Goal: Answer question/provide support: Share knowledge or assist other users

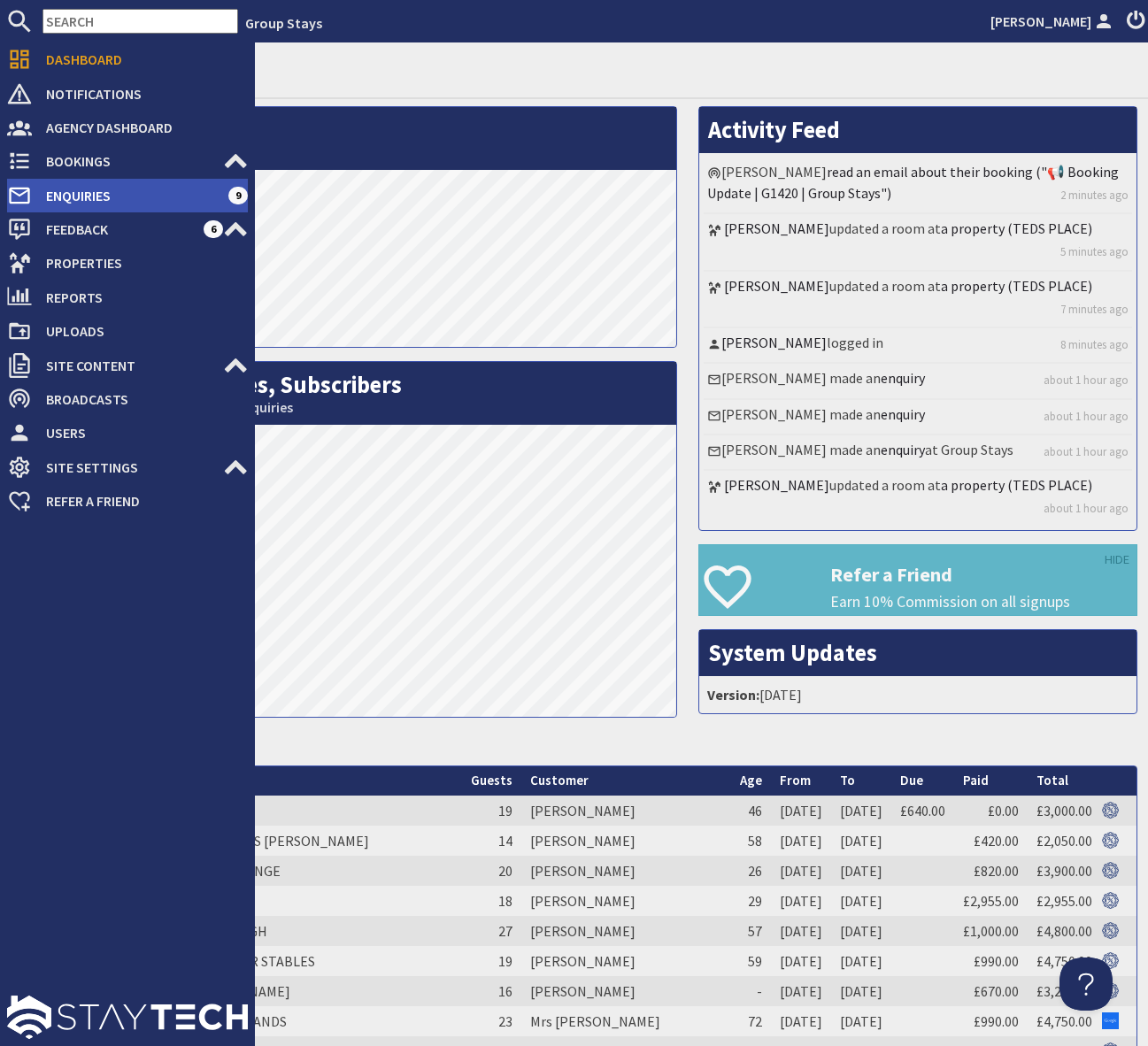
click at [155, 195] on span "Enquiries" at bounding box center [130, 196] width 197 height 28
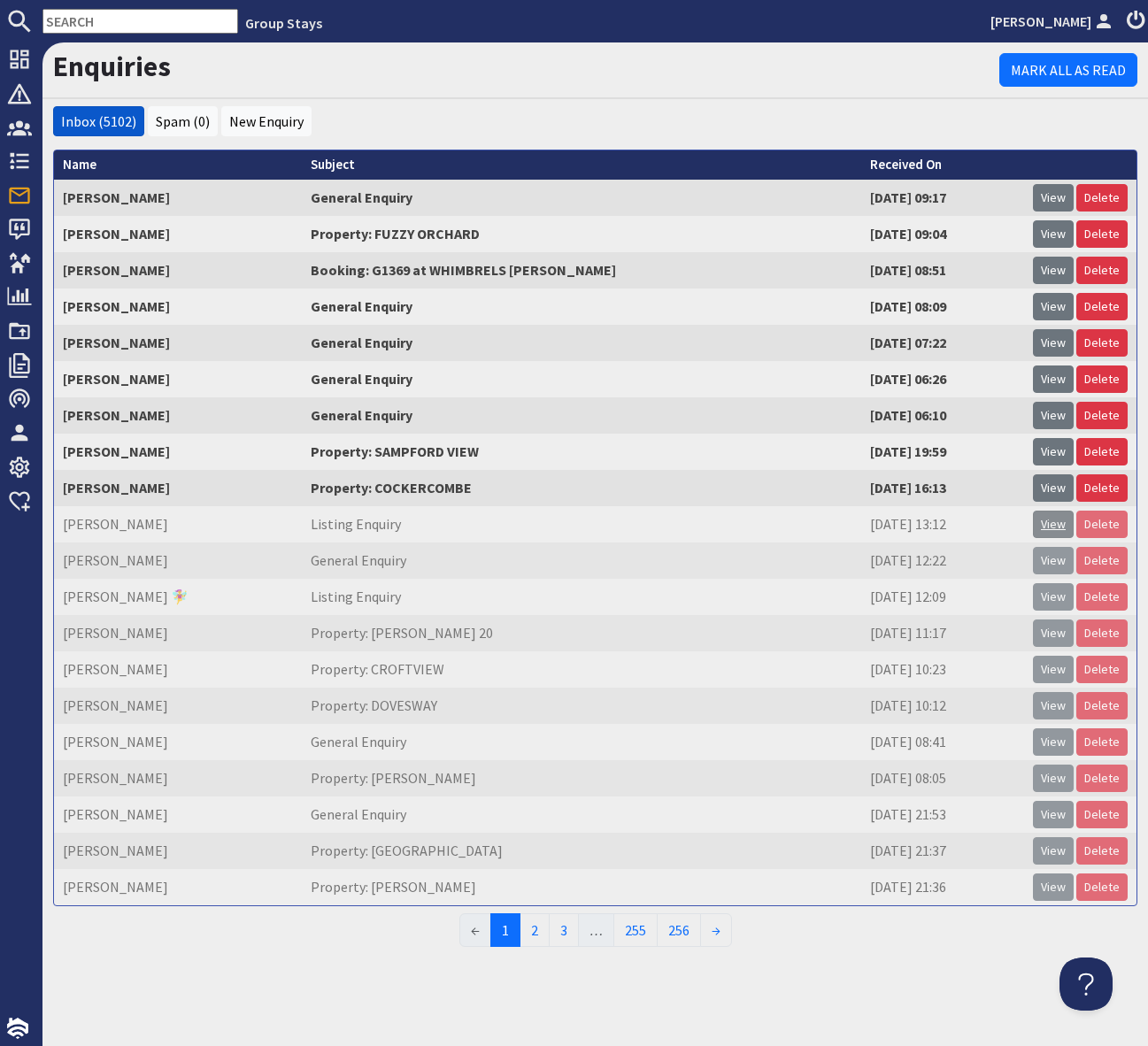
click at [1047, 526] on link "View" at bounding box center [1053, 524] width 41 height 27
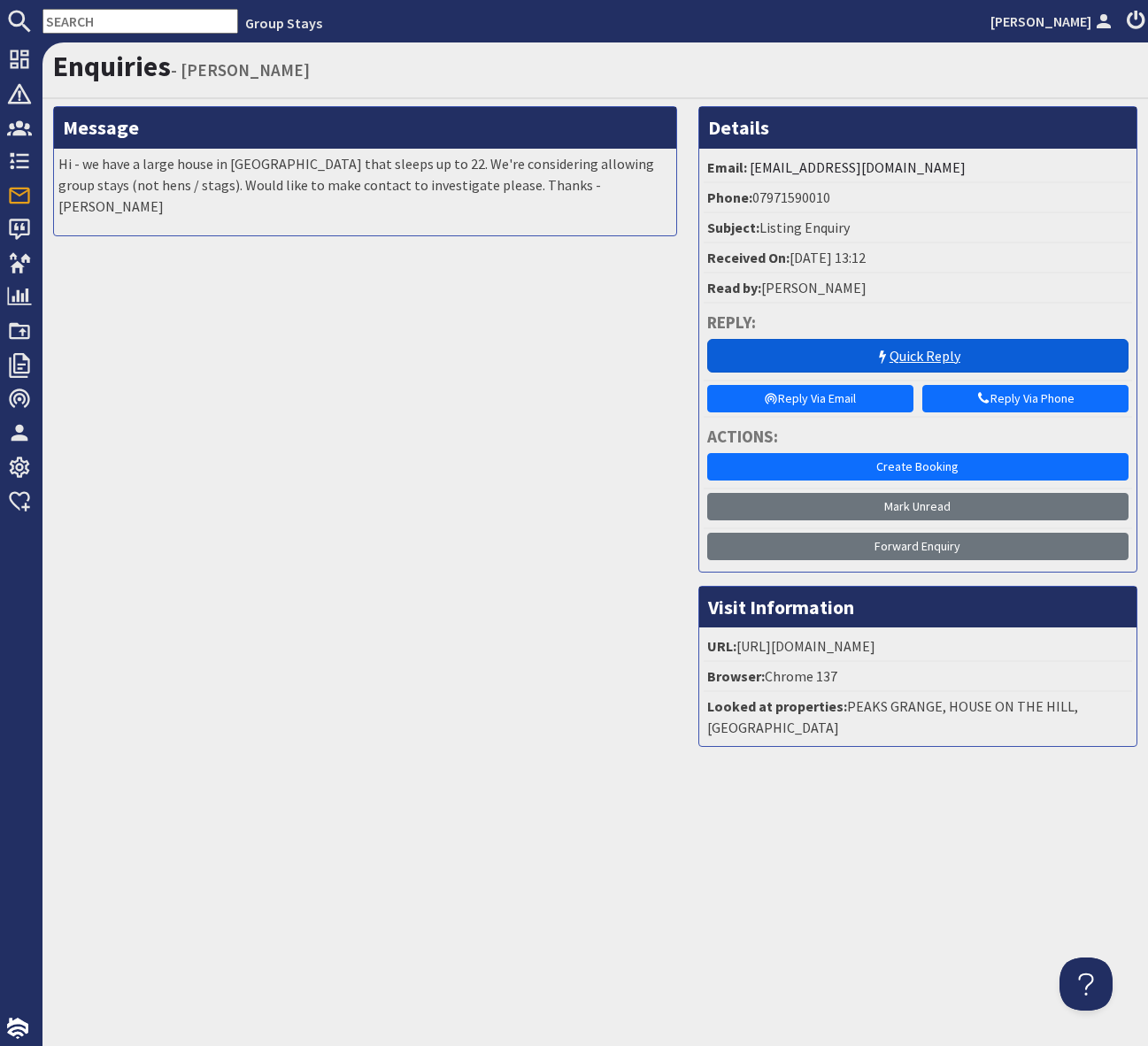
click at [893, 354] on link "Quick Reply" at bounding box center [917, 356] width 421 height 34
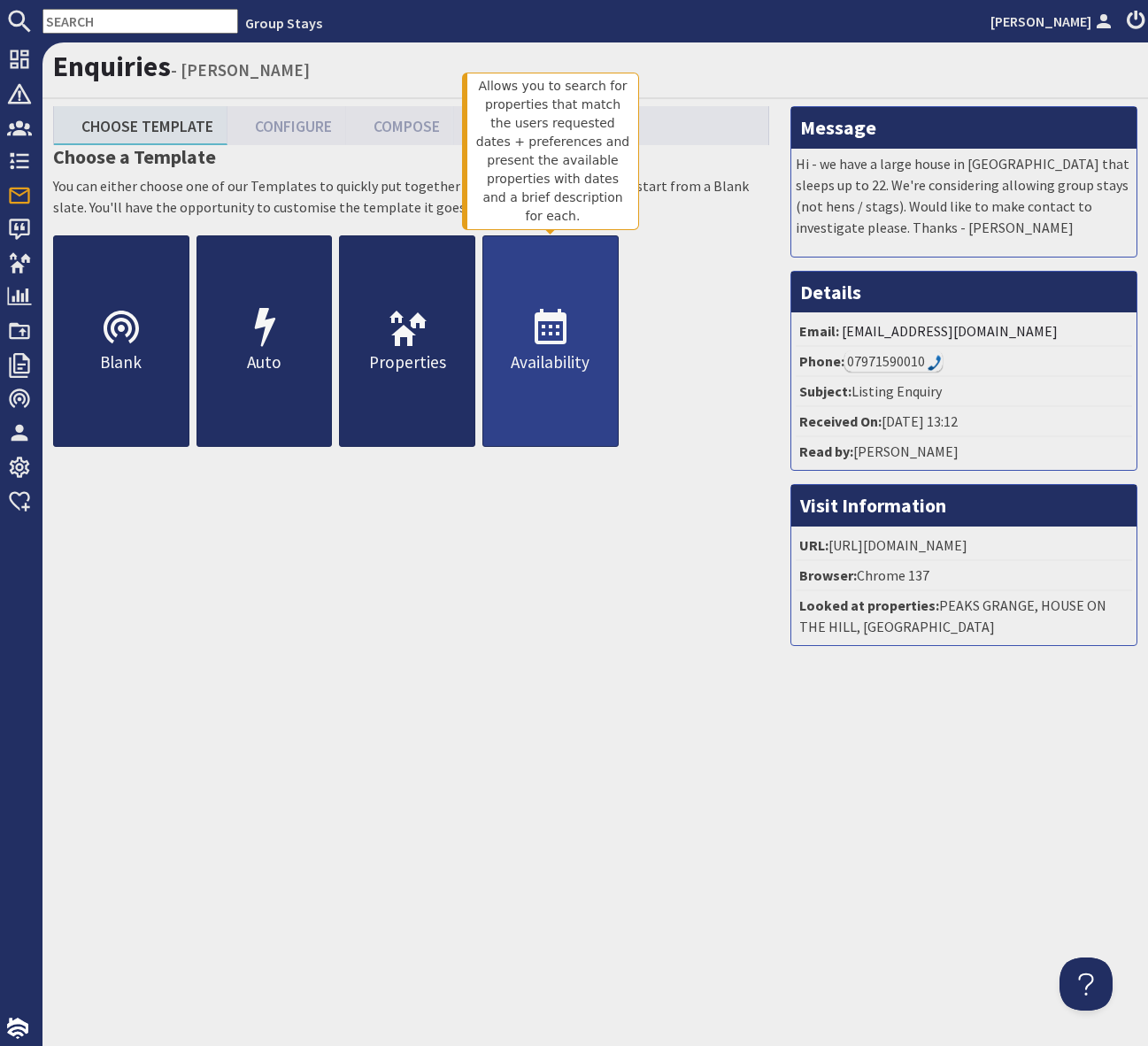
click at [548, 338] on icon at bounding box center [550, 328] width 43 height 43
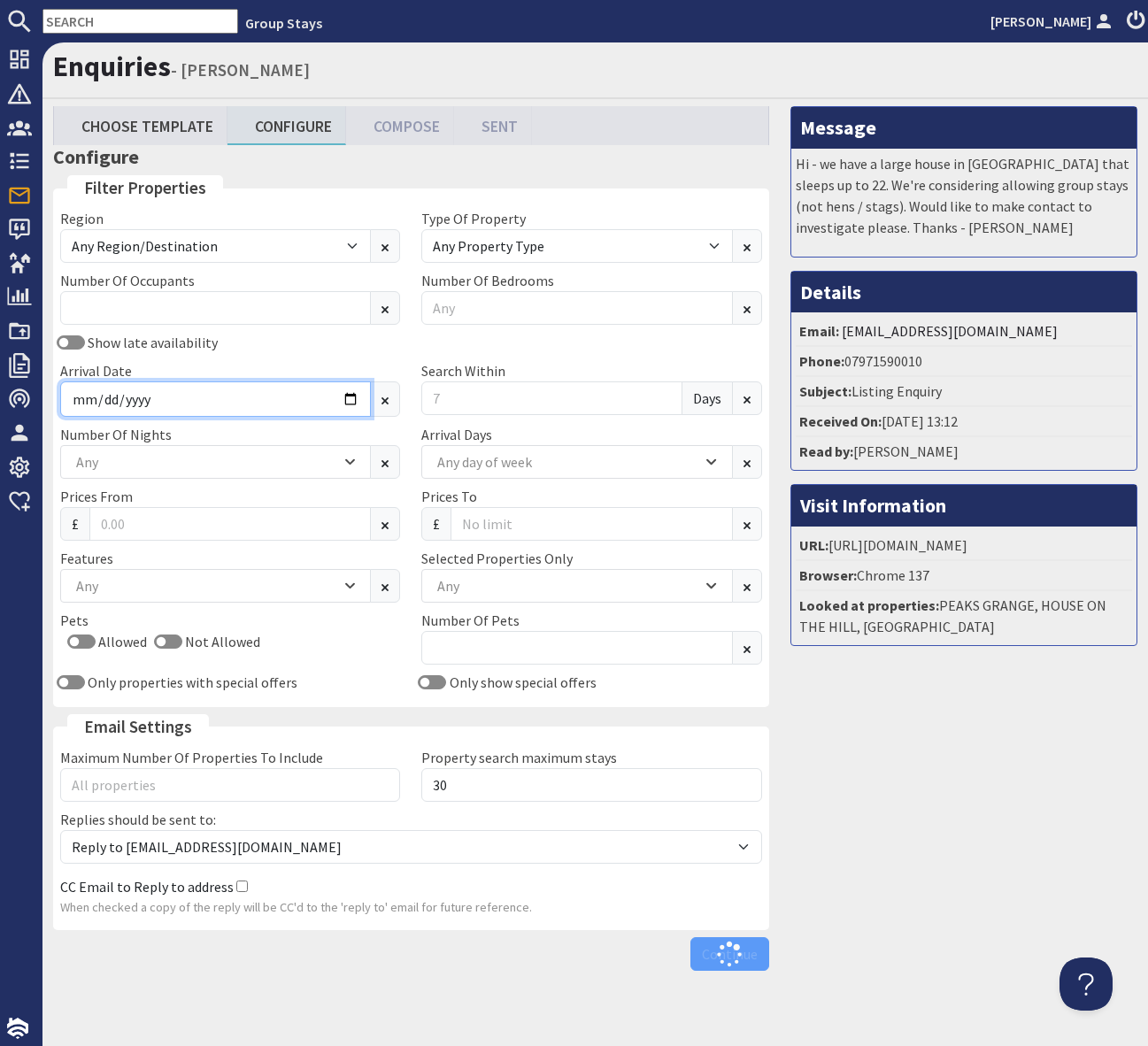
click at [351, 399] on input "Arrival Date" at bounding box center [215, 398] width 310 height 35
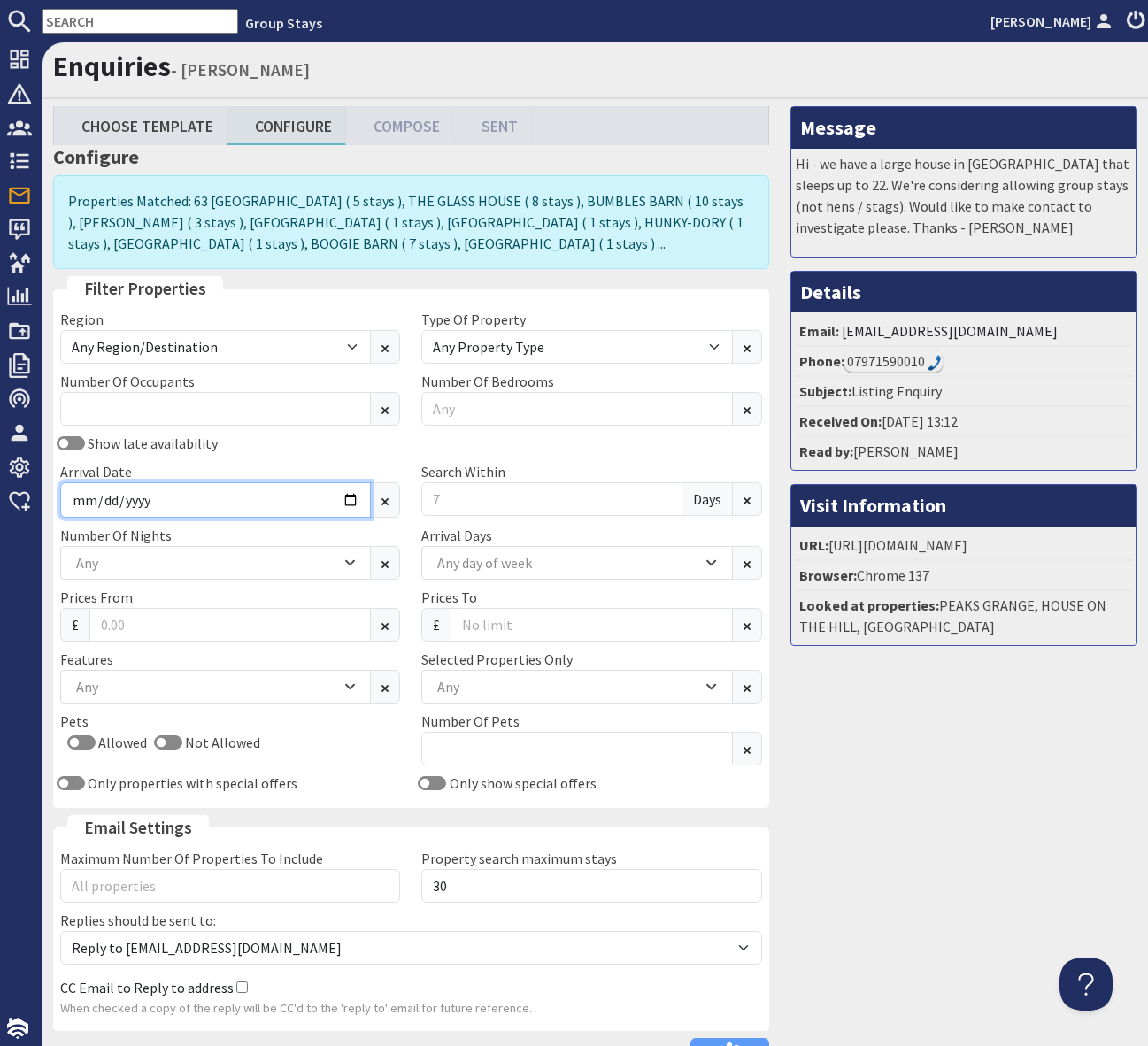
type input "[DATE]"
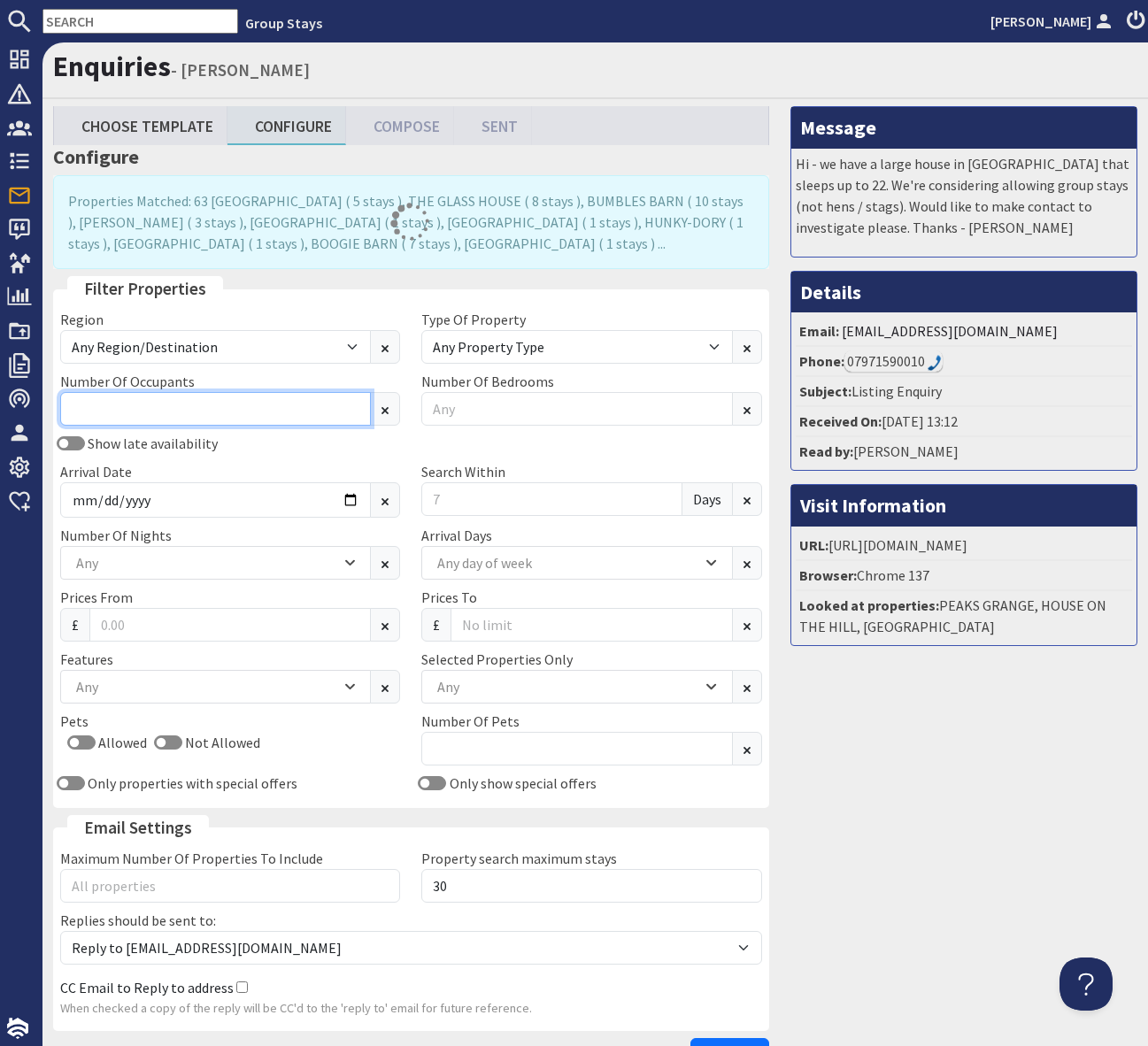
click at [167, 400] on input "Number Of Occupants" at bounding box center [215, 409] width 310 height 34
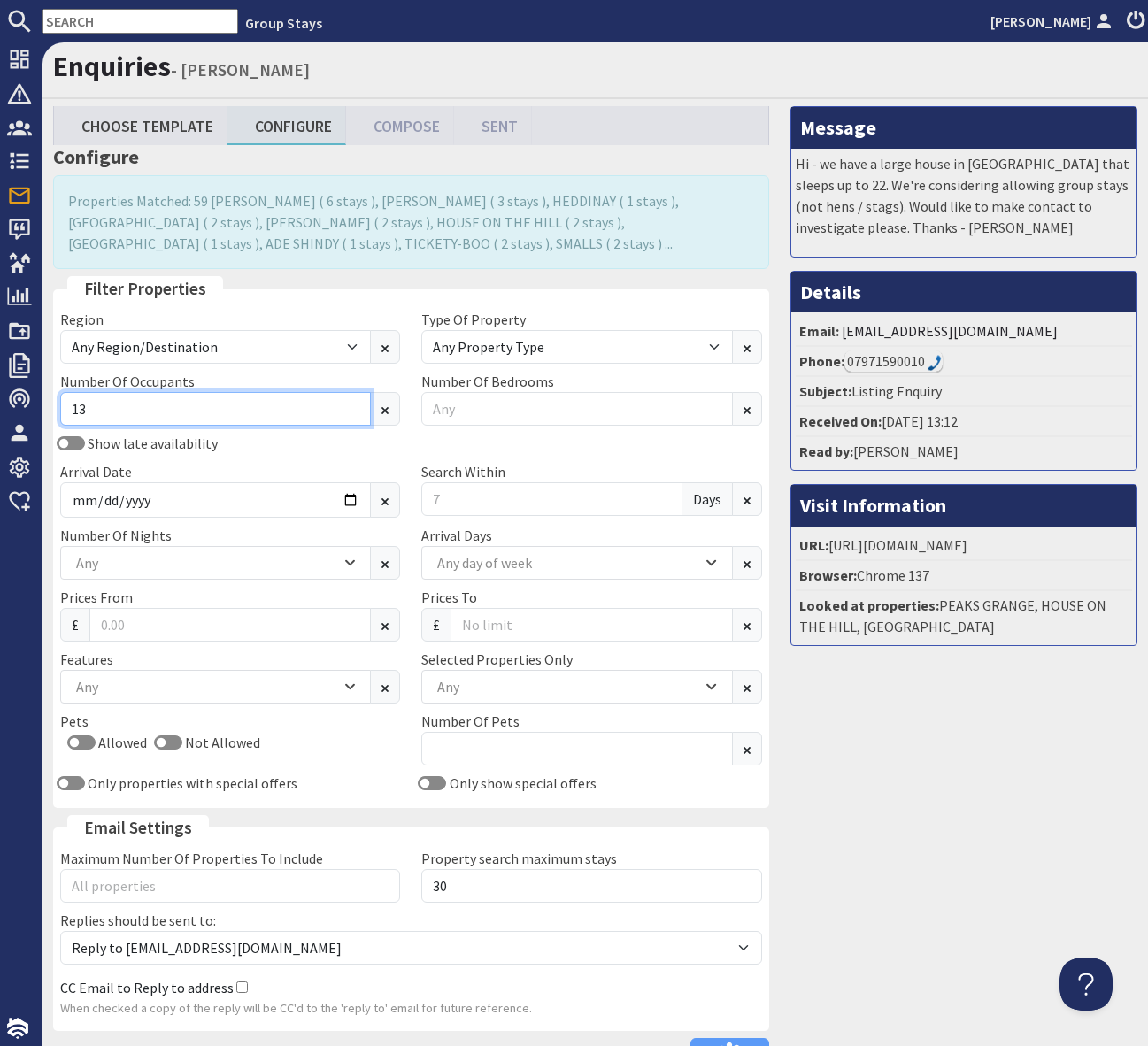
type input "13"
click at [177, 696] on div "Any" at bounding box center [207, 687] width 270 height 20
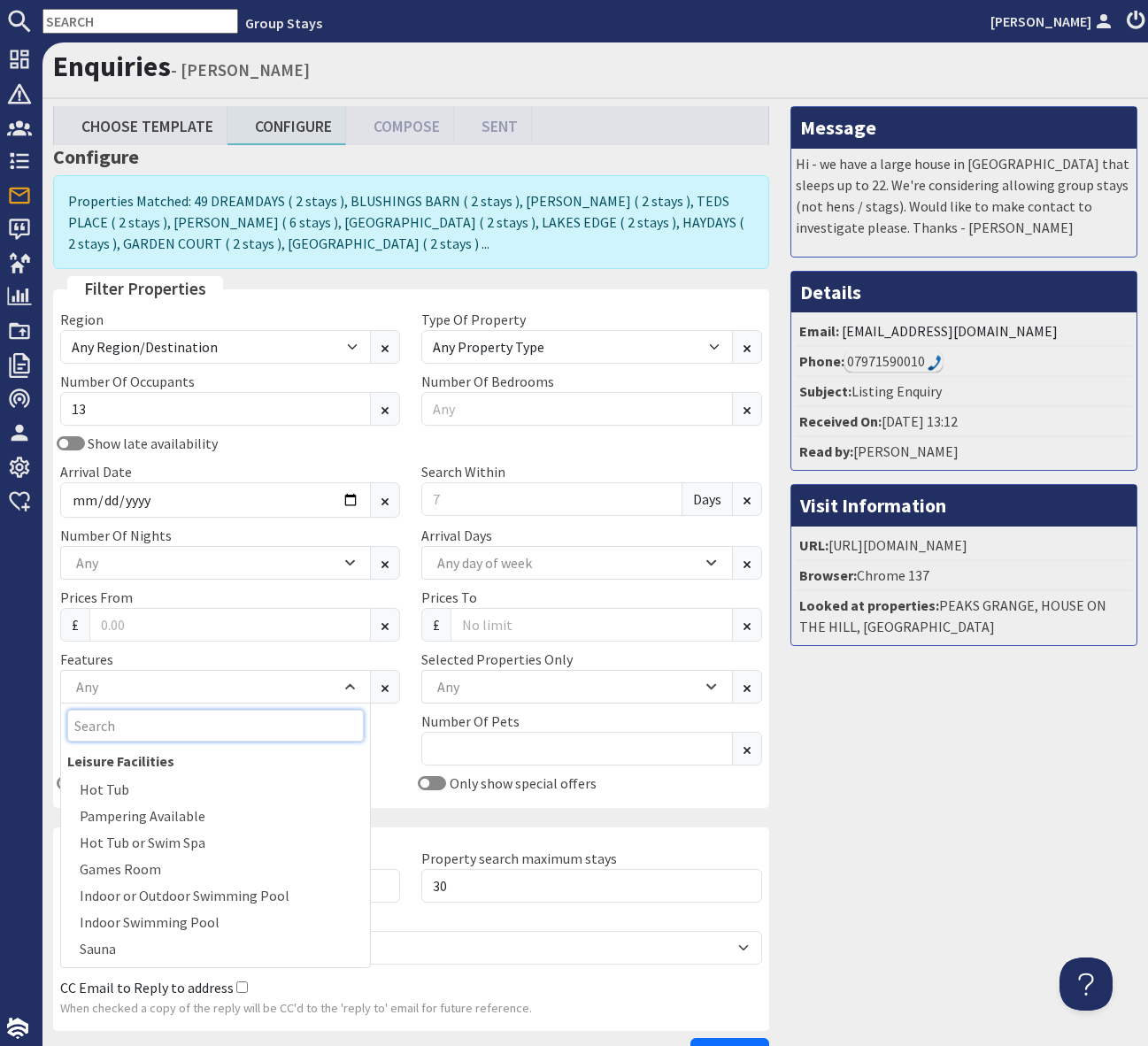
click at [104, 725] on input "Search" at bounding box center [215, 726] width 296 height 32
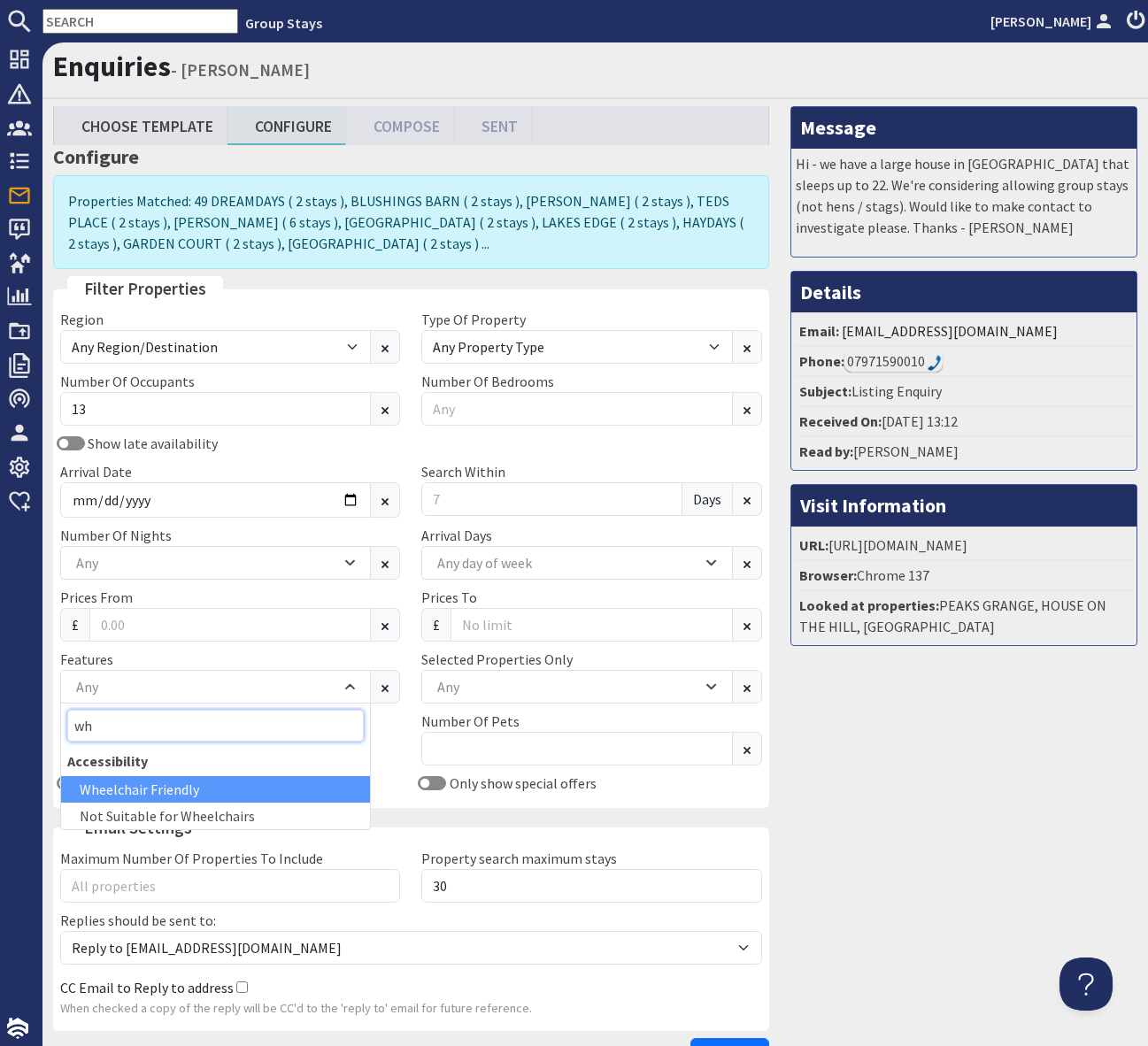
type input "wh"
click at [163, 784] on div "Wheelchair Friendly" at bounding box center [215, 788] width 308 height 27
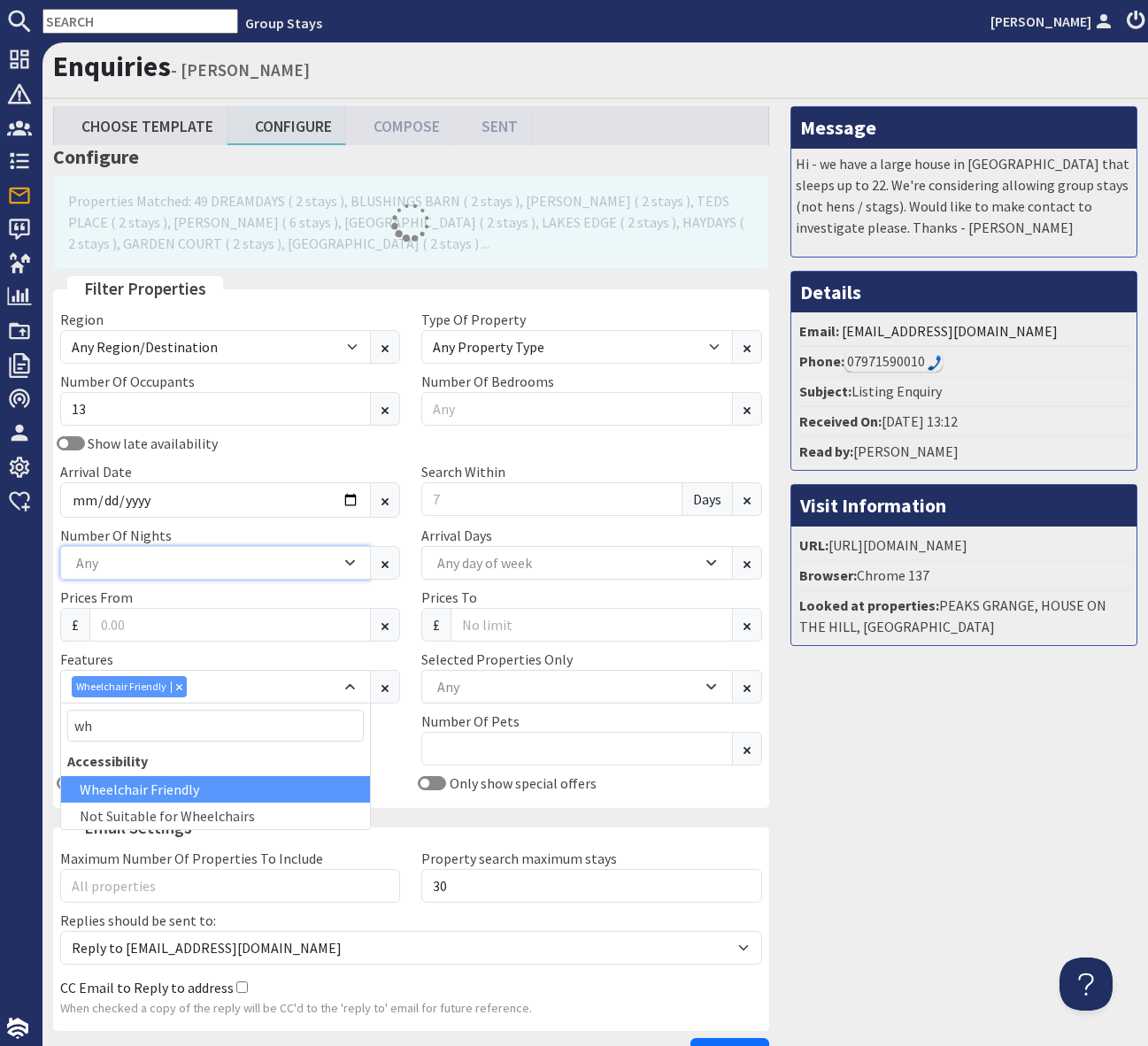
click at [348, 562] on icon "Combobox" at bounding box center [350, 563] width 8 height 4
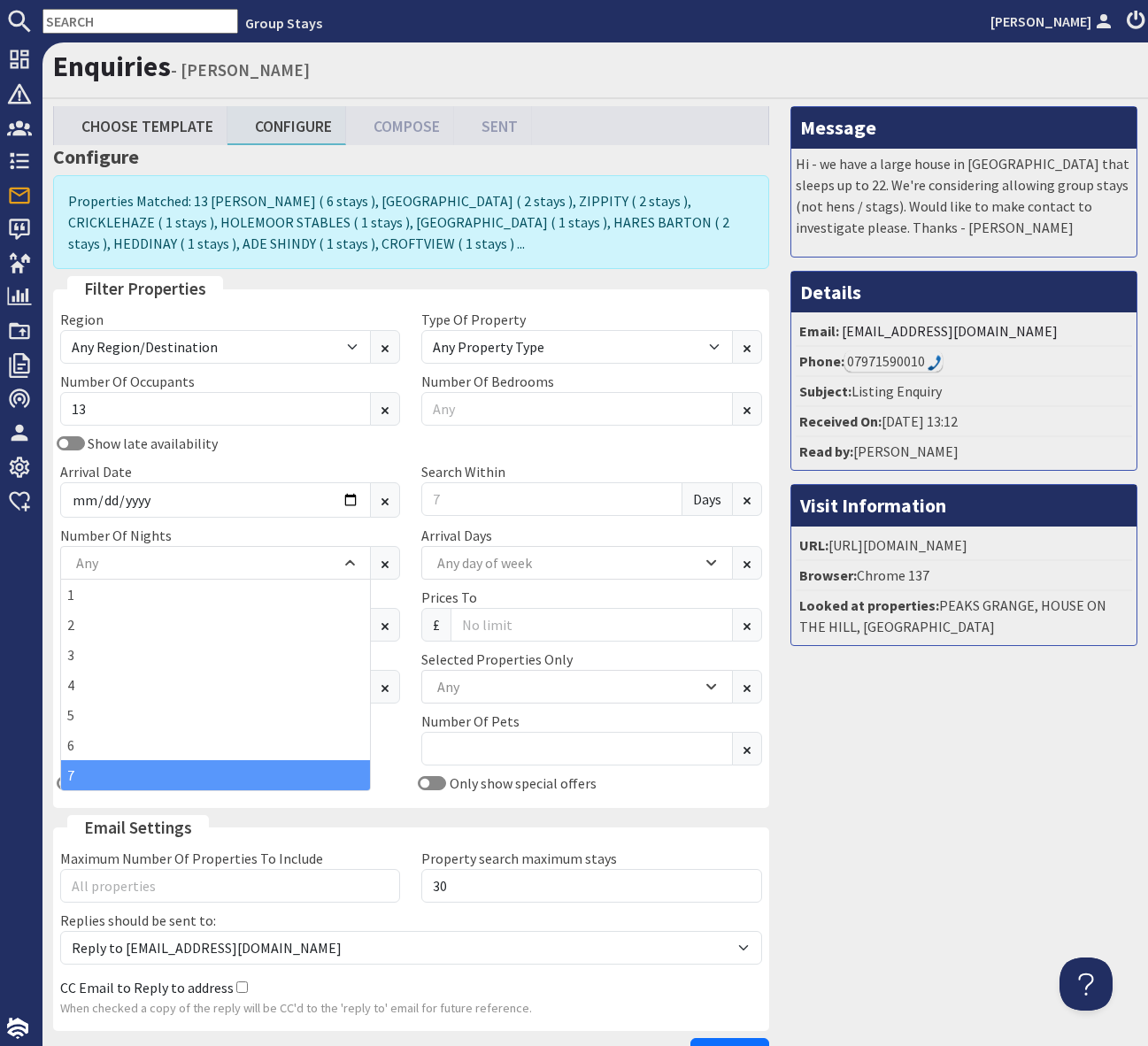
click at [192, 770] on div "7" at bounding box center [215, 776] width 308 height 30
click at [717, 784] on div "Only show special offers" at bounding box center [591, 783] width 361 height 21
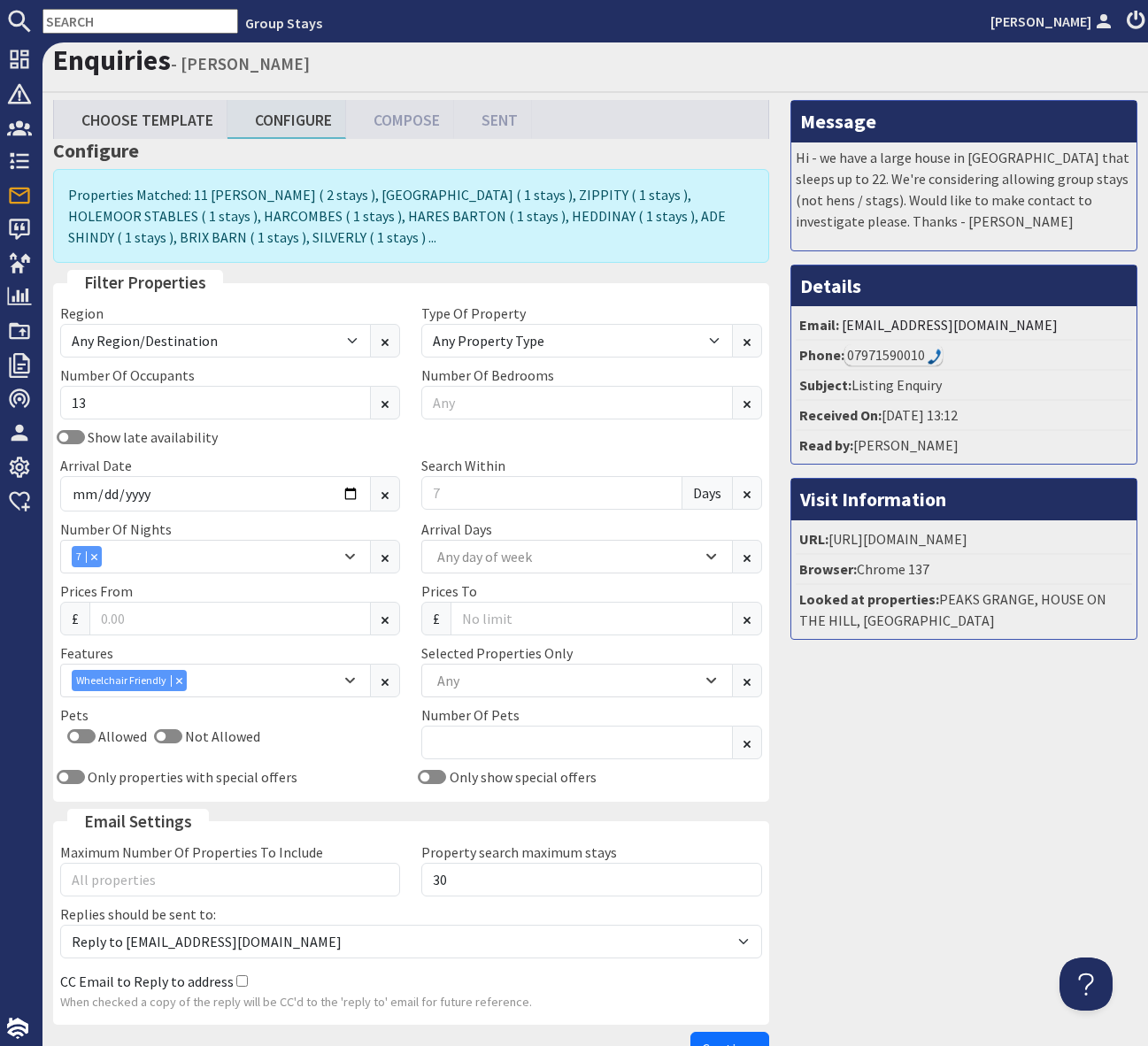
scroll to position [123, 0]
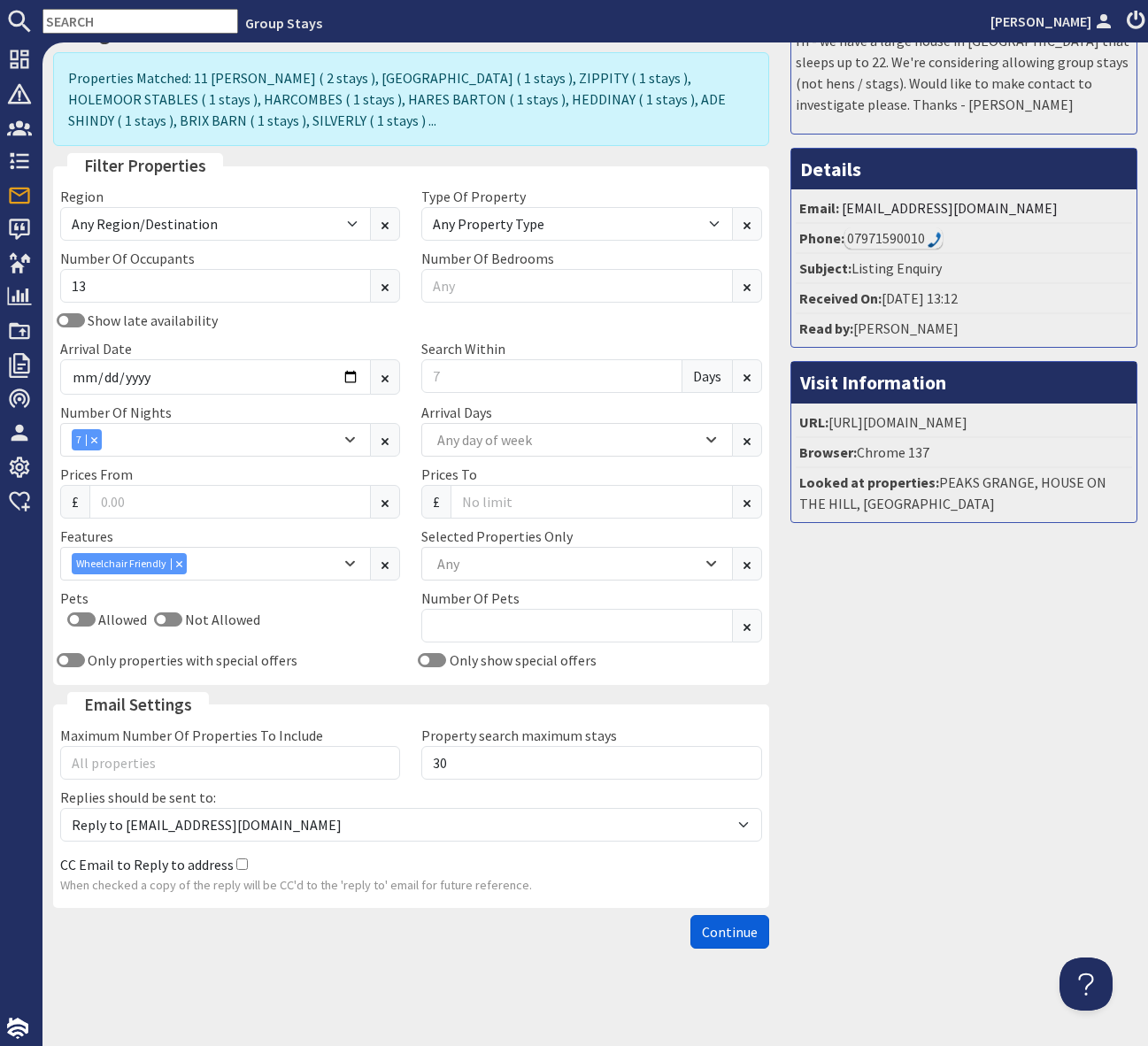
click at [745, 927] on span "Continue" at bounding box center [730, 932] width 56 height 18
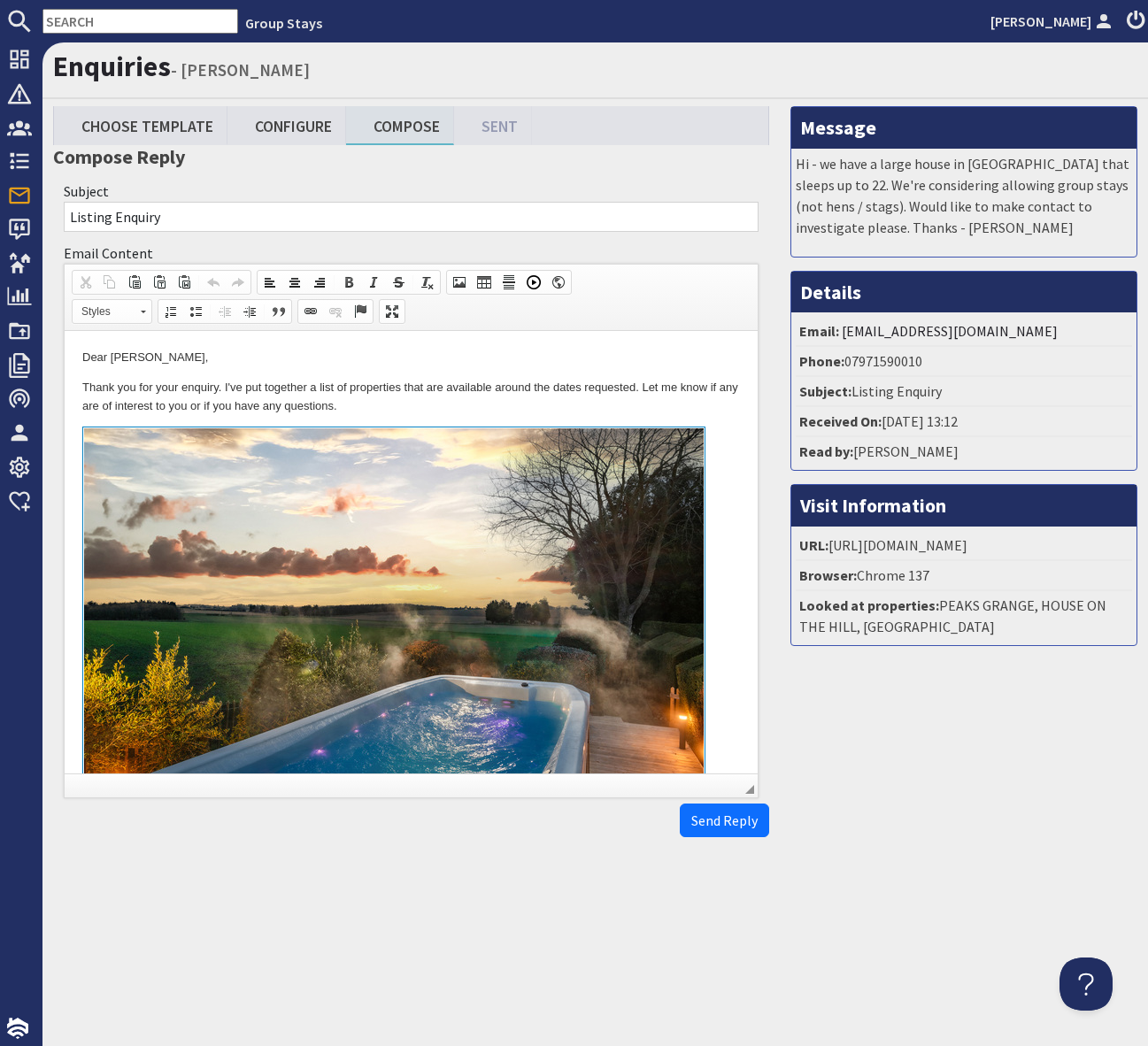
click at [433, 410] on p "Thank you for your enquiry. I've put together a list of properties that are ava…" at bounding box center [410, 396] width 658 height 37
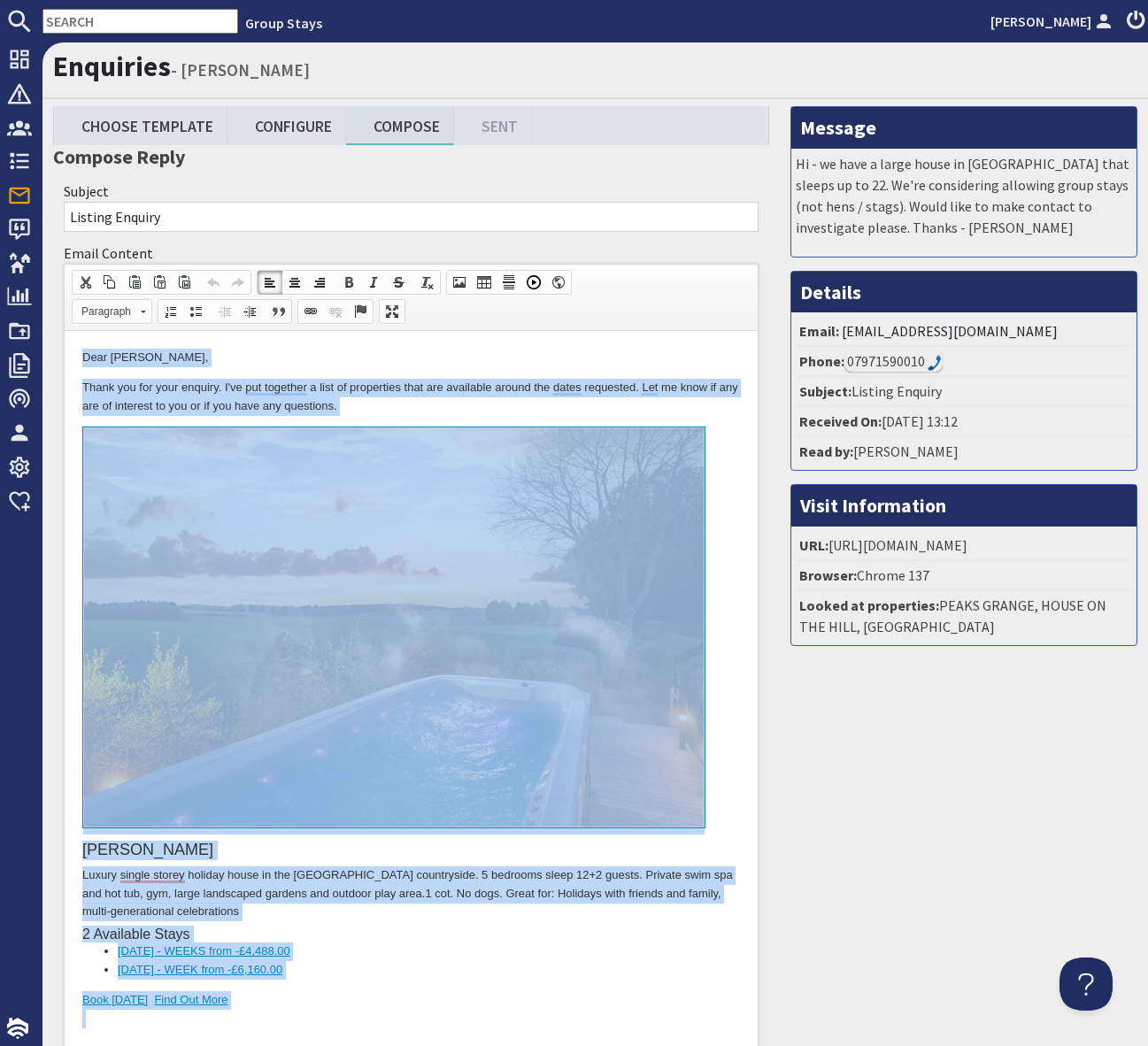
copy body "Lore Ipsum Dolorsit, Ametc adi eli sedd eiusmod. T'in utl etdolore m aliq en ad…"
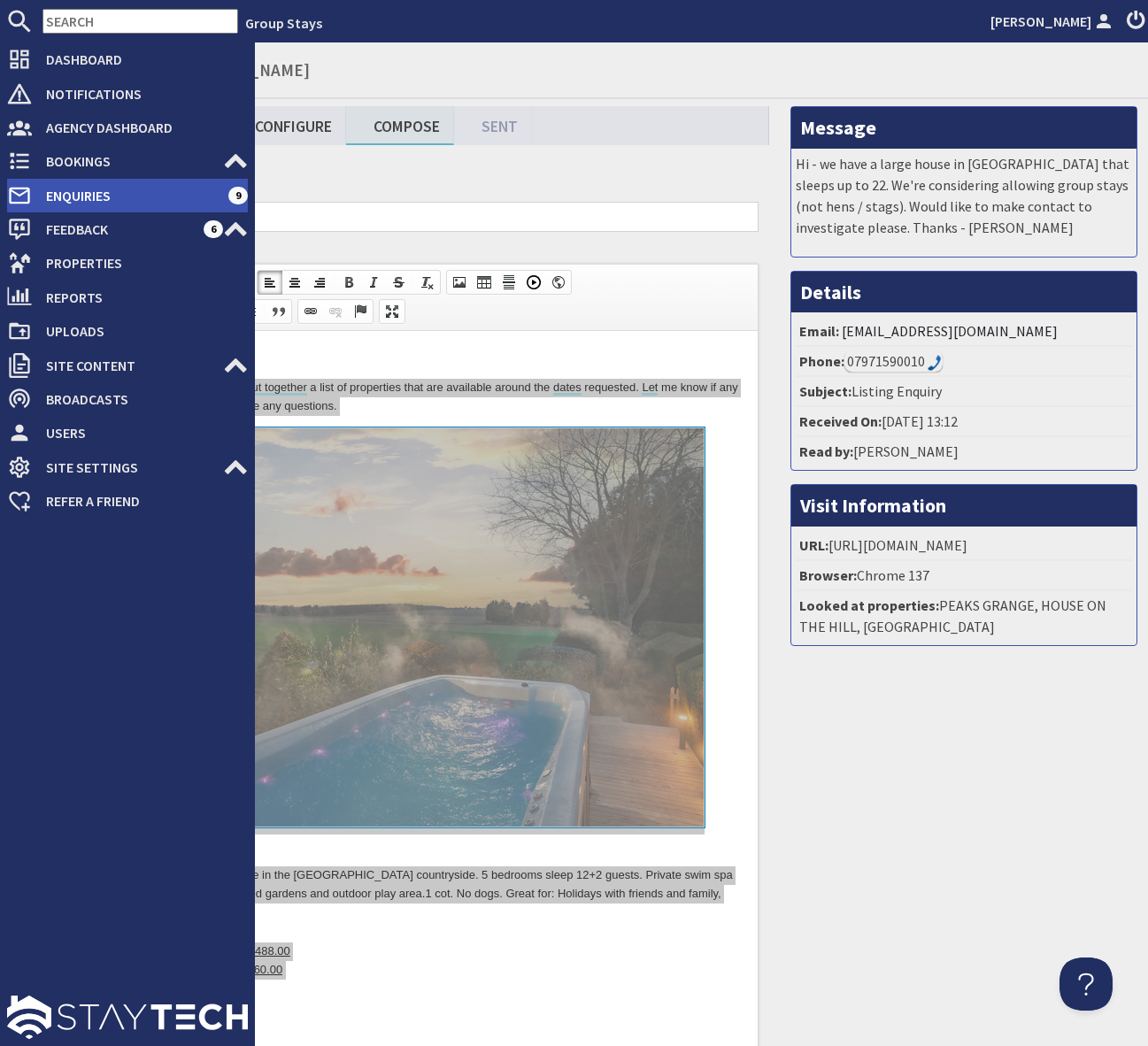
click at [162, 197] on span "Enquiries" at bounding box center [130, 196] width 197 height 28
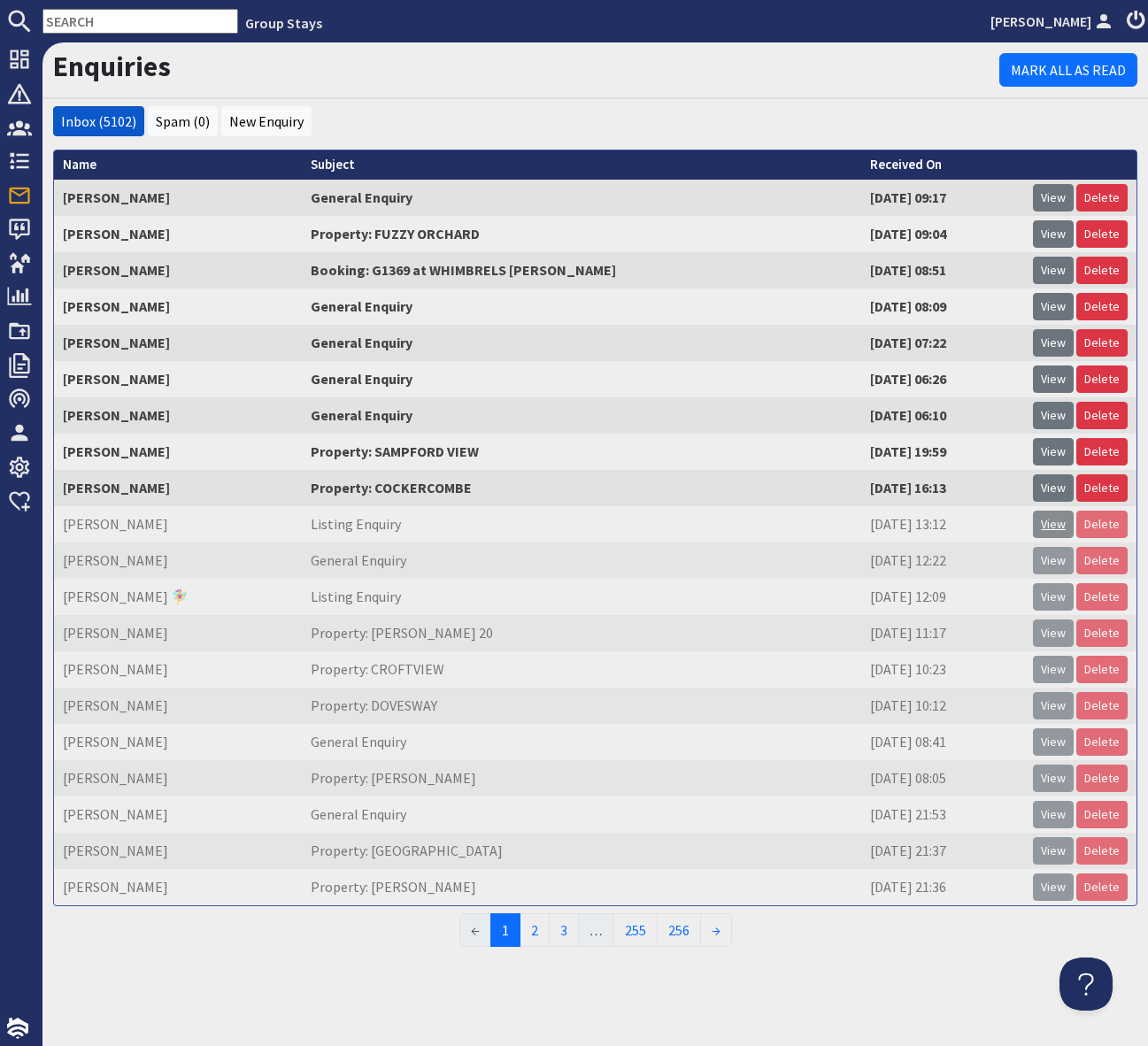
click at [1059, 524] on link "View" at bounding box center [1053, 524] width 41 height 27
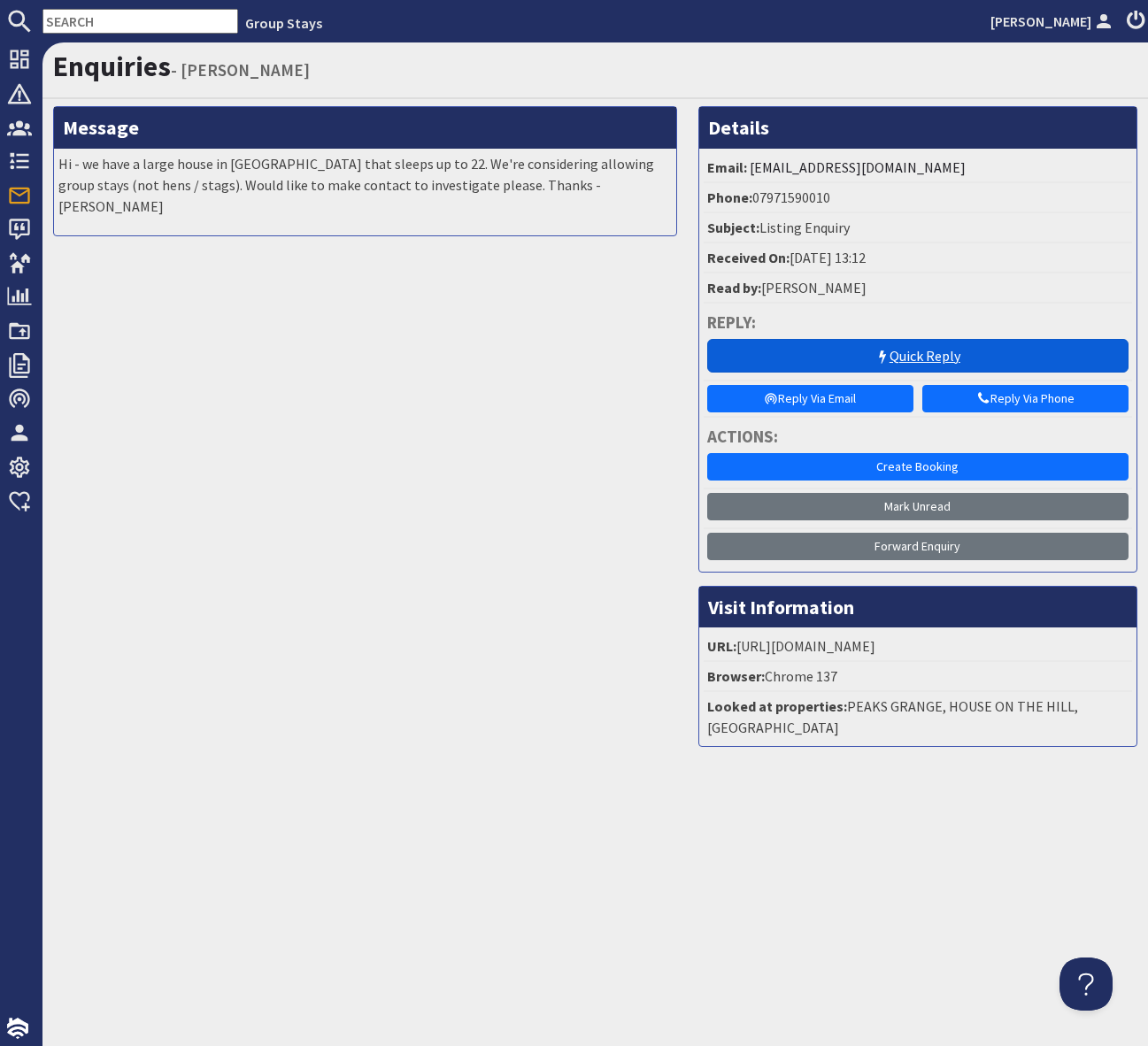
click at [910, 353] on link "Quick Reply" at bounding box center [917, 356] width 421 height 34
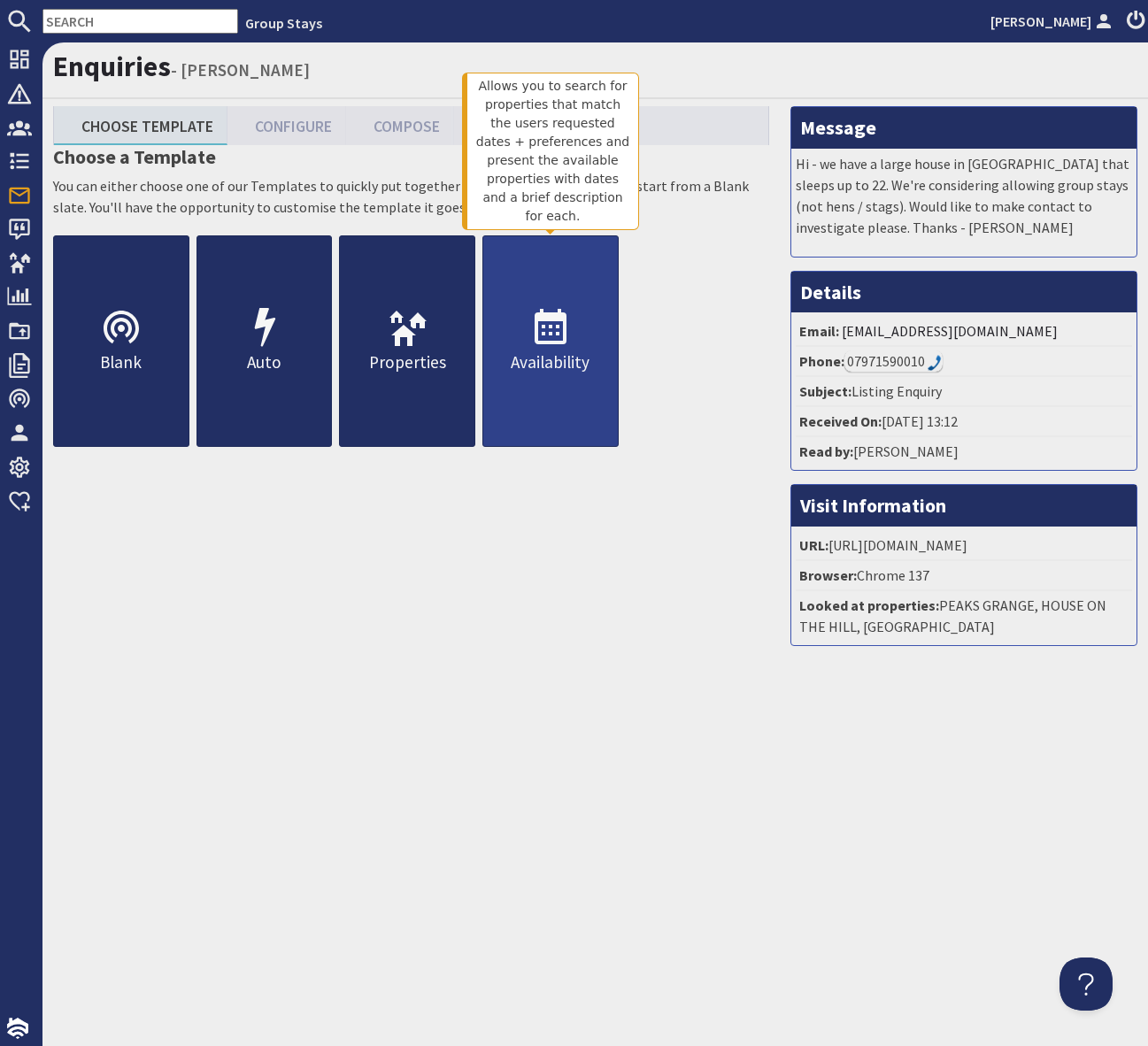
click at [560, 328] on icon at bounding box center [550, 328] width 43 height 43
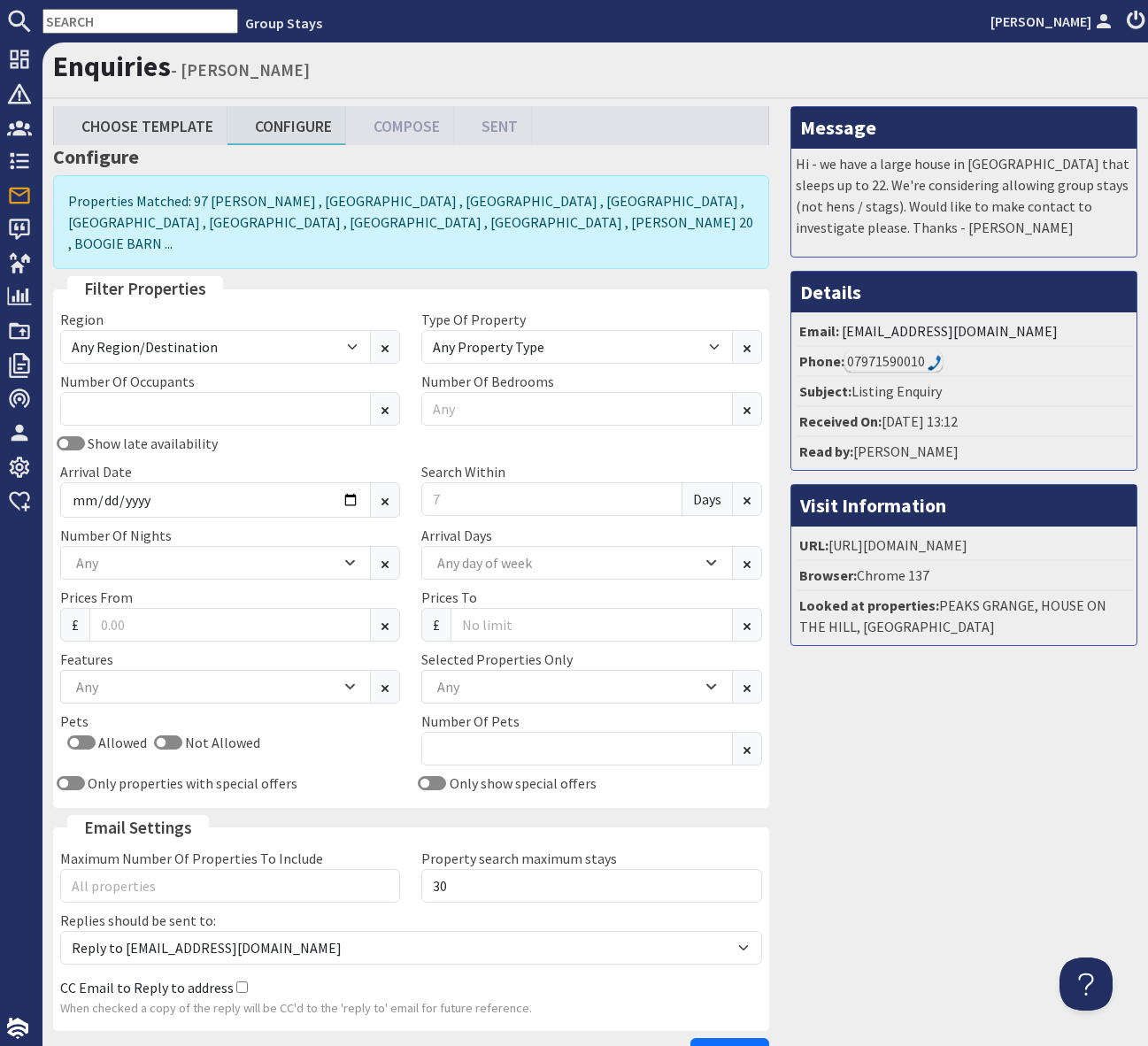
scroll to position [0, 4]
click at [352, 482] on input "Arrival Date" at bounding box center [215, 499] width 310 height 35
click at [104, 392] on input "Number Of Occupants" at bounding box center [215, 409] width 310 height 34
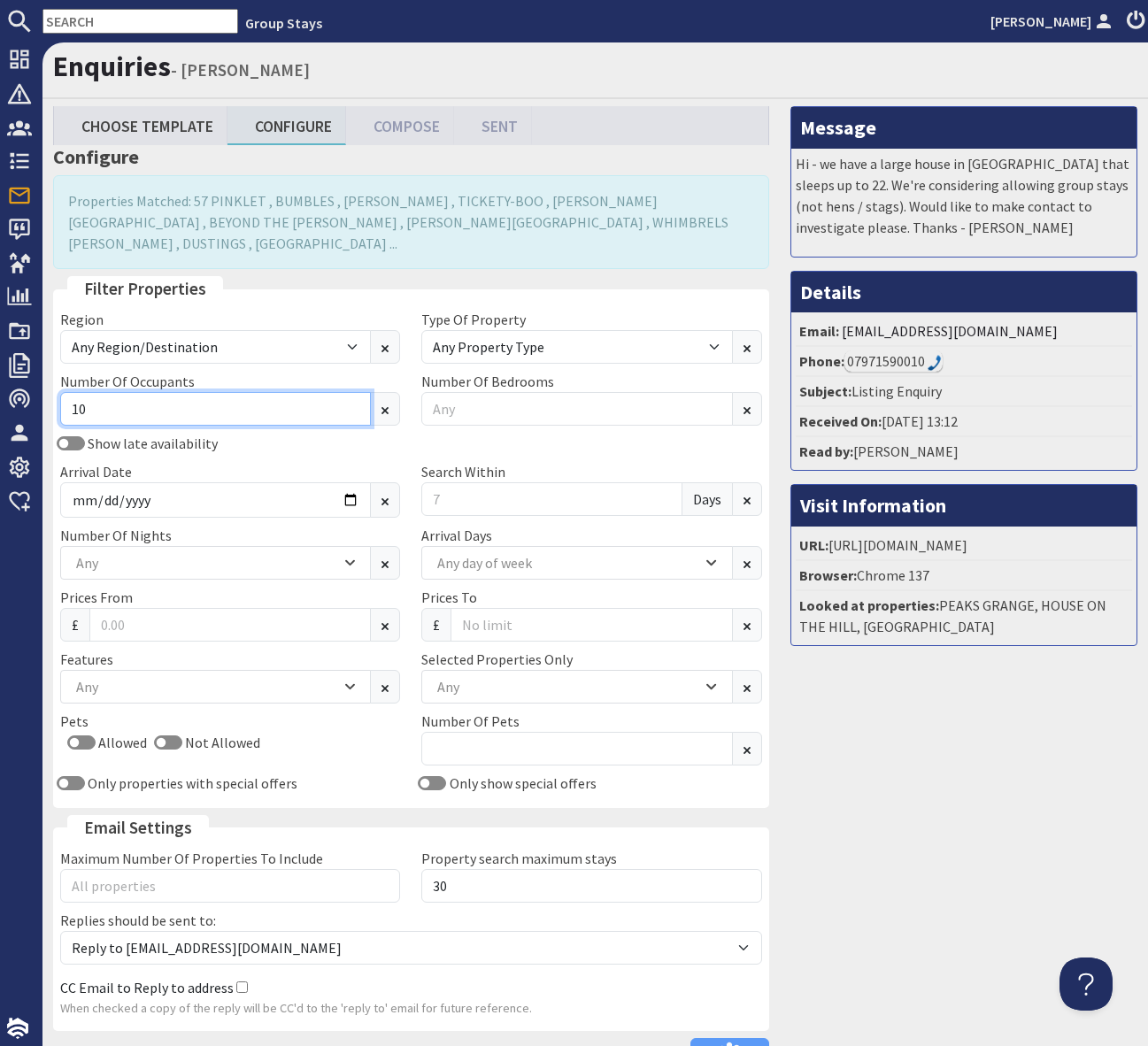
type input "10"
click at [259, 435] on div "Show late availability Arrival Date Search Within Days" at bounding box center [411, 479] width 723 height 92
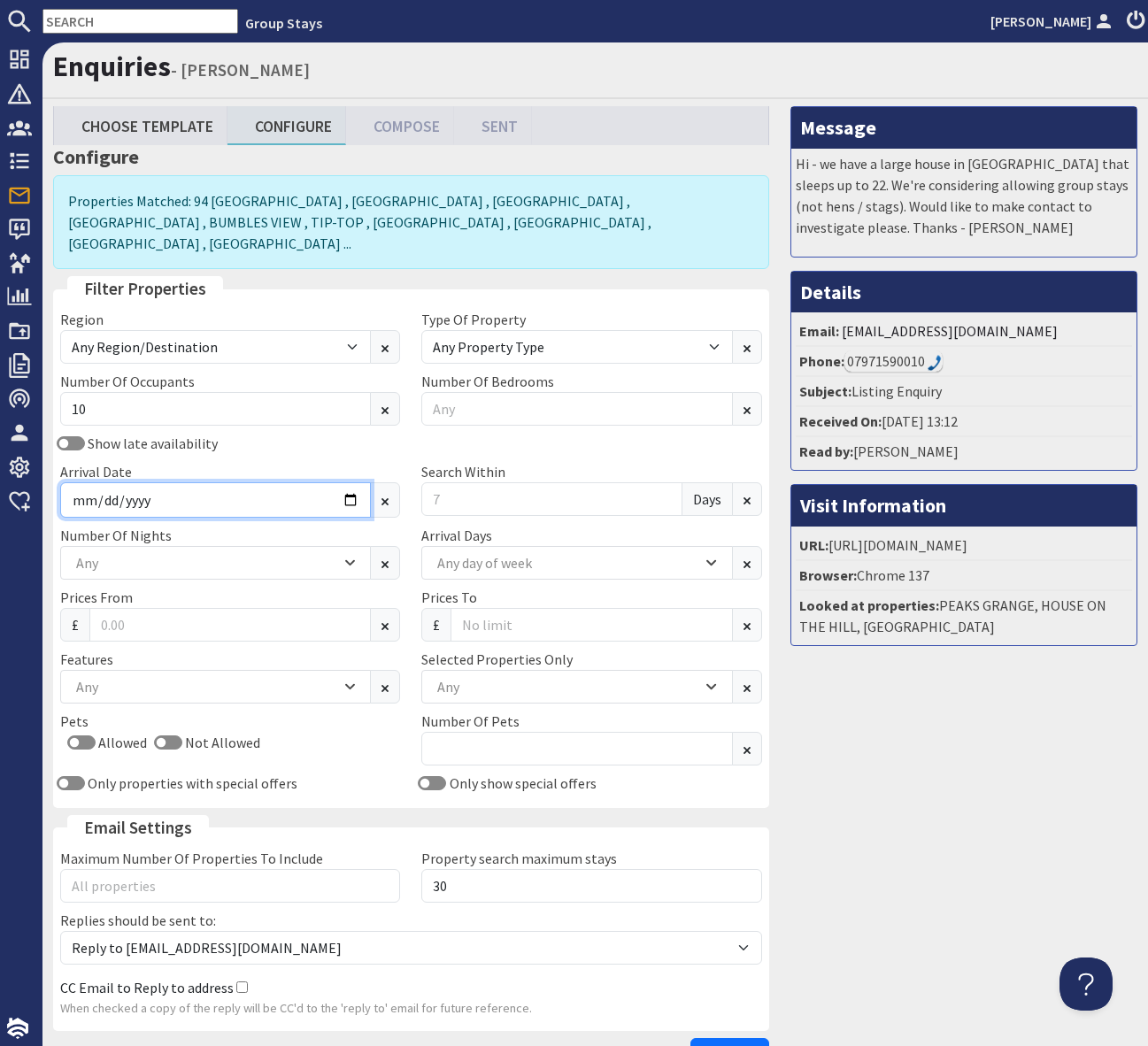
click at [342, 485] on input "Arrival Date" at bounding box center [215, 499] width 310 height 35
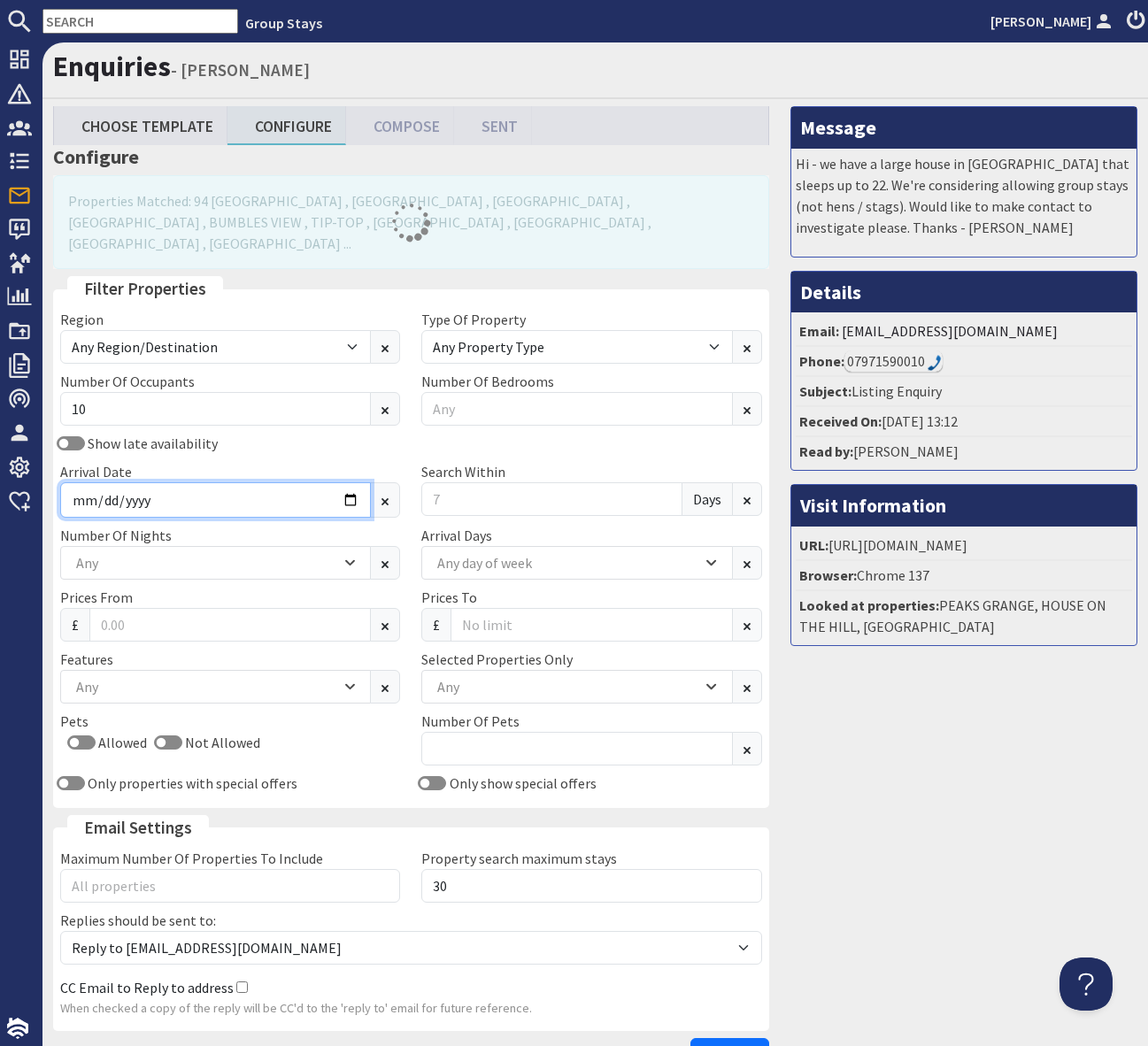
type input "[DATE]"
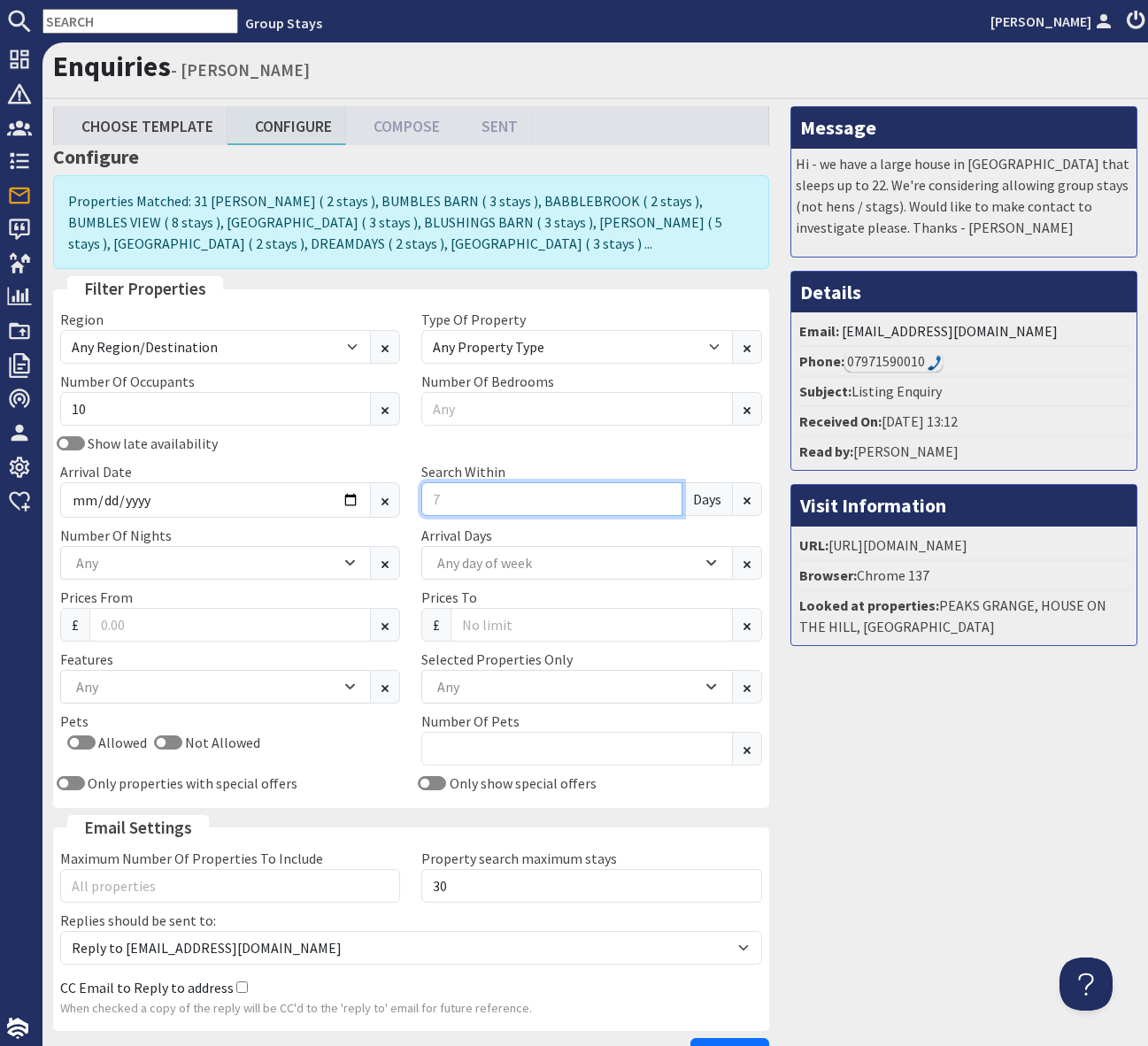
click at [468, 497] on input "Search Within" at bounding box center [551, 499] width 261 height 34
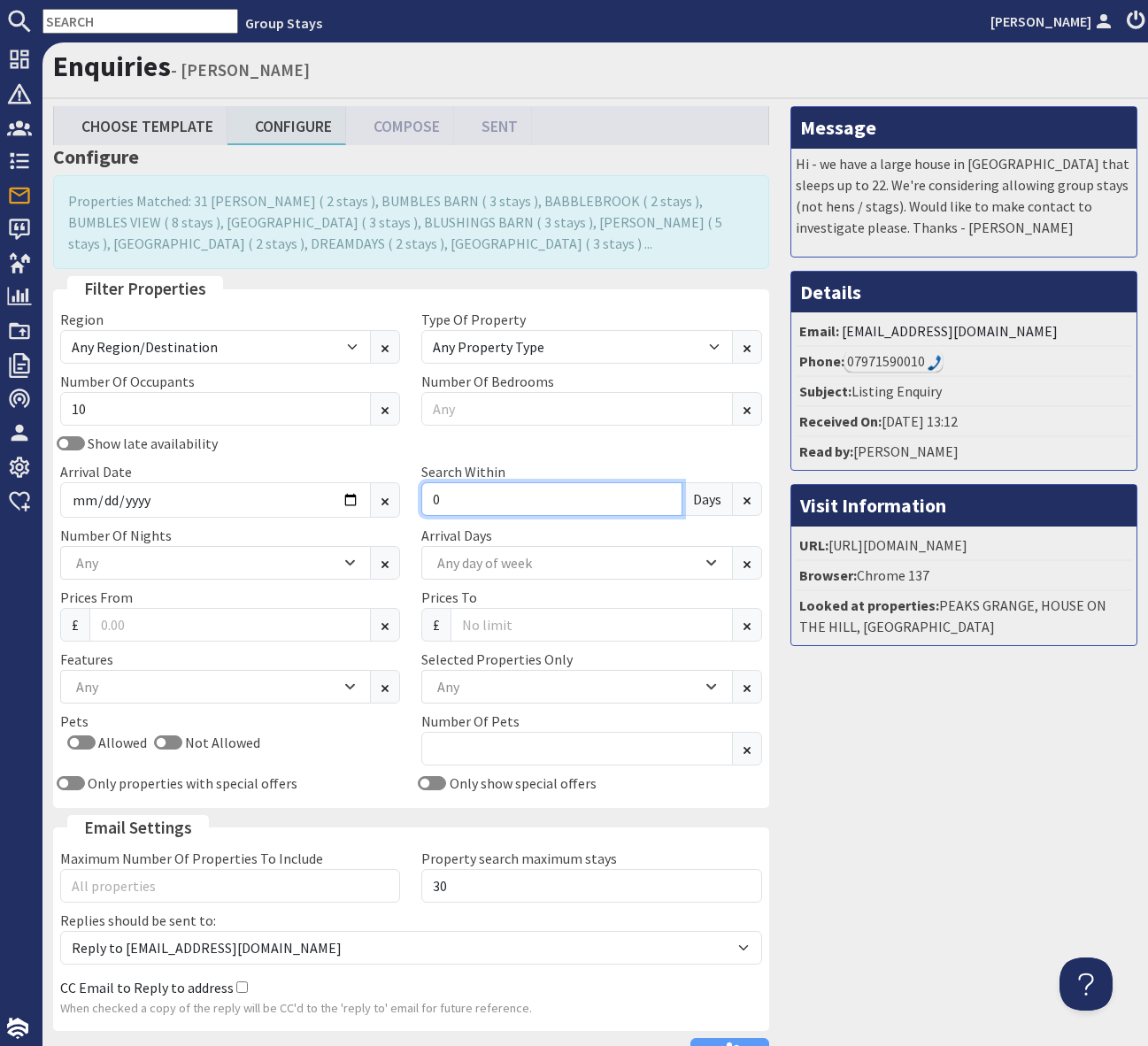
type input "0"
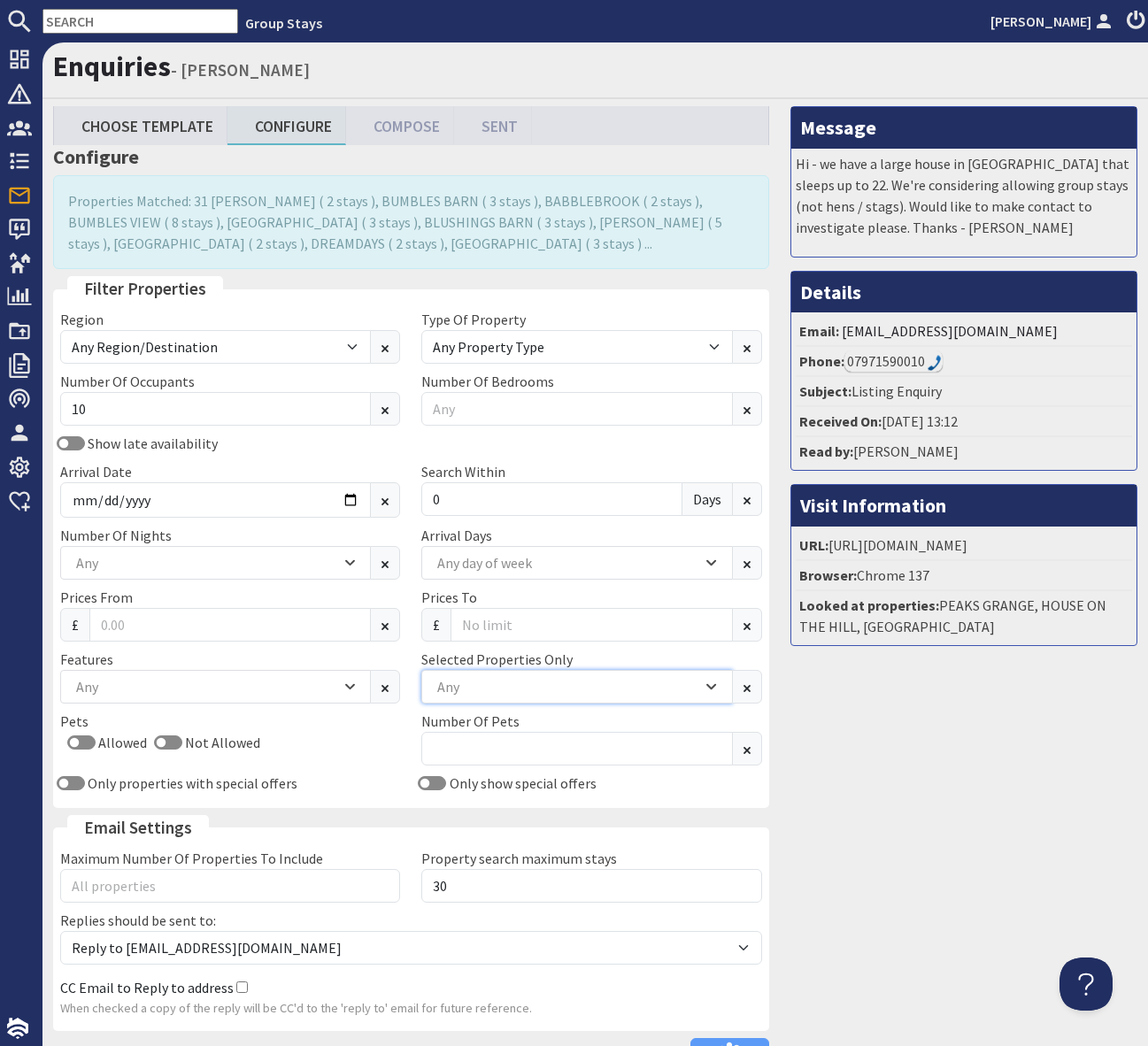
click at [490, 678] on div "Any" at bounding box center [568, 687] width 270 height 20
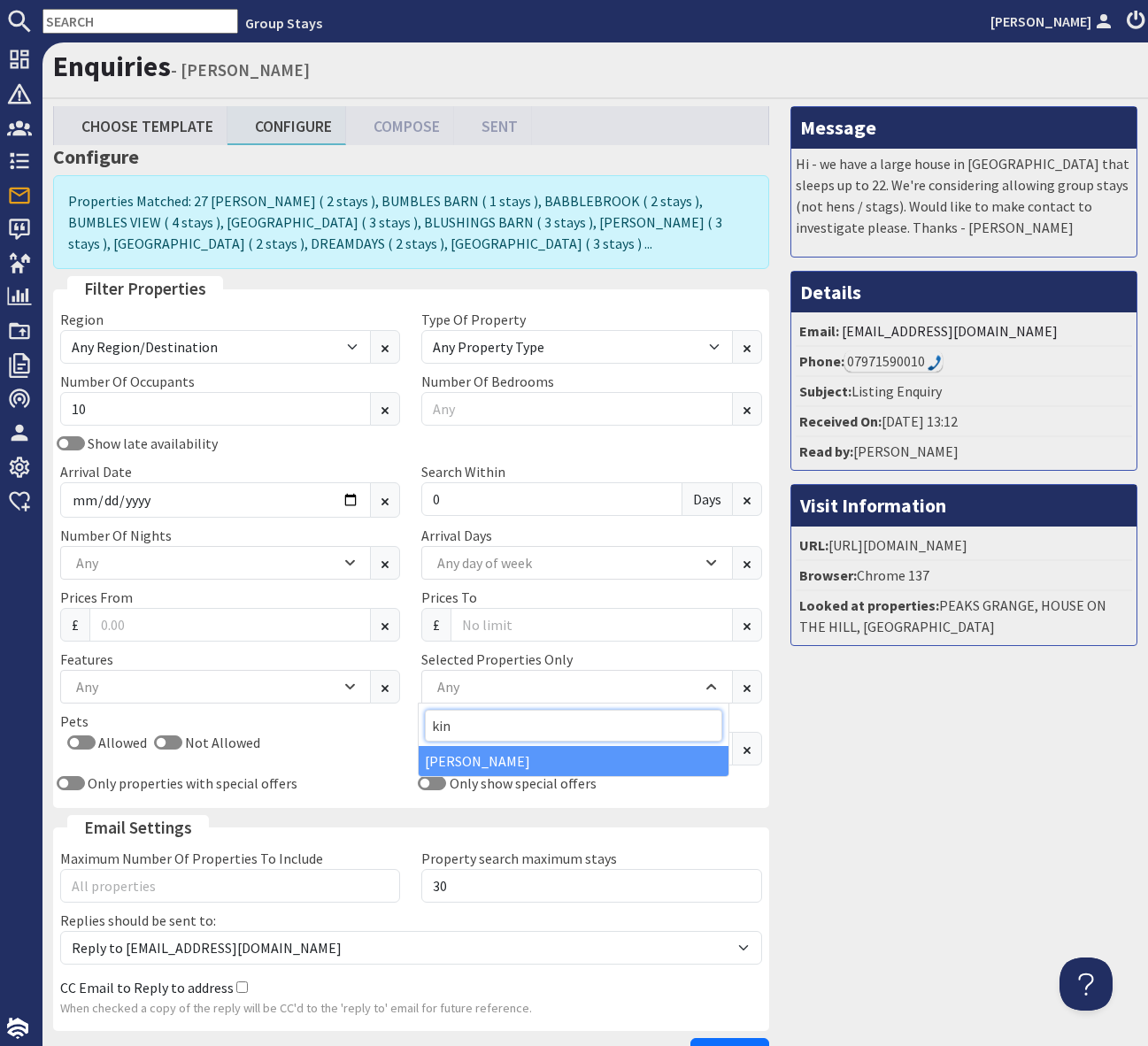
type input "kin"
click at [506, 756] on div "[PERSON_NAME]" at bounding box center [572, 761] width 308 height 30
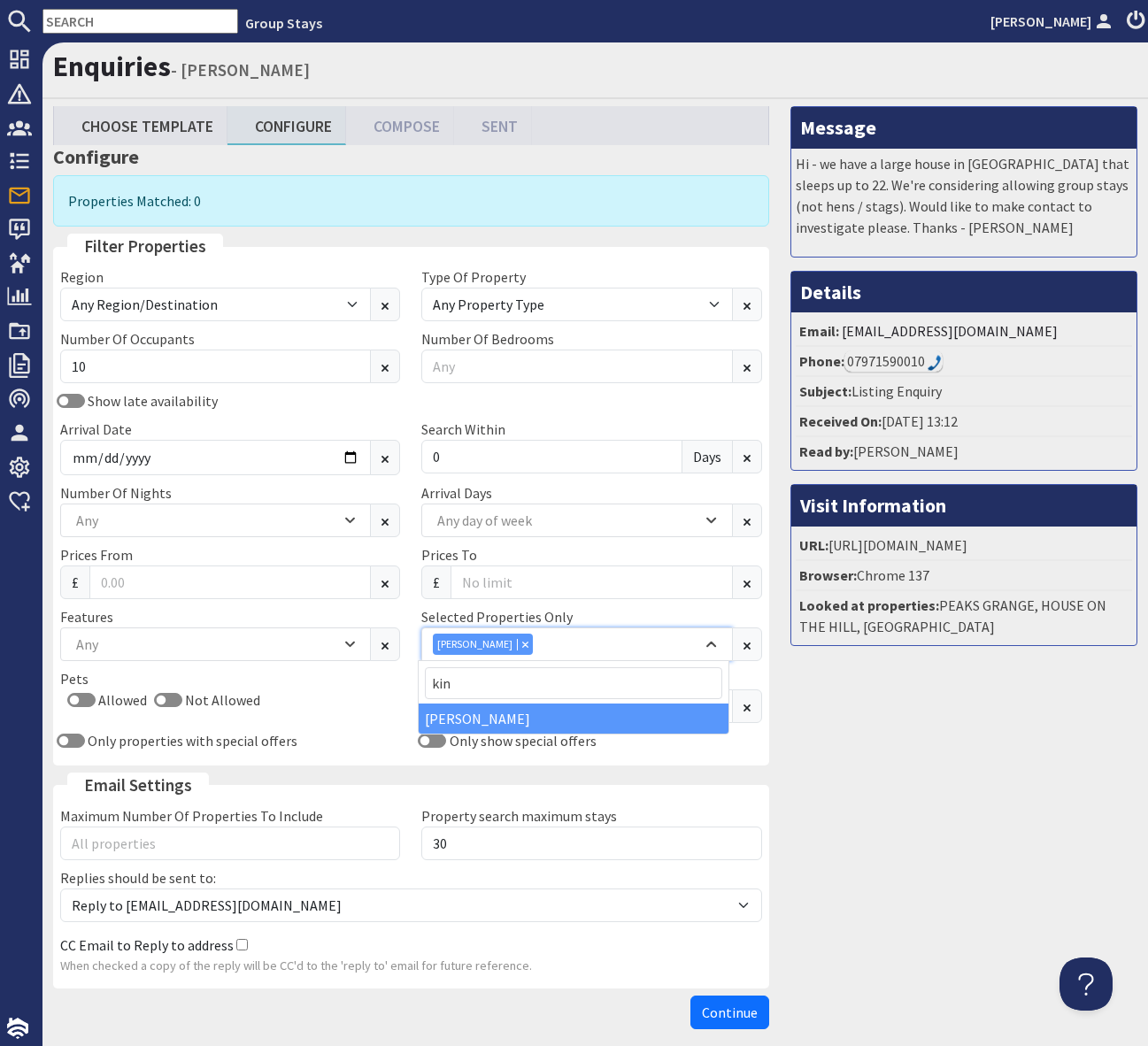
click at [533, 649] on div "Combobox" at bounding box center [525, 644] width 16 height 12
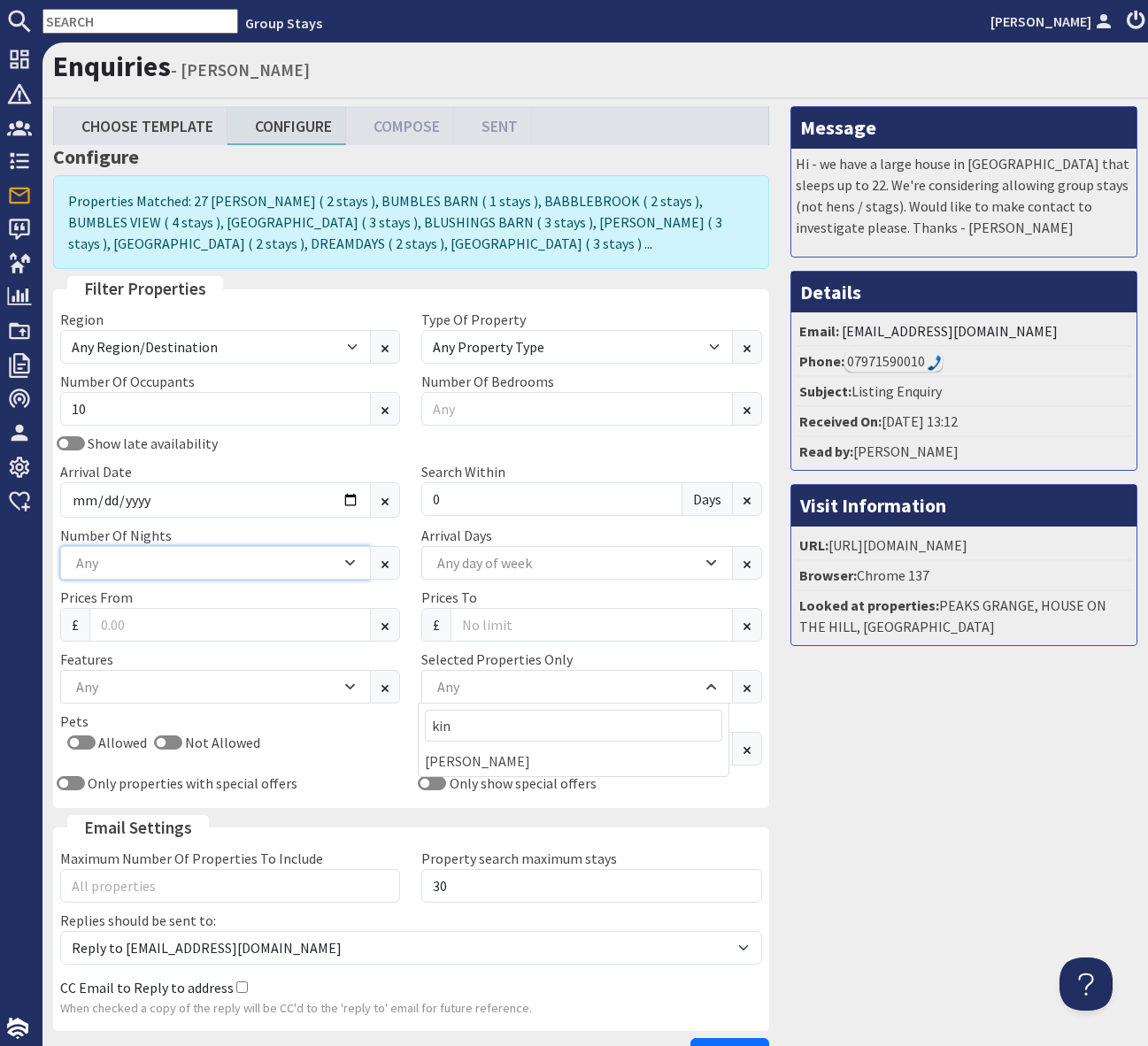
click at [345, 565] on icon "Combobox" at bounding box center [350, 563] width 10 height 11
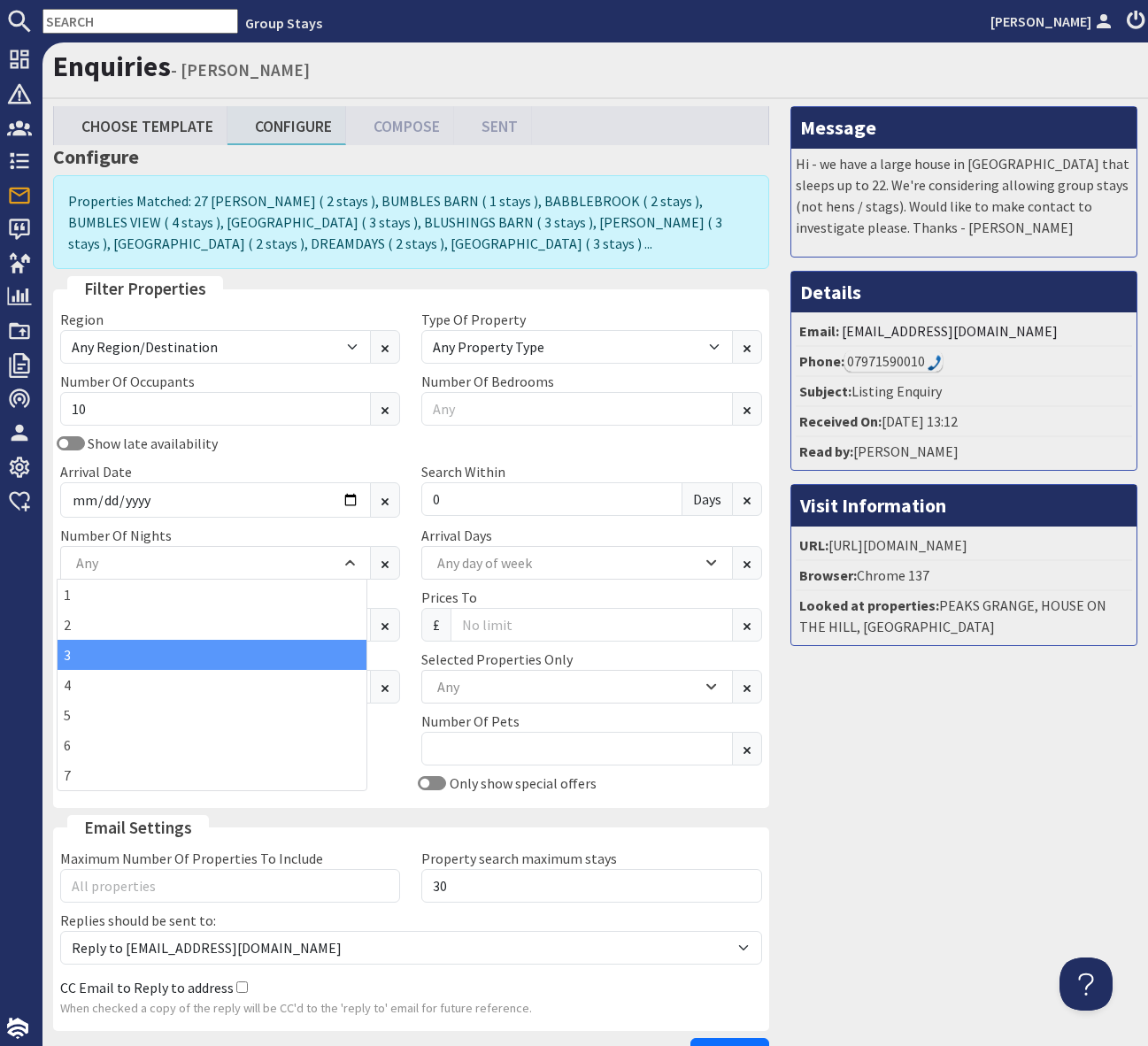
click at [266, 651] on div "3" at bounding box center [212, 655] width 308 height 30
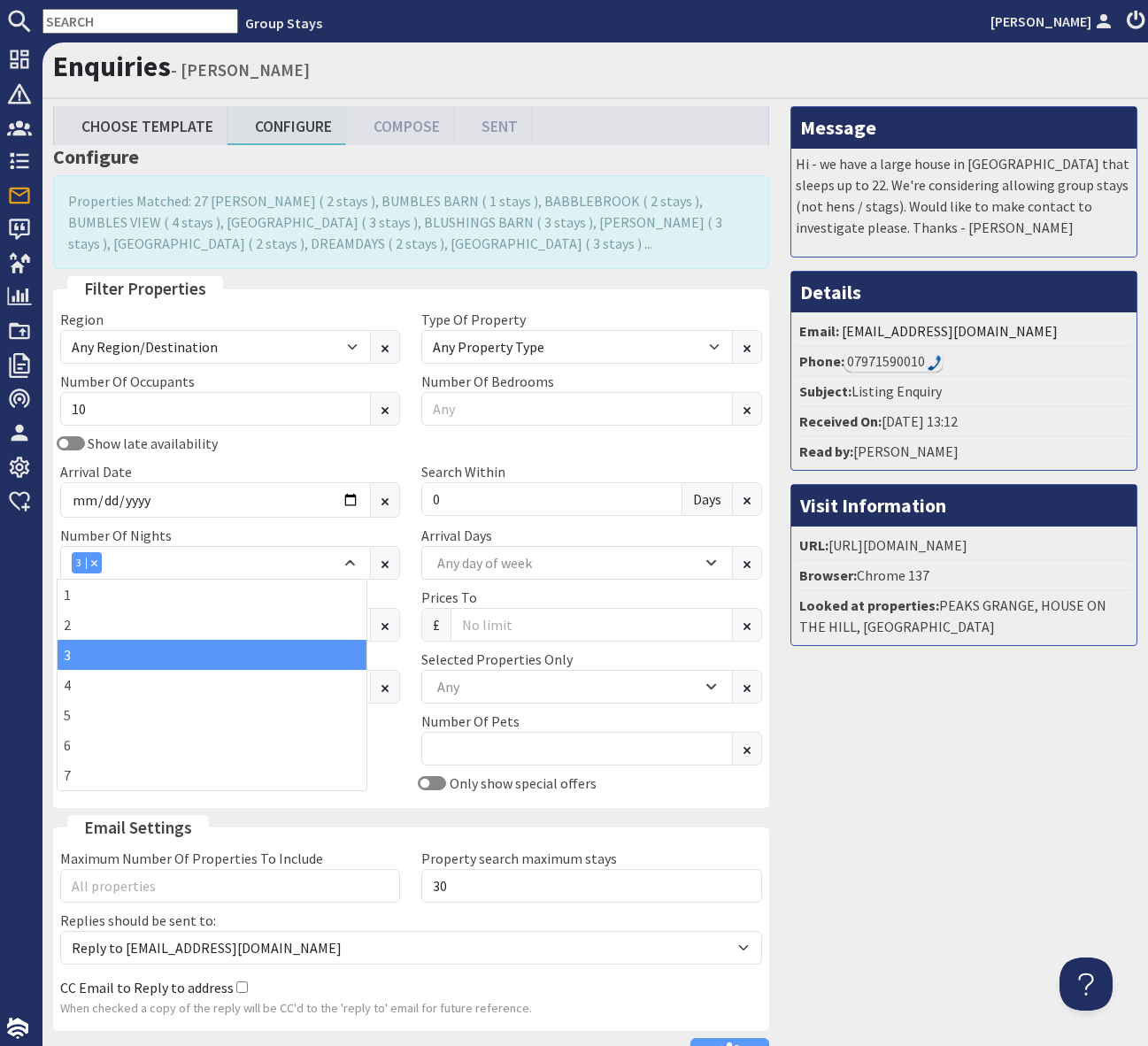
click at [390, 456] on div "Show late availability Arrival Date [DATE] Search [DATE]" at bounding box center [411, 479] width 723 height 92
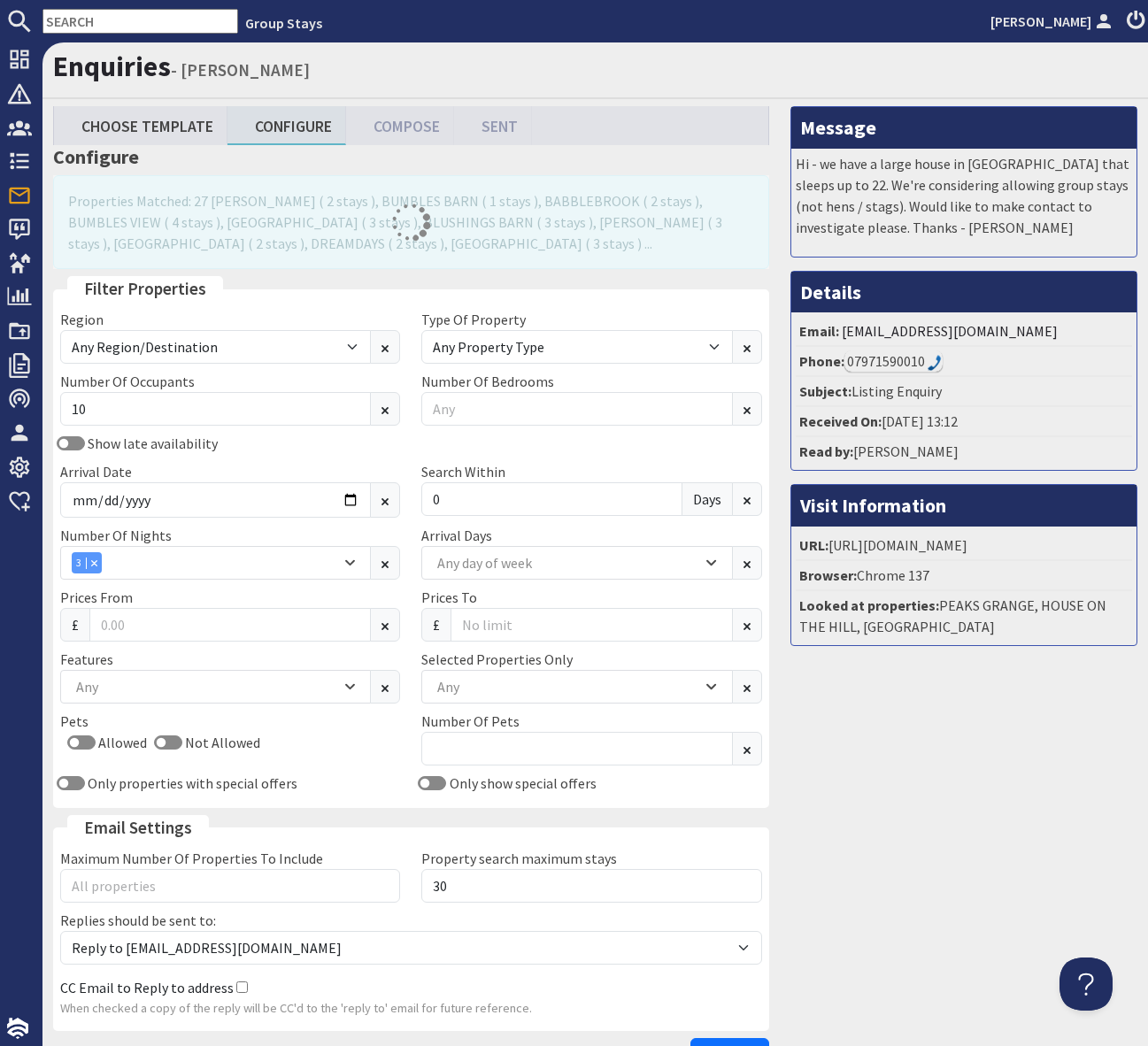
scroll to position [123, 4]
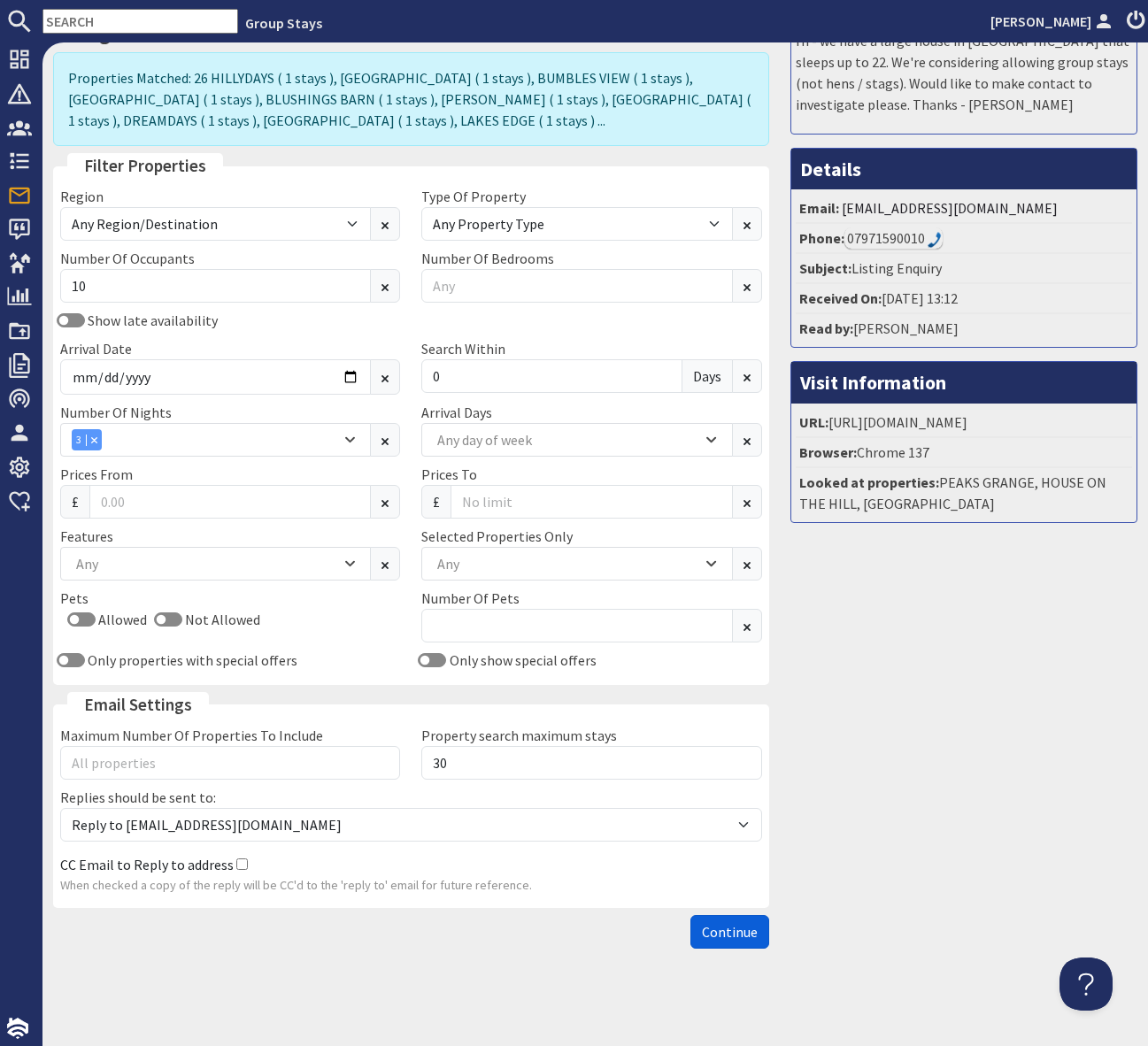
click at [722, 932] on span "Continue" at bounding box center [730, 932] width 56 height 18
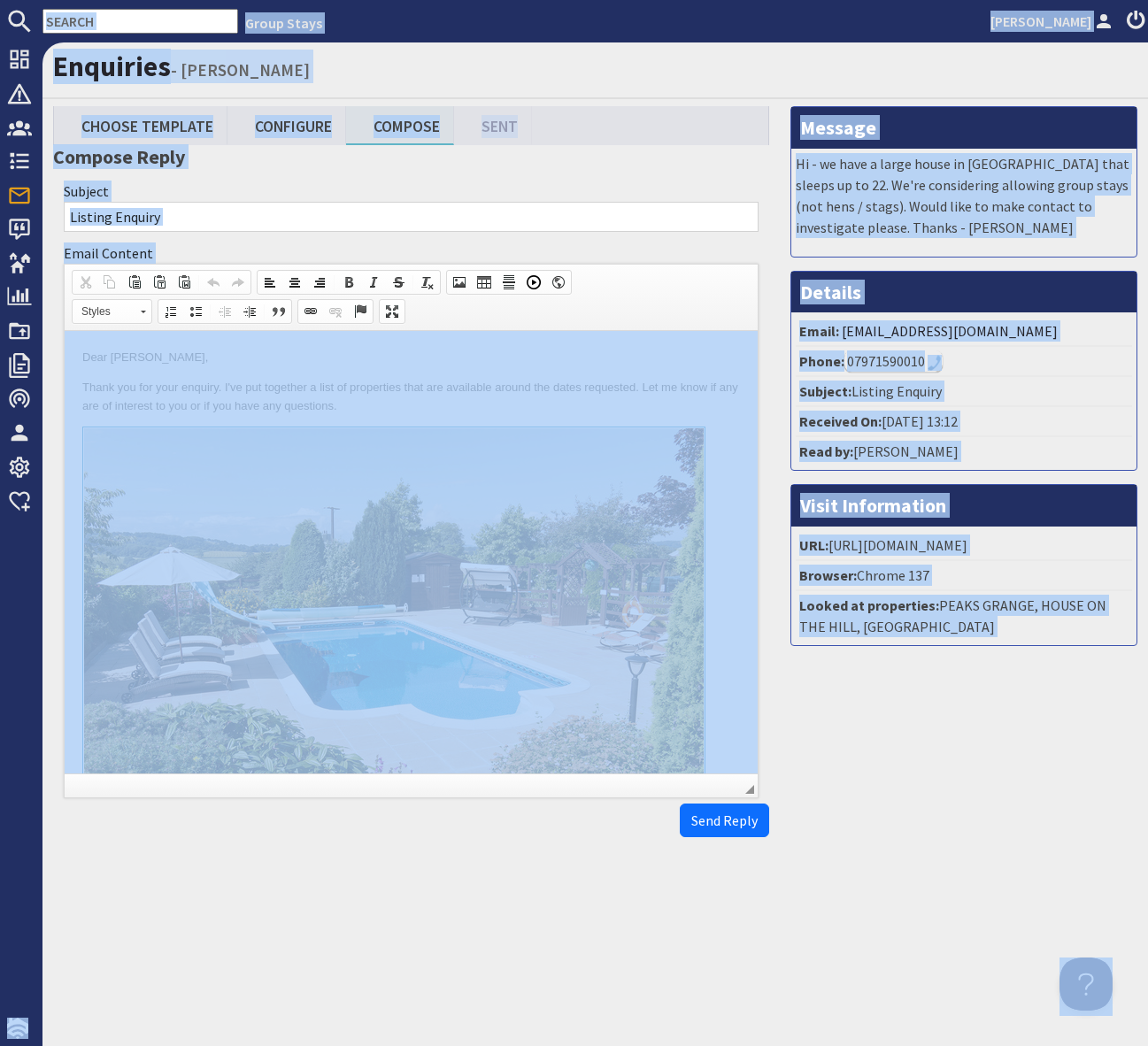
copy body "Group Stays [PERSON_NAME] Dashboard Notifications 0 Agency Dashboard Bookings 0…"
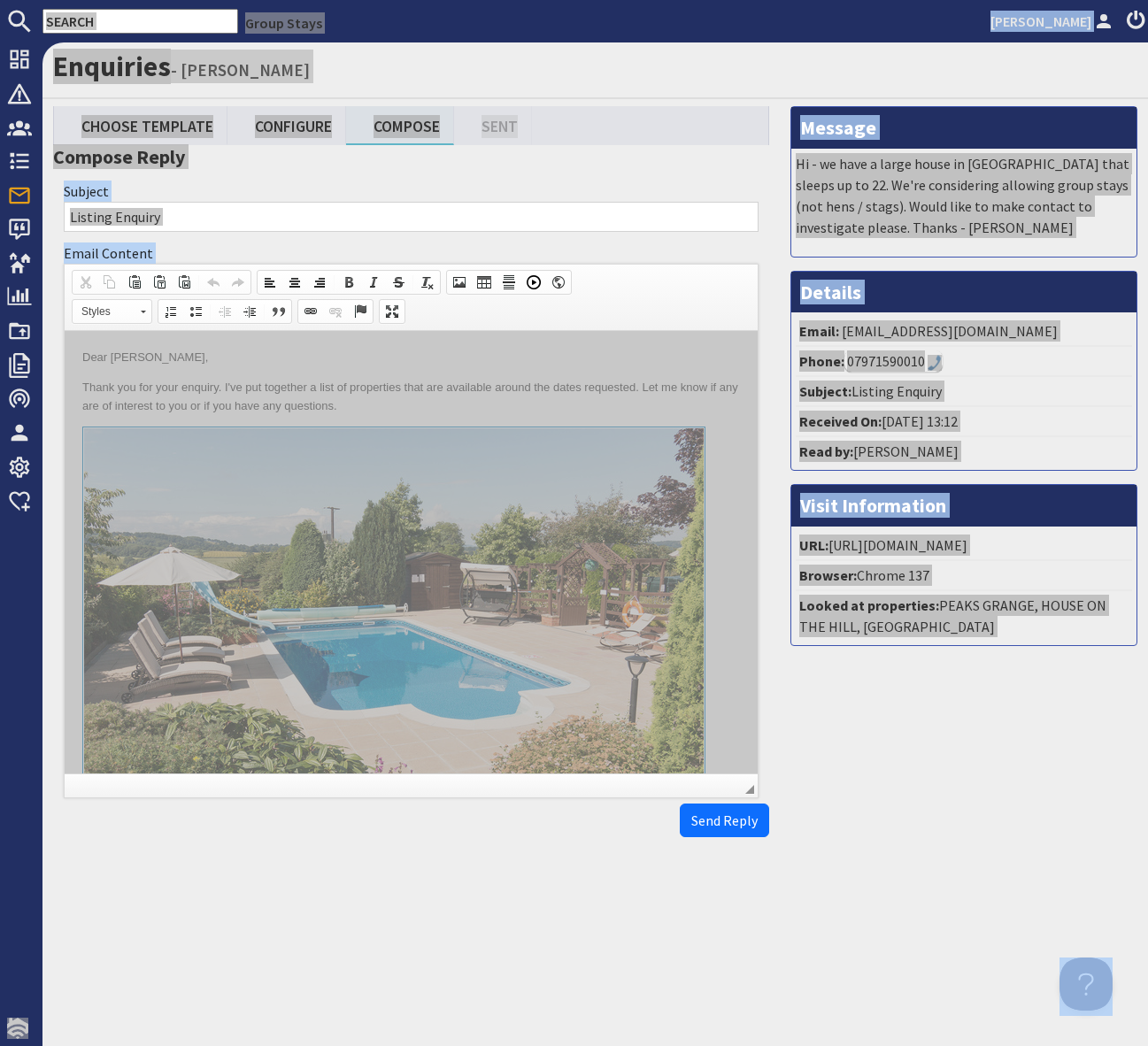
click at [619, 406] on p "Thank you for your enquiry. I've put together a list of properties that are ava…" at bounding box center [410, 396] width 658 height 37
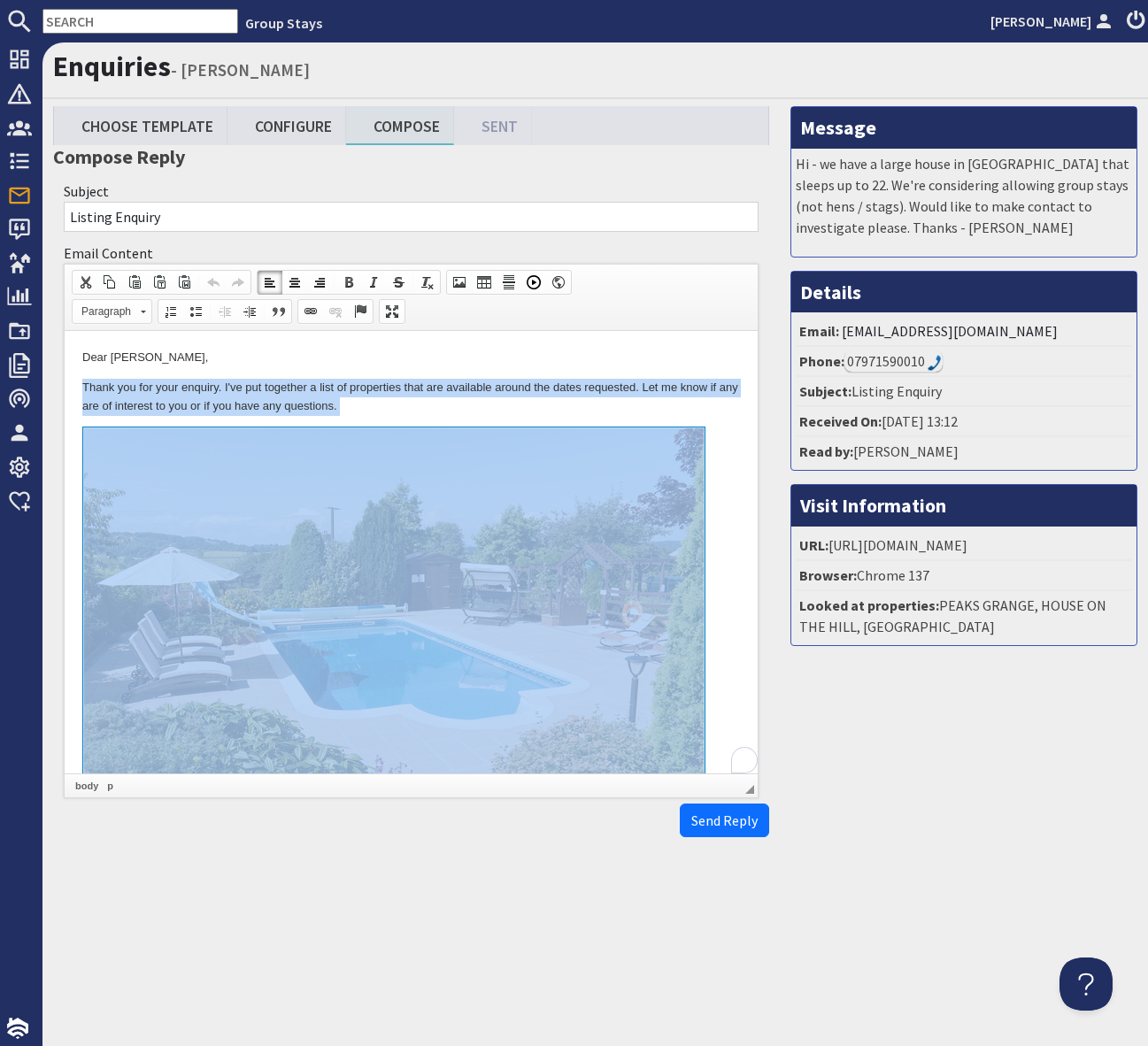
click at [619, 406] on p "Thank you for your enquiry. I've put together a list of properties that are ava…" at bounding box center [410, 396] width 658 height 37
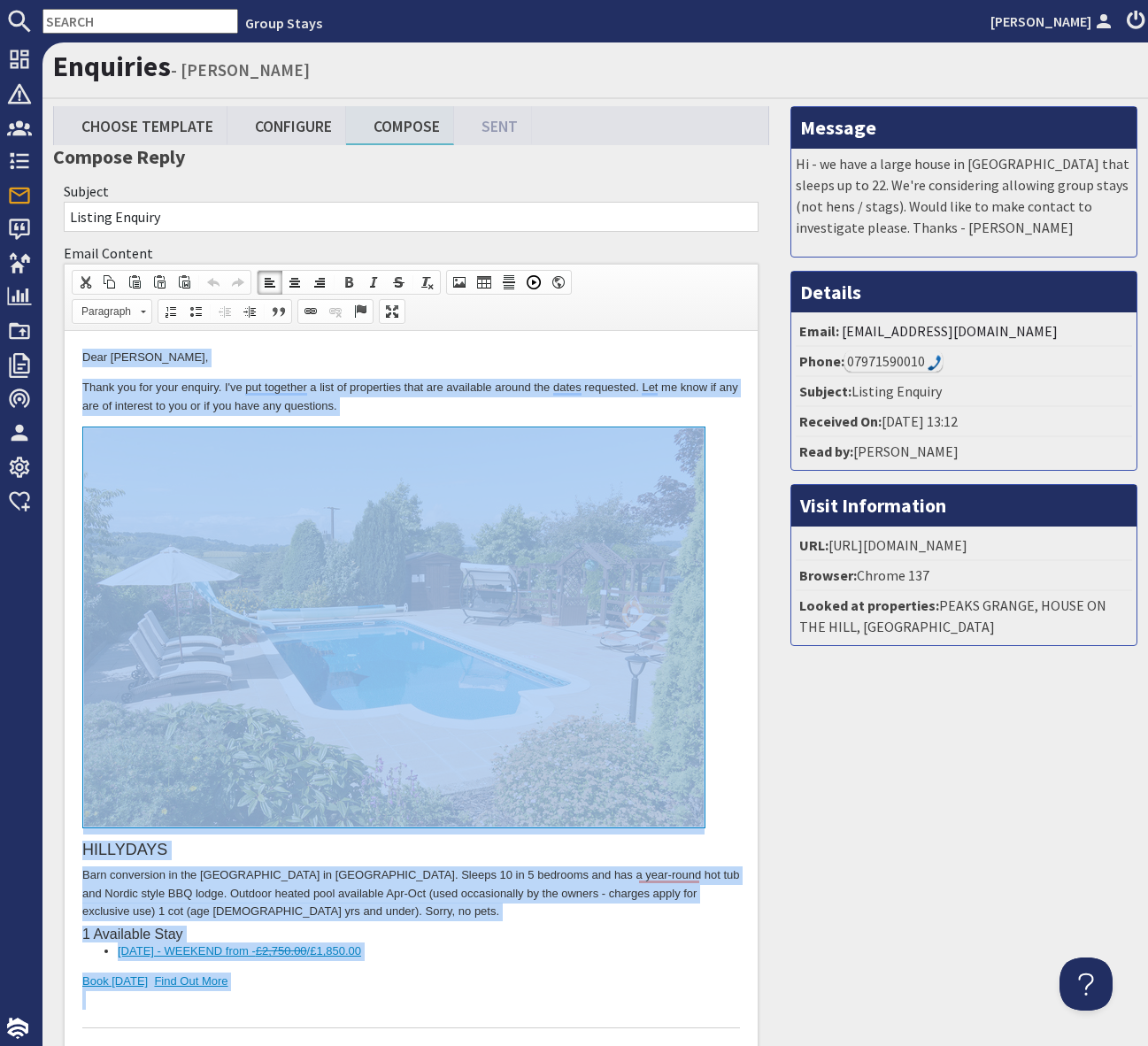
copy body "Lore Ipsum Dolorsit, Ametc adi eli sedd eiusmod. T'in utl etdolore m aliq en ad…"
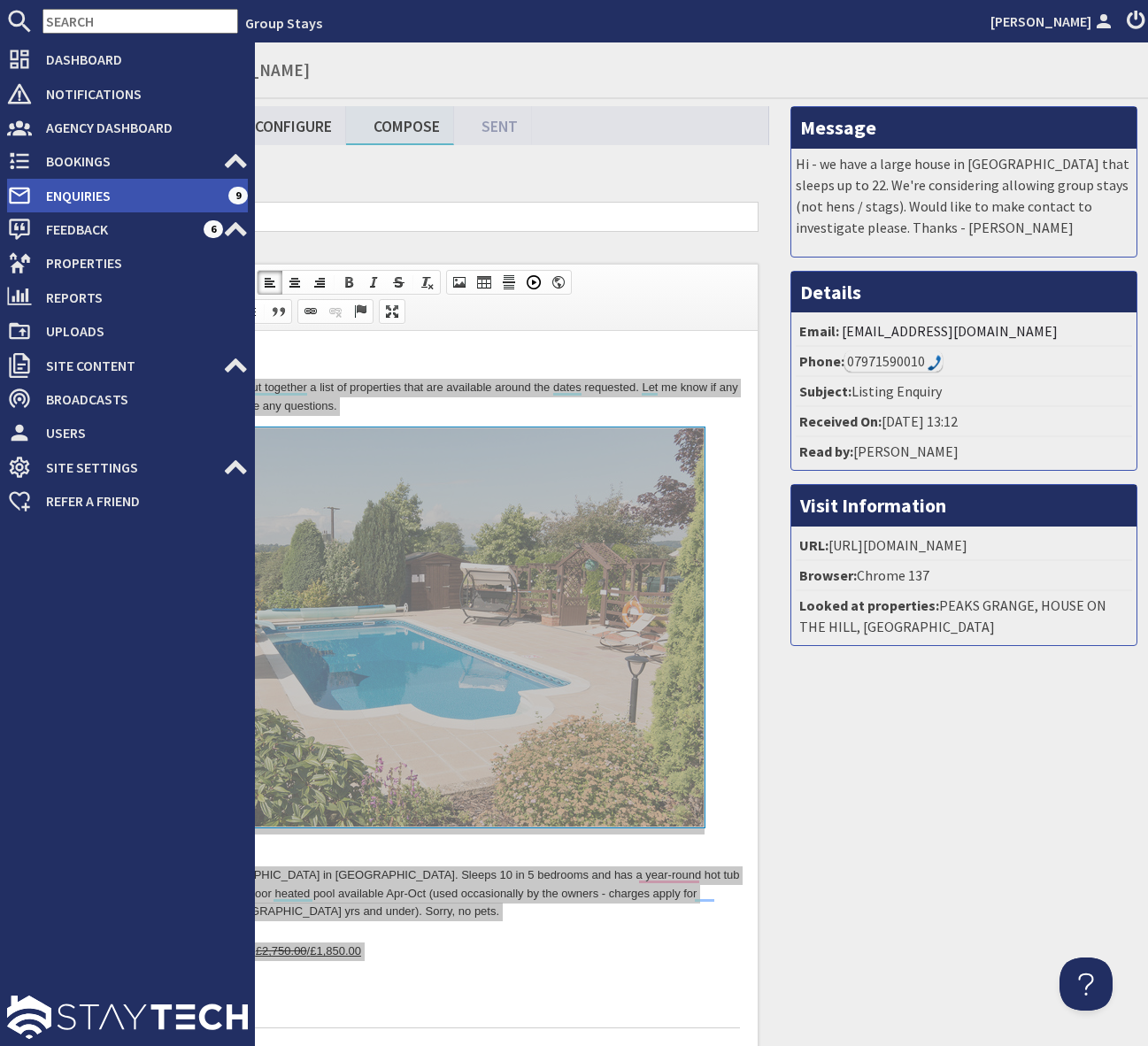
click at [169, 198] on span "Enquiries" at bounding box center [130, 196] width 197 height 28
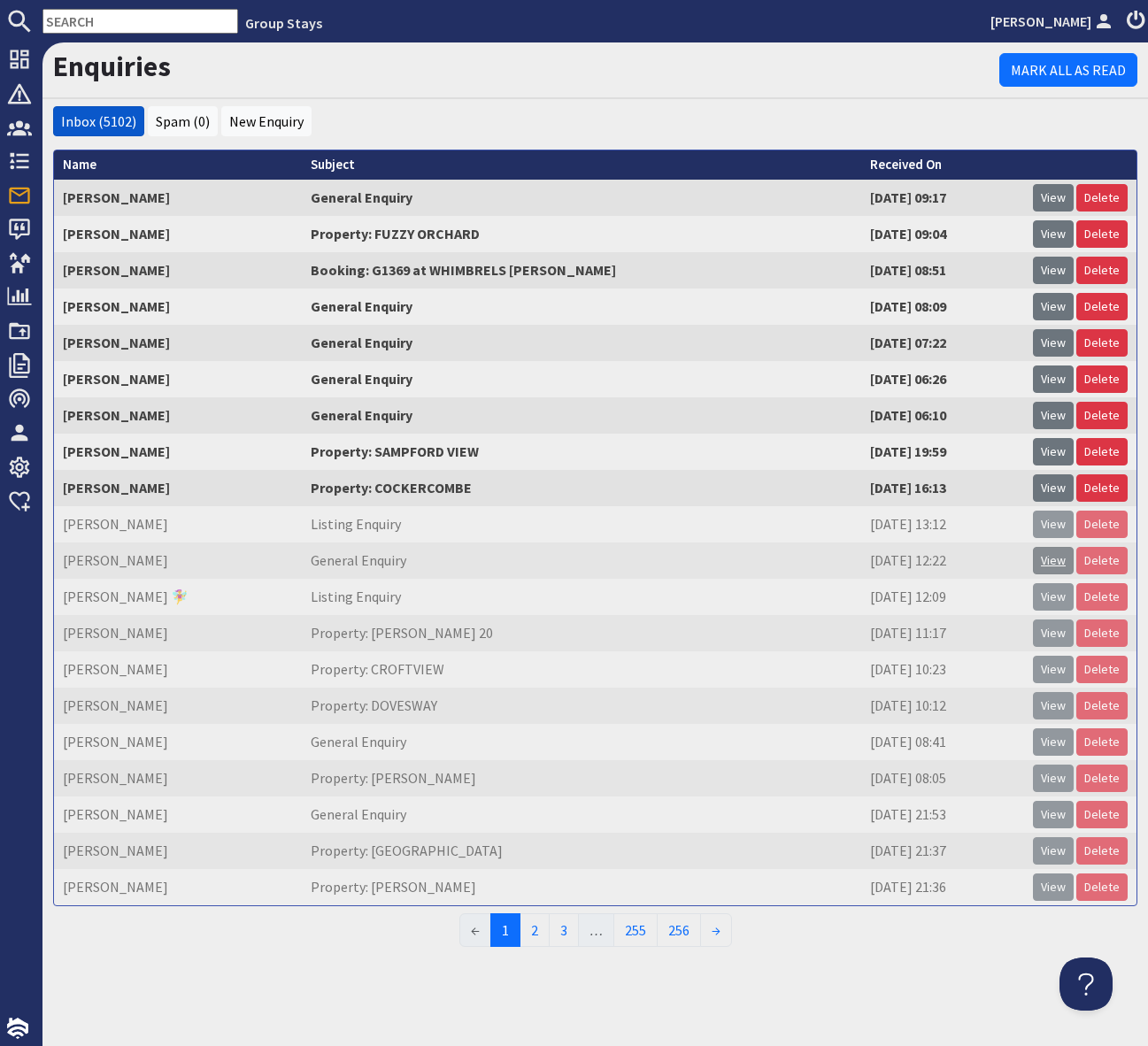
click at [1057, 561] on link "View" at bounding box center [1053, 560] width 41 height 27
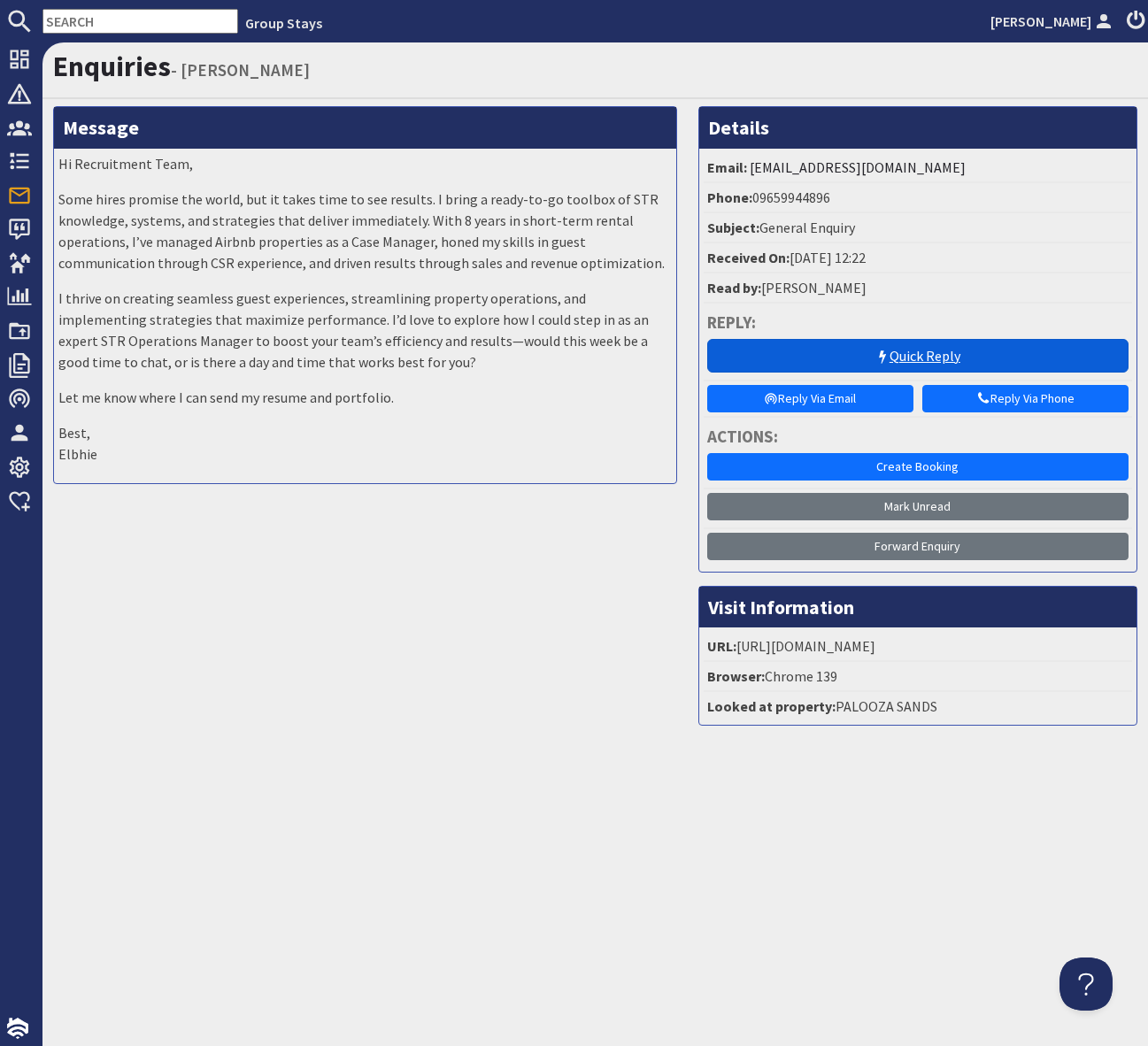
click at [852, 354] on link "Quick Reply" at bounding box center [917, 356] width 421 height 34
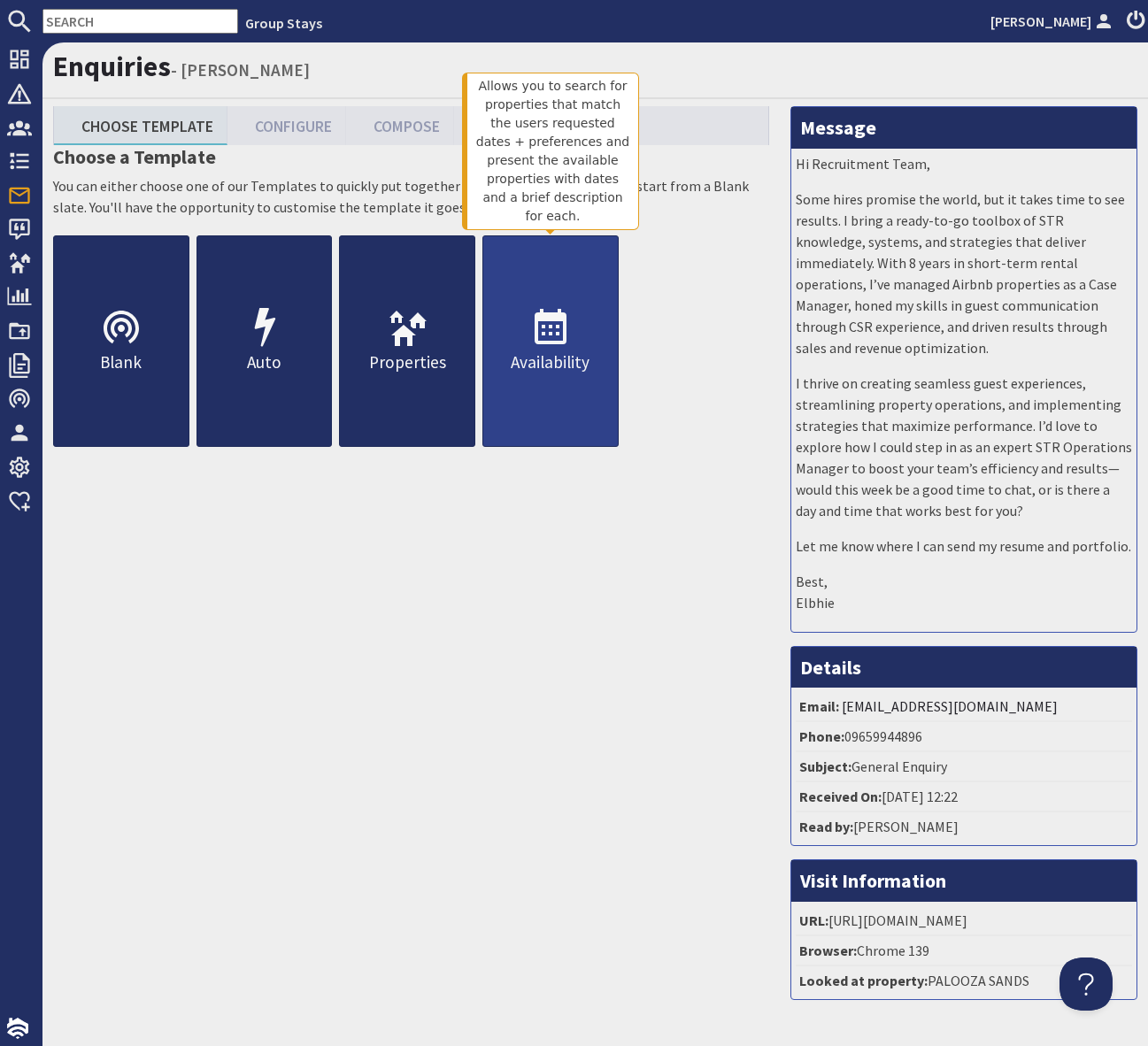
click at [558, 330] on icon at bounding box center [550, 328] width 43 height 43
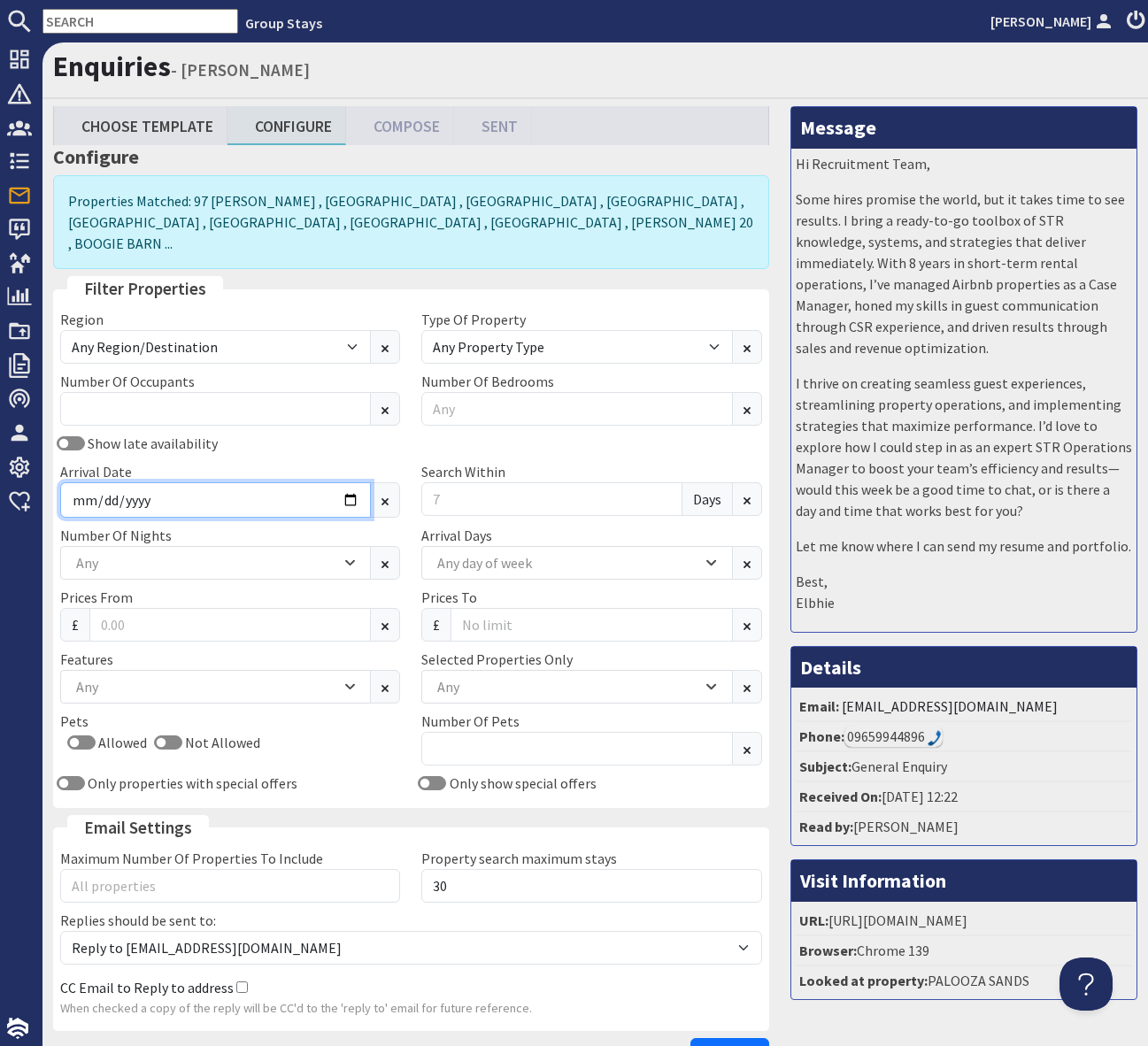
click at [347, 482] on input "Arrival Date" at bounding box center [215, 499] width 310 height 35
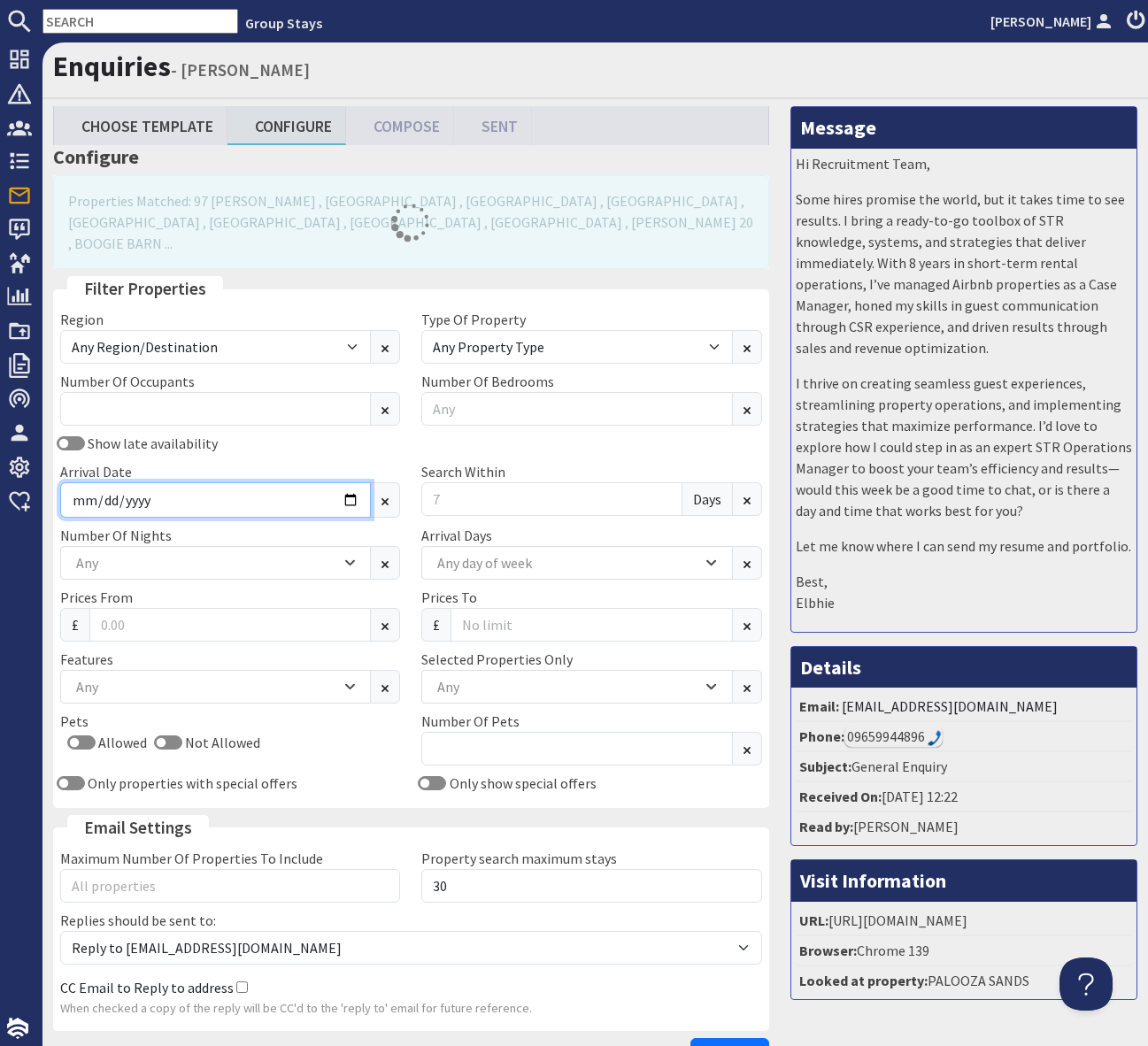
type input "[DATE]"
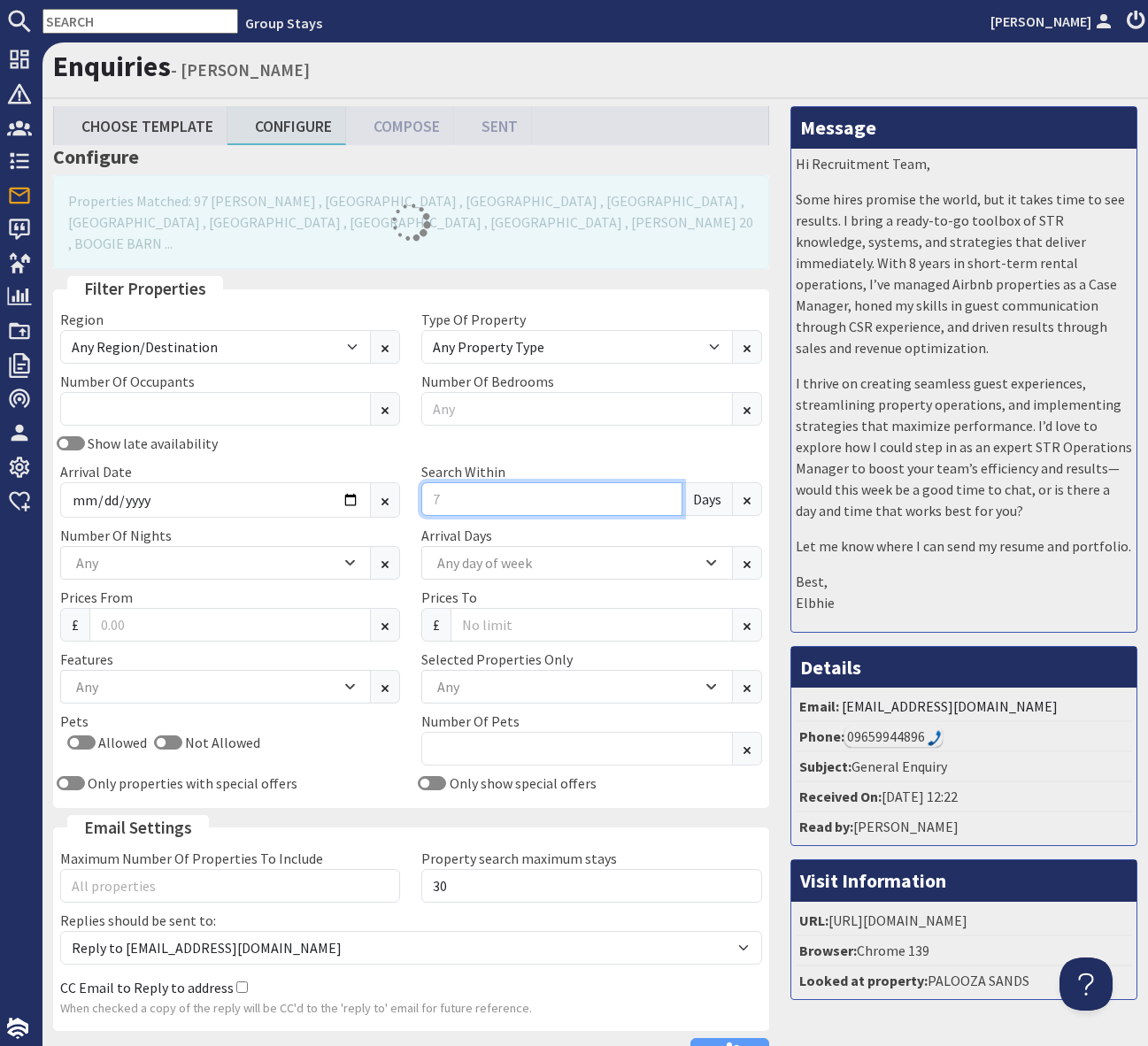
click at [451, 482] on input "Search Within" at bounding box center [551, 499] width 261 height 34
type input "9"
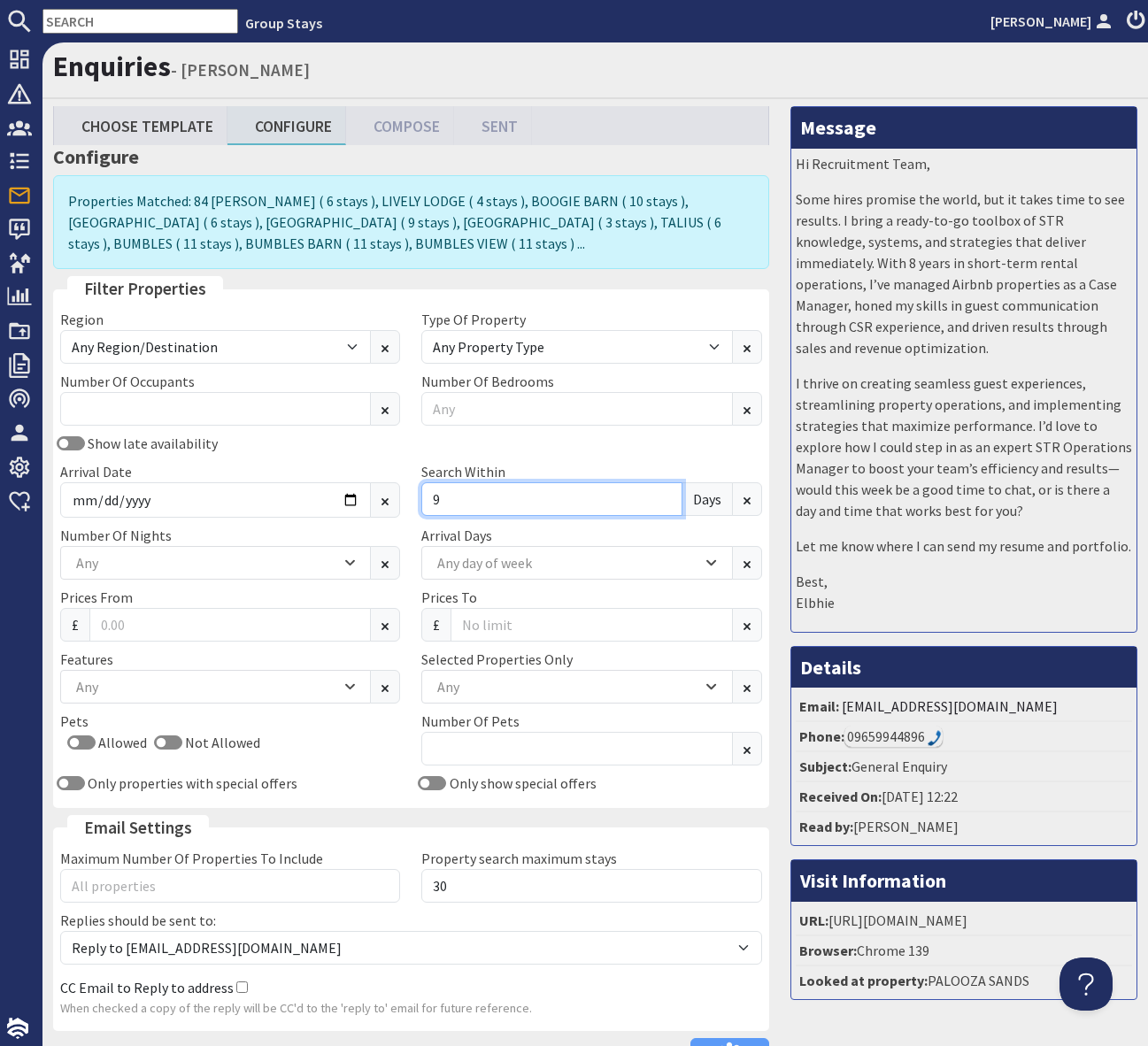
scroll to position [0, 4]
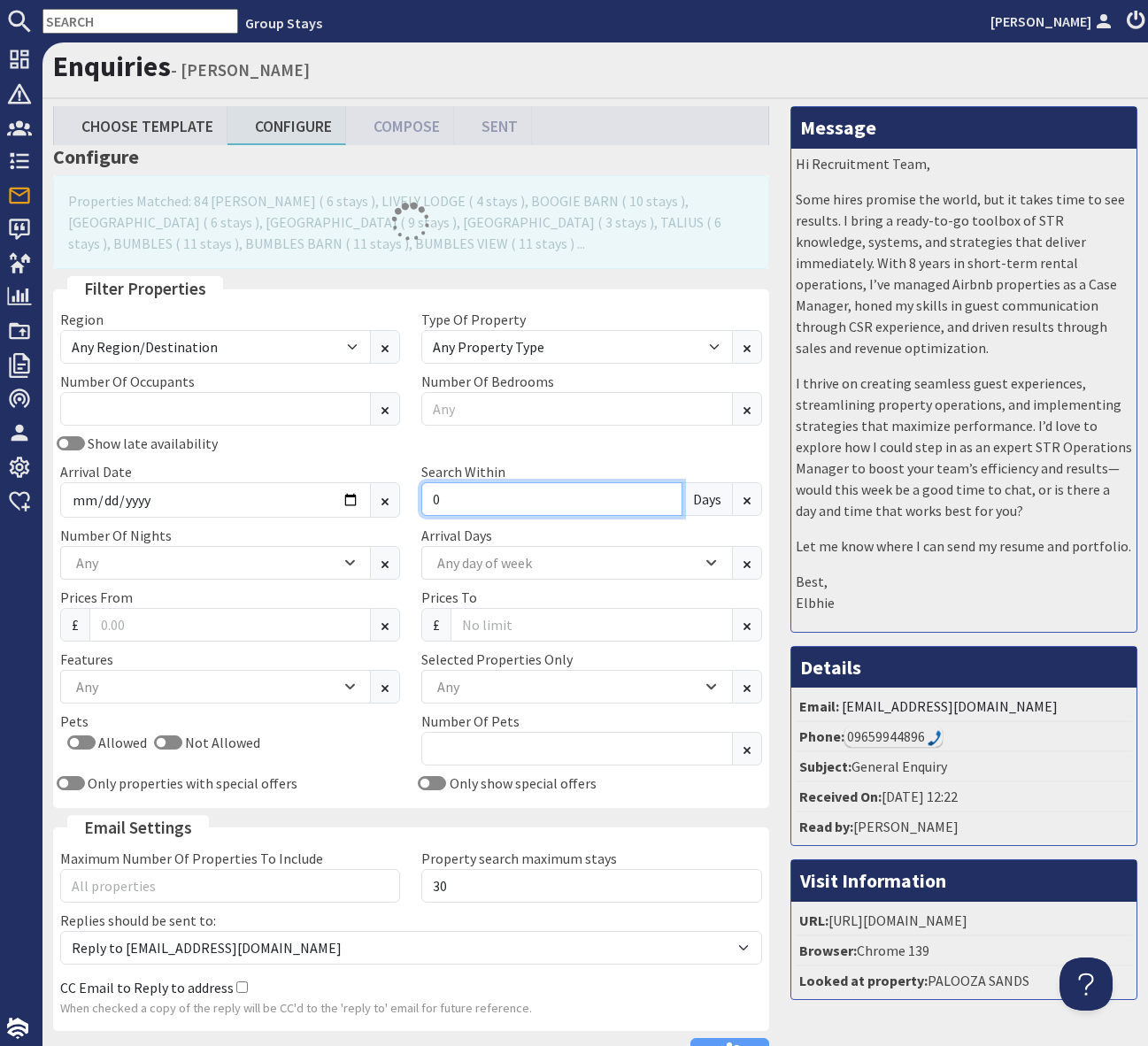
type input "0"
click at [647, 441] on div "Show late availability Arrival Date [DATE] Search [DATE]" at bounding box center [411, 479] width 723 height 92
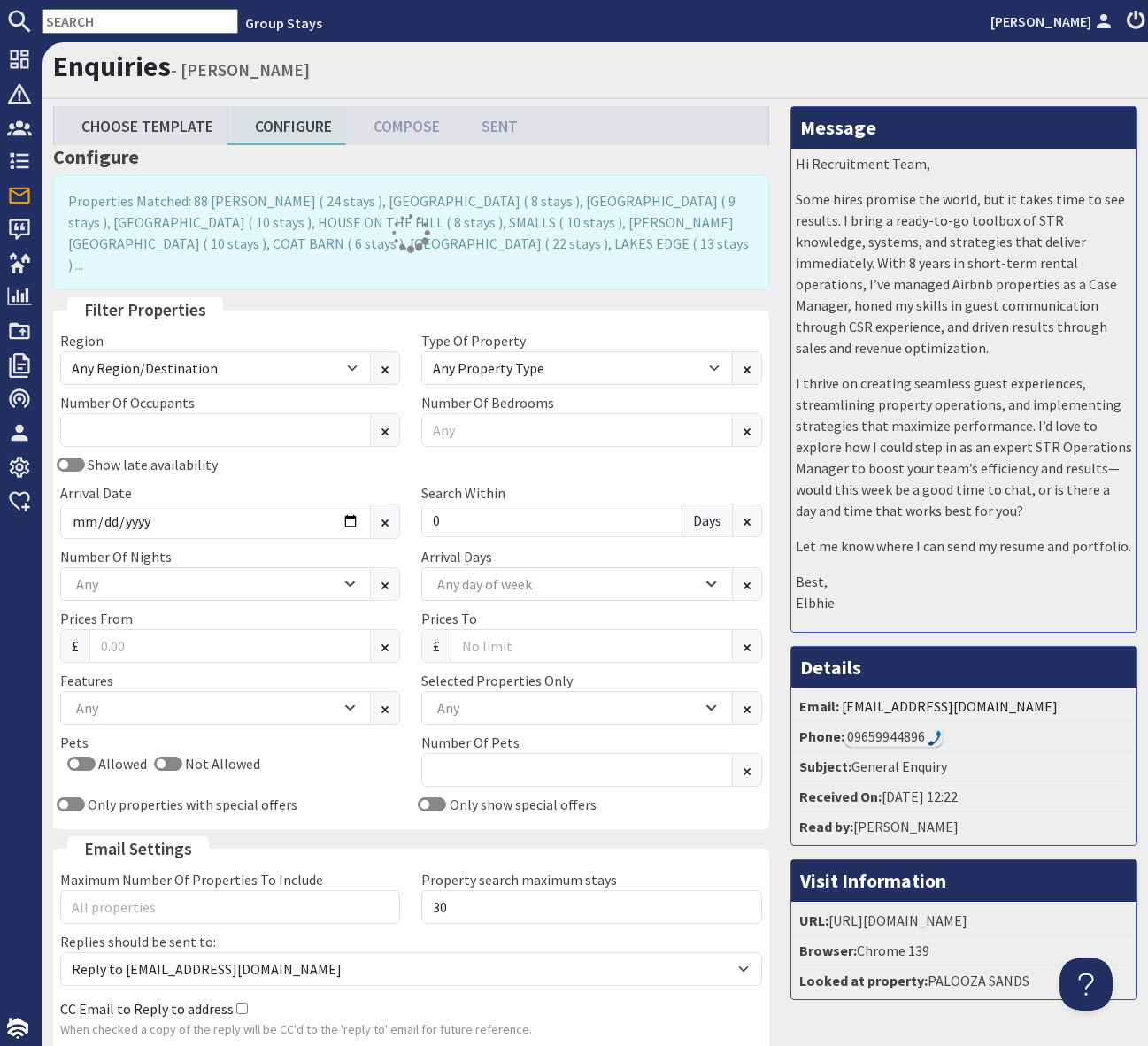
scroll to position [123, 4]
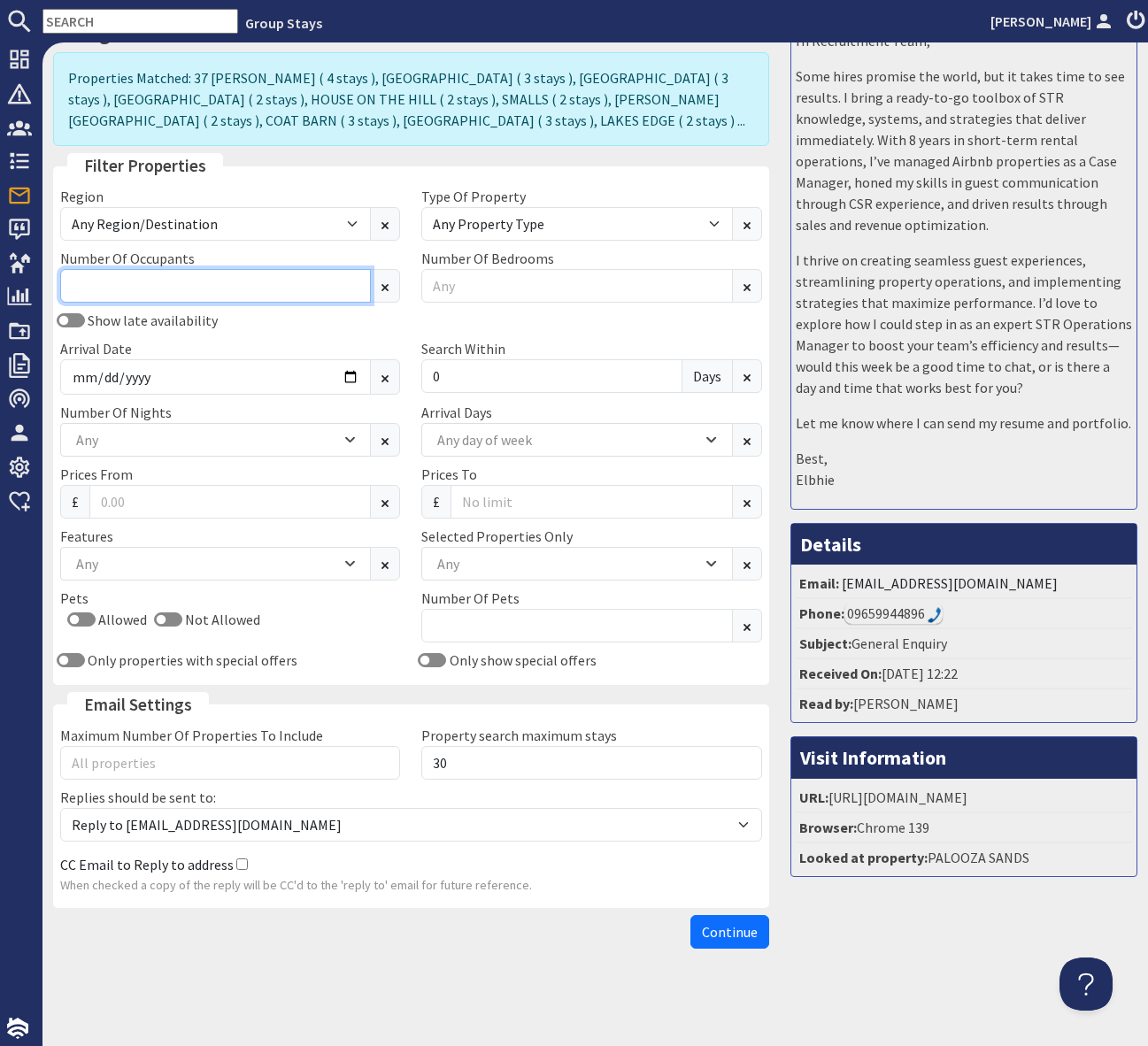
click at [143, 296] on input "Number Of Occupants" at bounding box center [215, 286] width 310 height 34
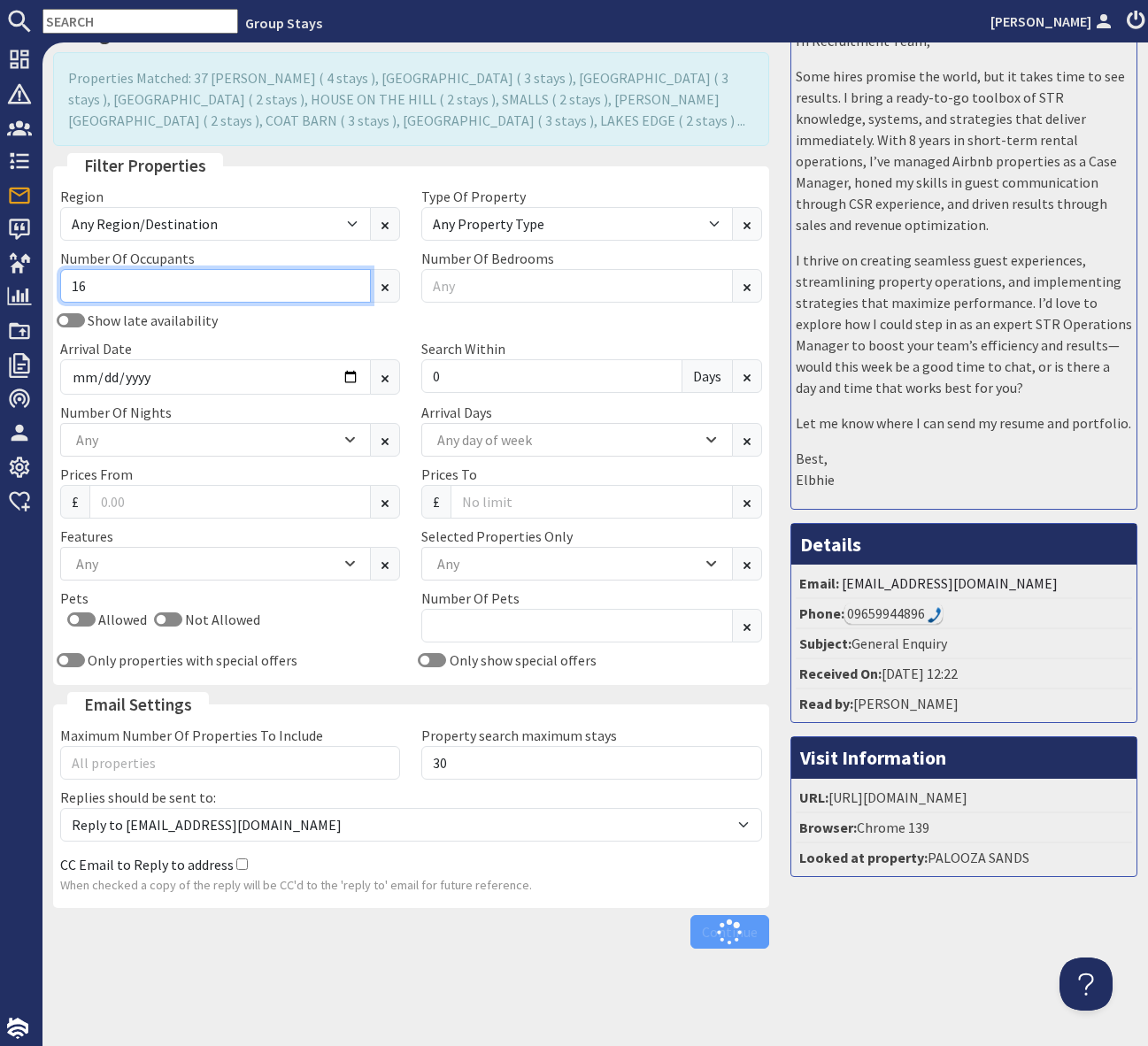
scroll to position [122, 4]
type input "16"
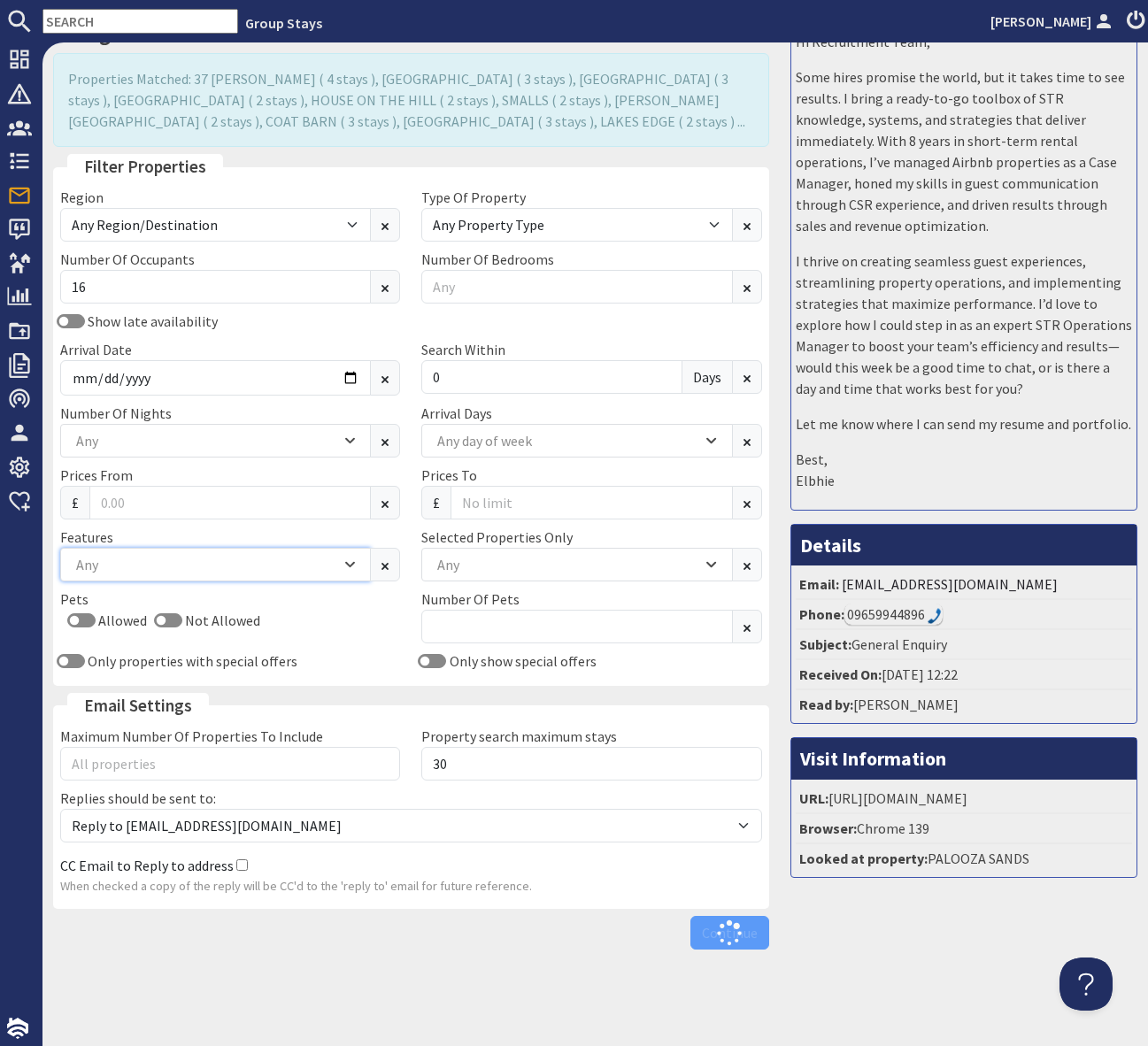
click at [210, 560] on div "Any" at bounding box center [207, 565] width 270 height 20
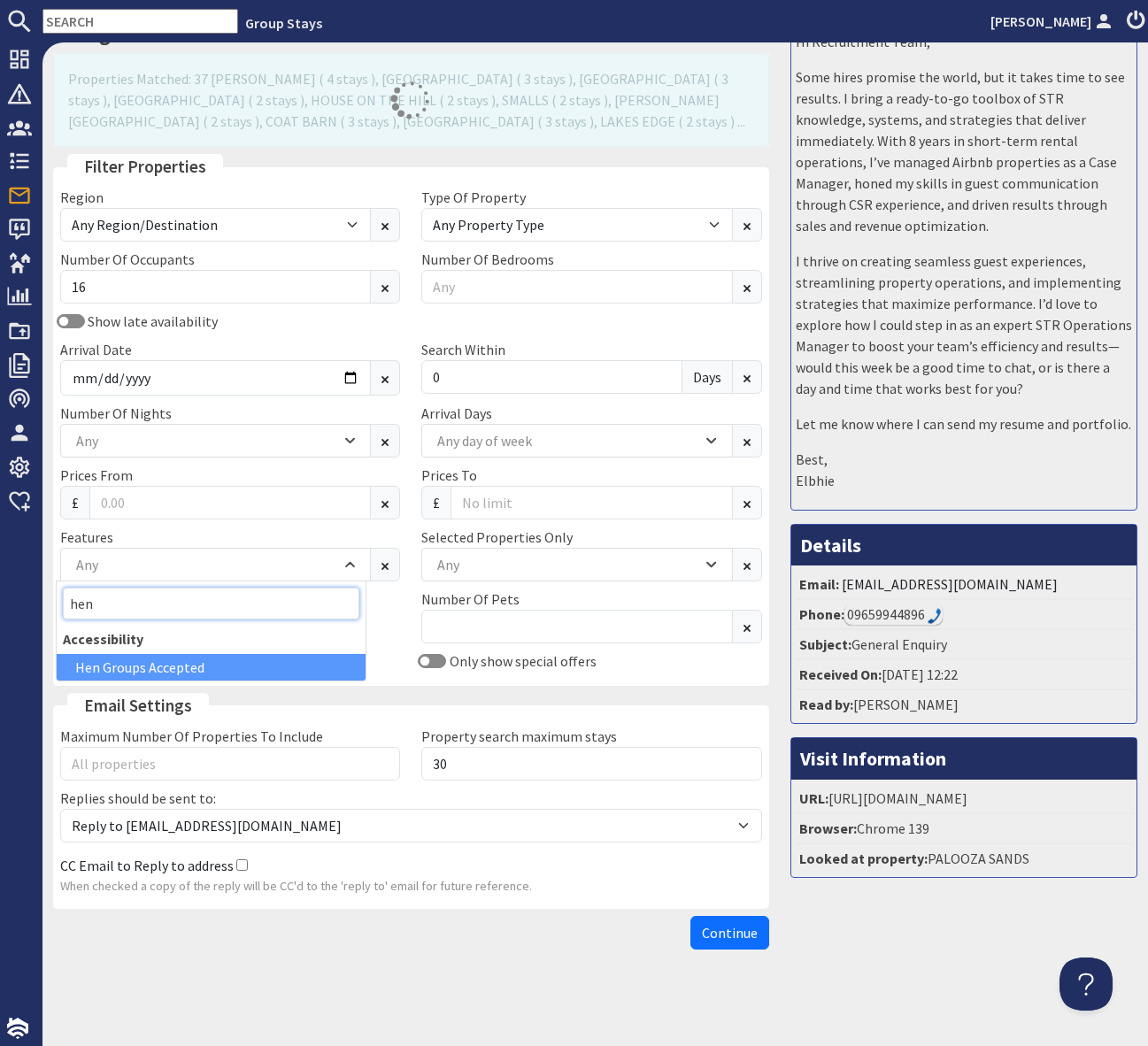
type input "hen"
click at [231, 661] on div "Hen Groups Accepted" at bounding box center [211, 667] width 308 height 27
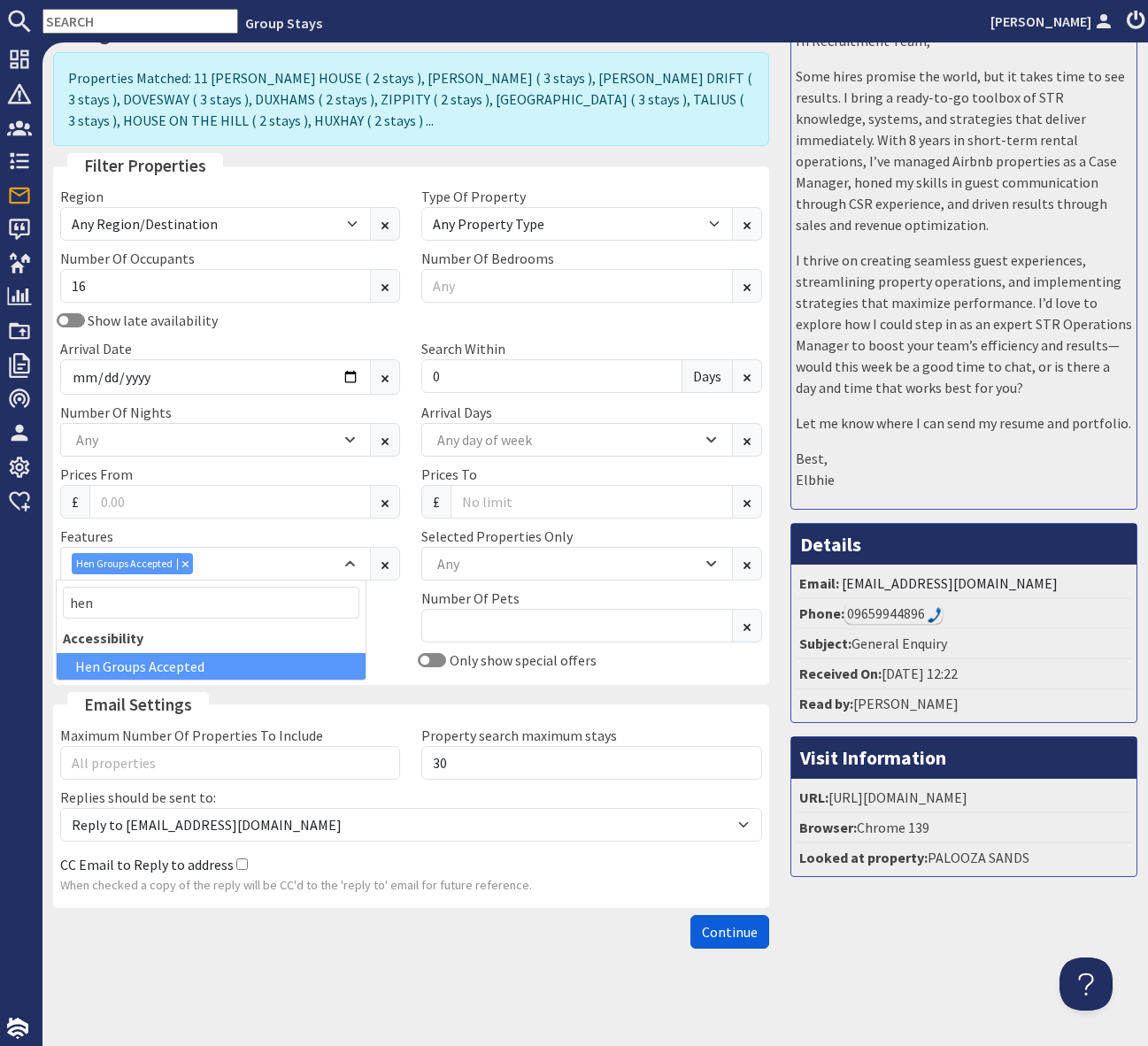
click at [713, 923] on span "Continue" at bounding box center [730, 932] width 56 height 18
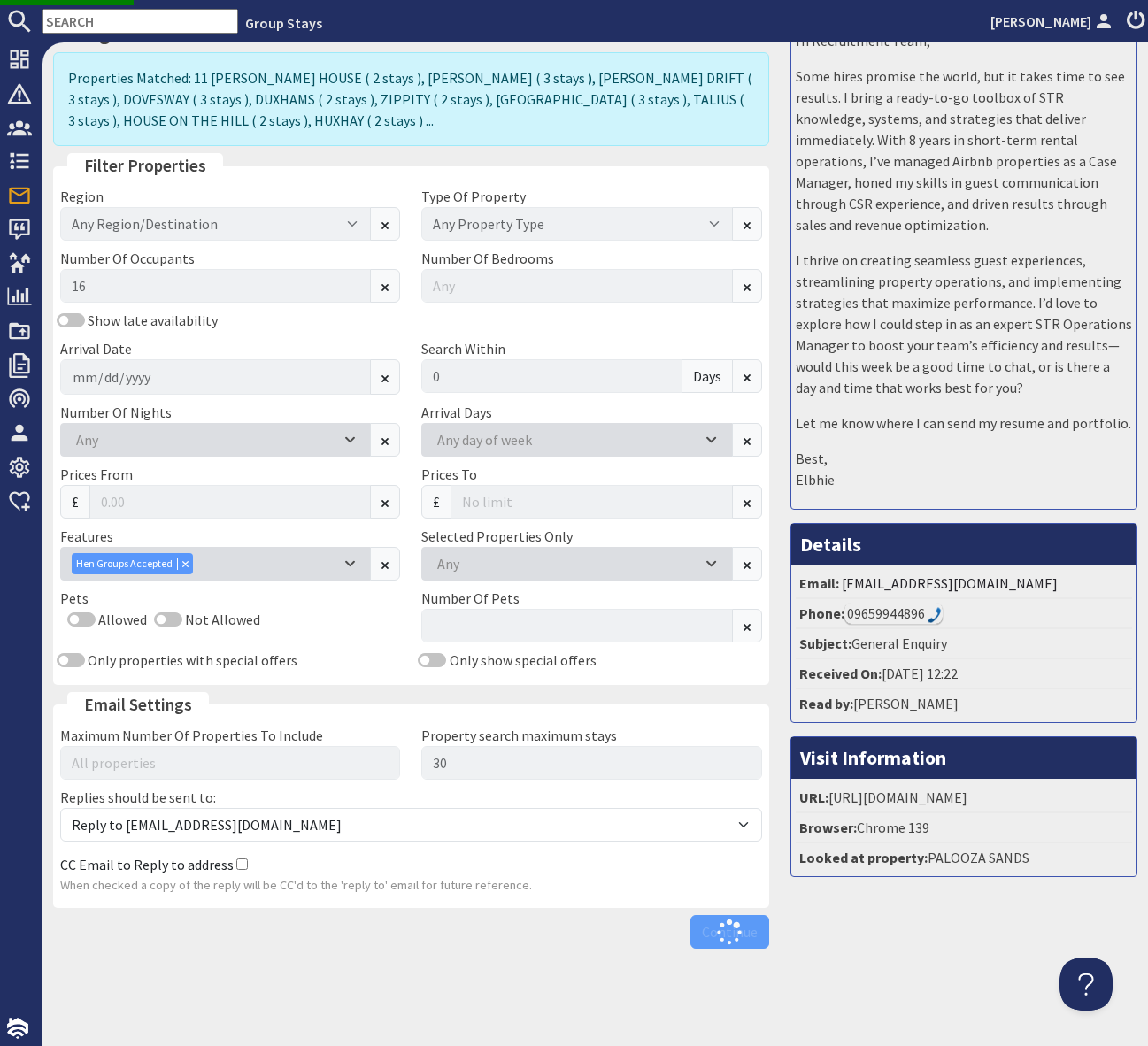
scroll to position [123, 8]
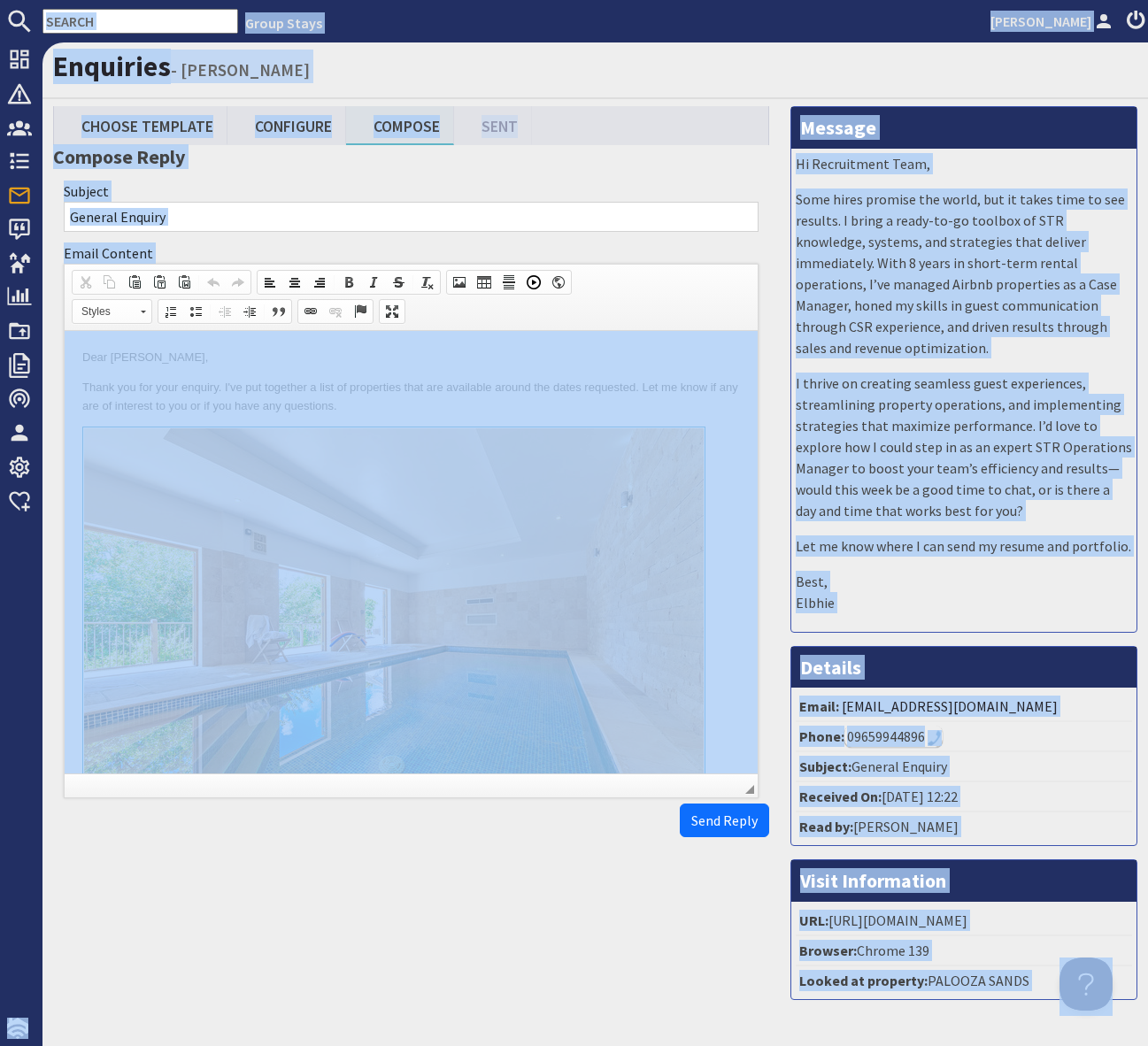
copy body "Group Stays [PERSON_NAME] Dashboard Notifications 0 Agency Dashboard Bookings 0…"
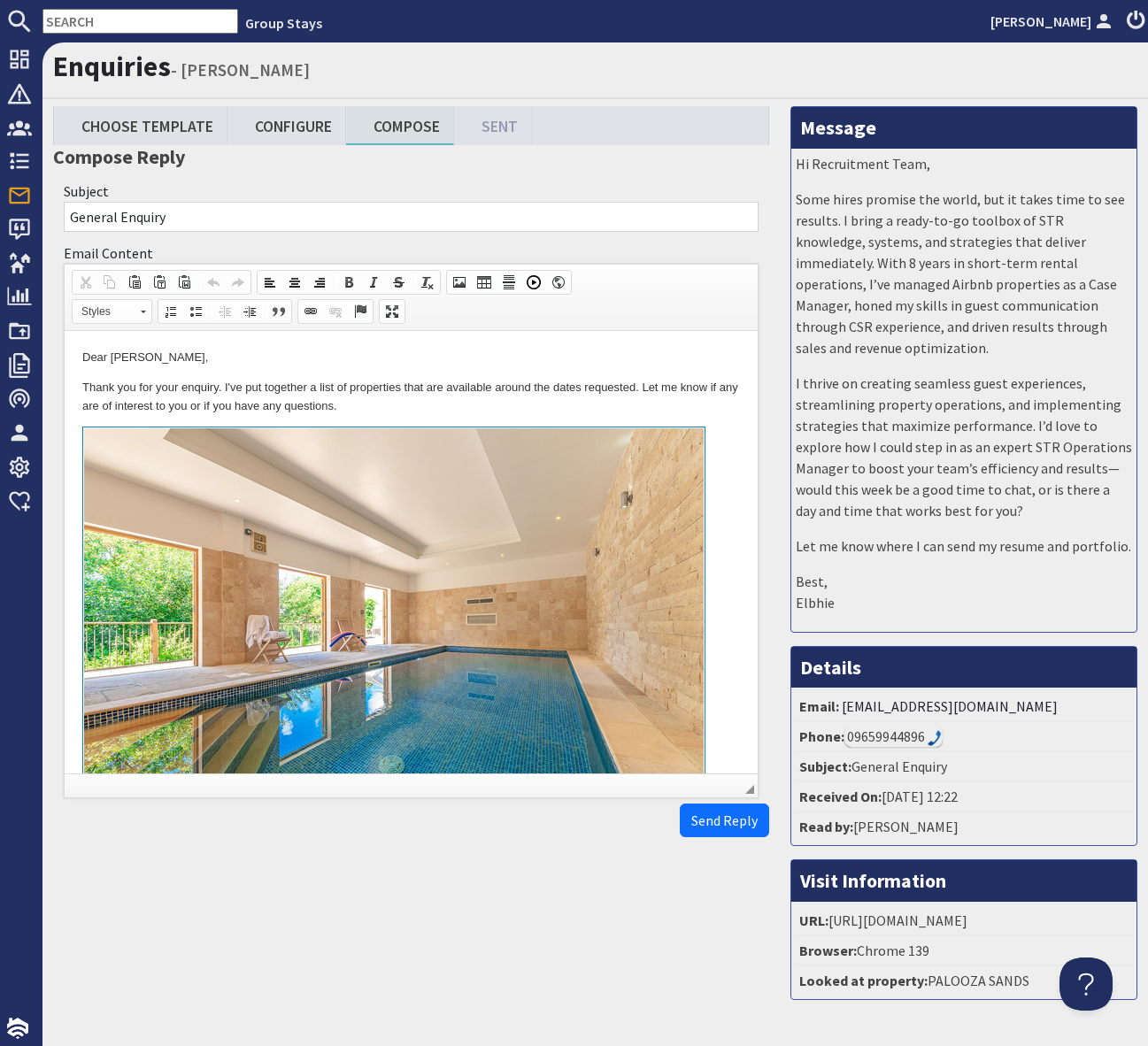
click at [513, 408] on p "Thank you for your enquiry. I've put together a list of properties that are ava…" at bounding box center [410, 396] width 658 height 37
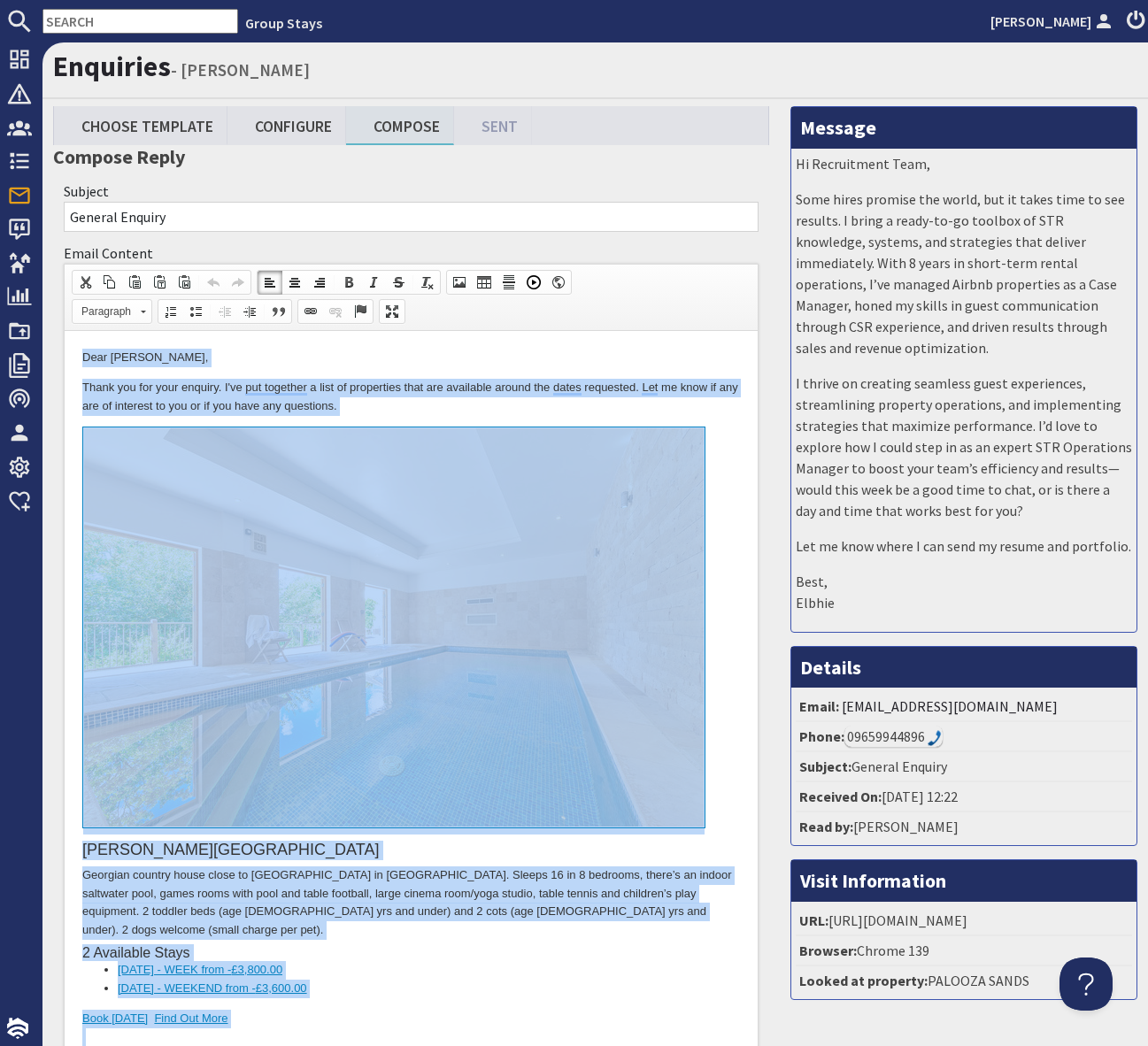
copy body "Lore Ipsumd Sitamet, Conse adi eli sedd eiusmod. T'in utl etdolore m aliq en ad…"
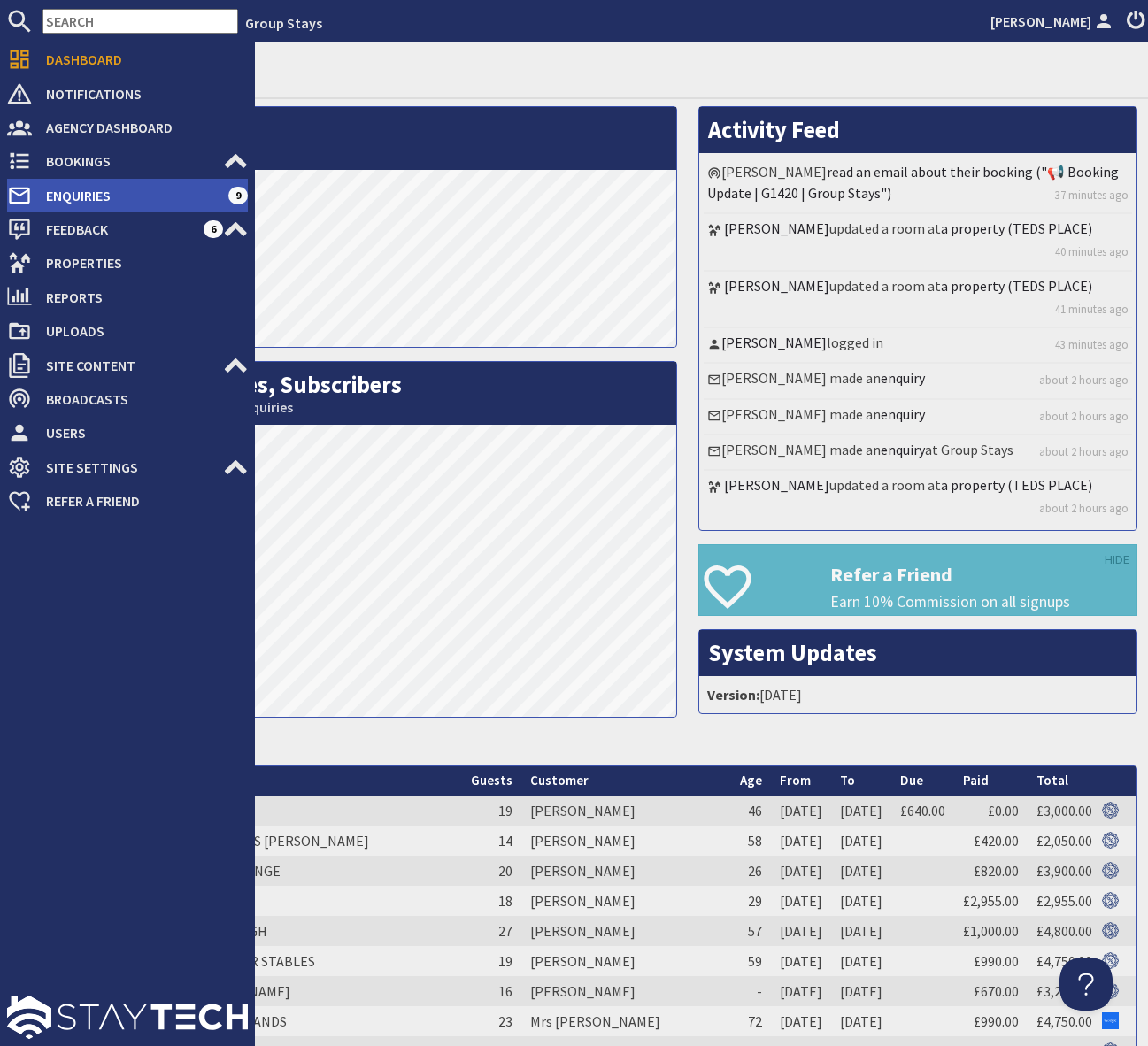
click at [211, 199] on span "Enquiries" at bounding box center [130, 196] width 197 height 28
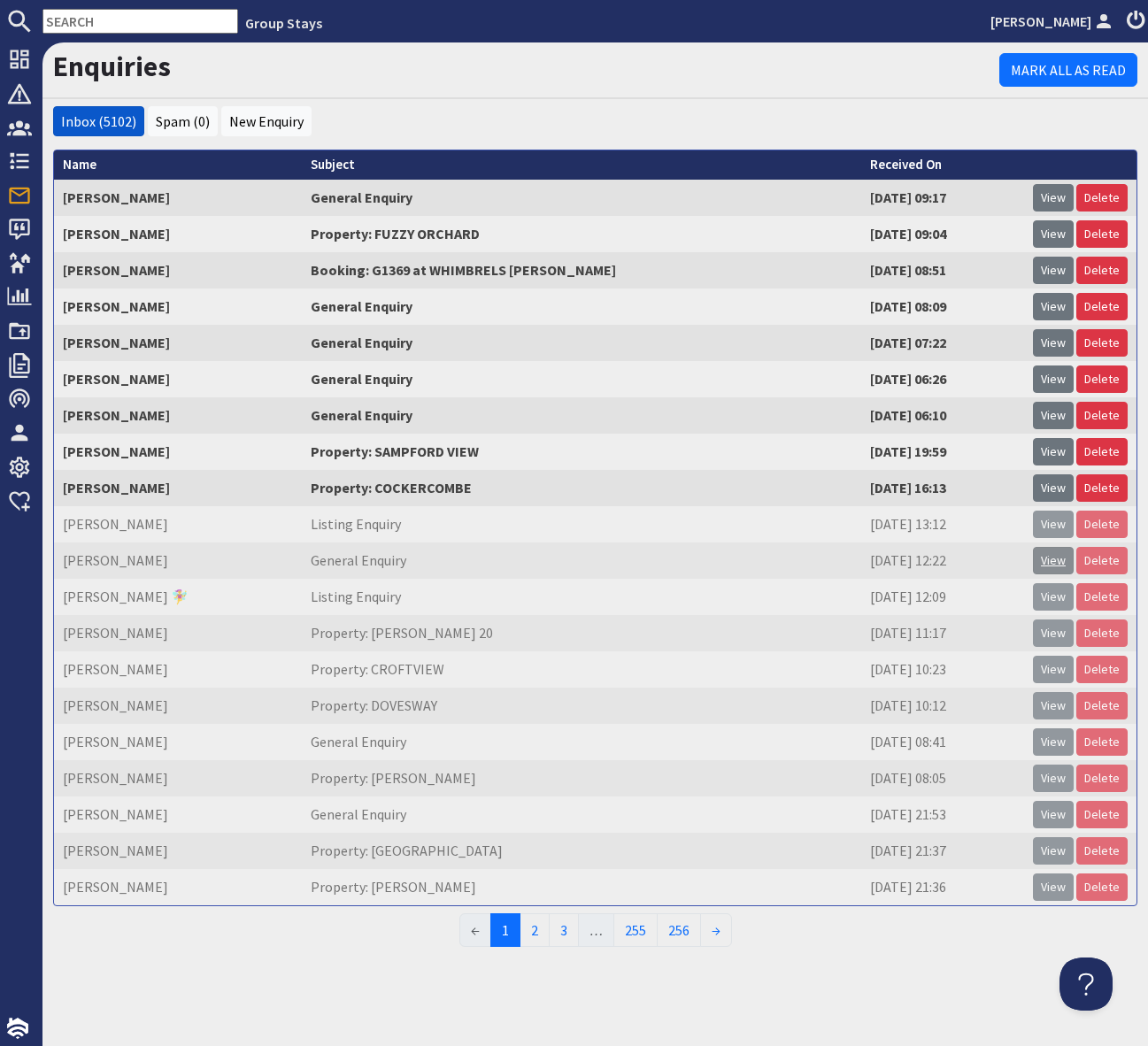
click at [1055, 564] on link "View" at bounding box center [1053, 560] width 41 height 27
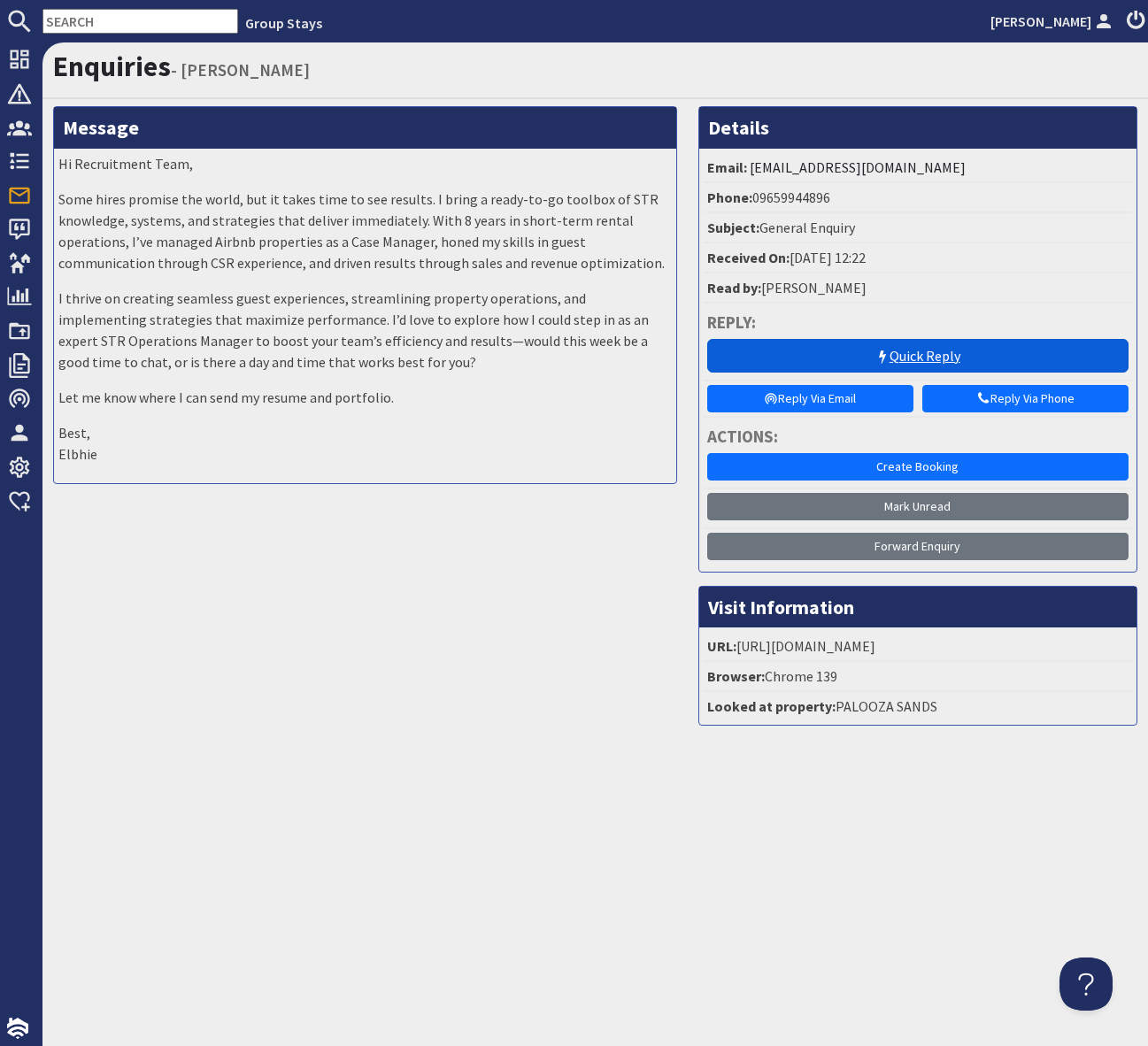
click at [895, 356] on link "Quick Reply" at bounding box center [917, 356] width 421 height 34
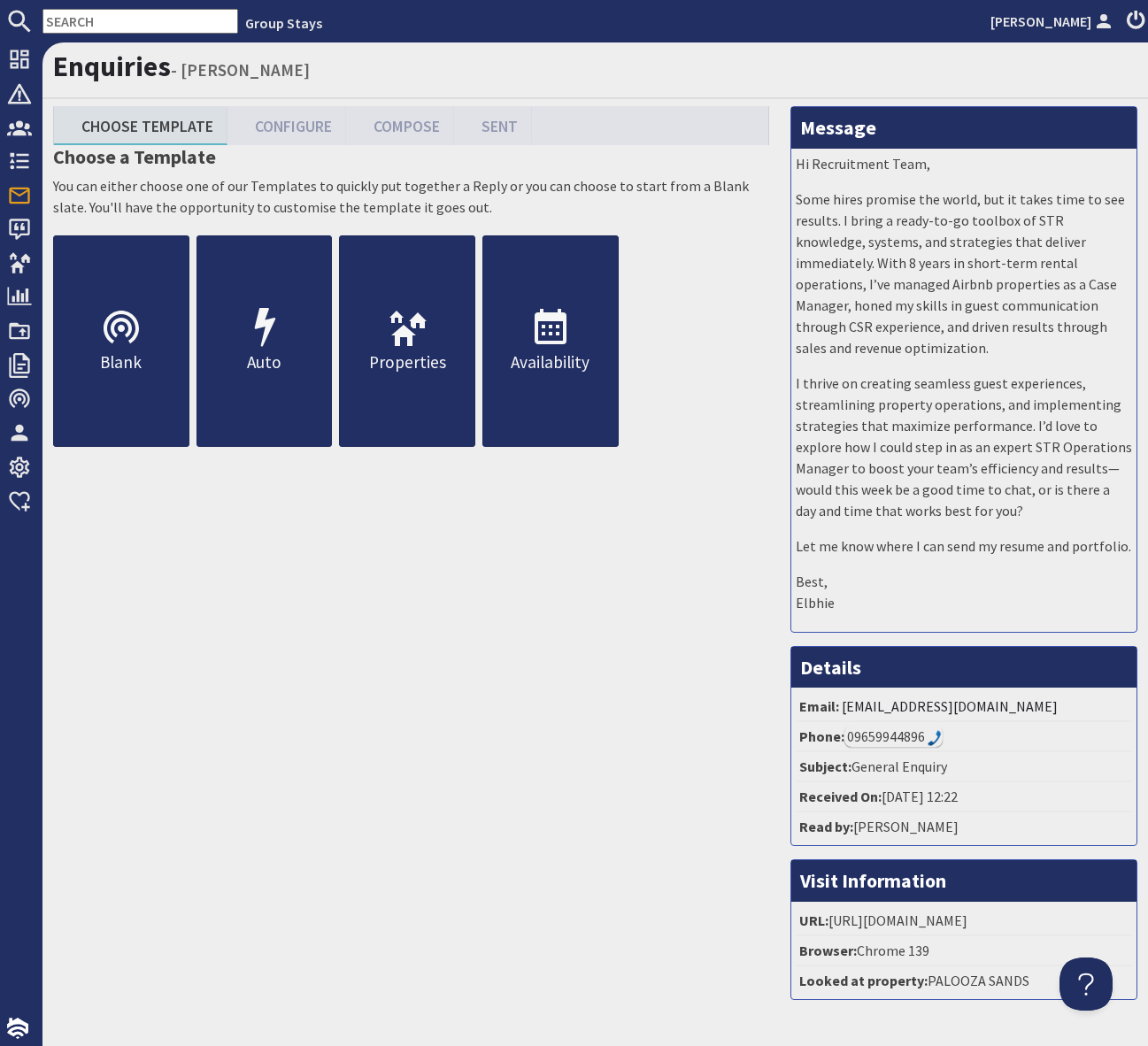
scroll to position [0, 10]
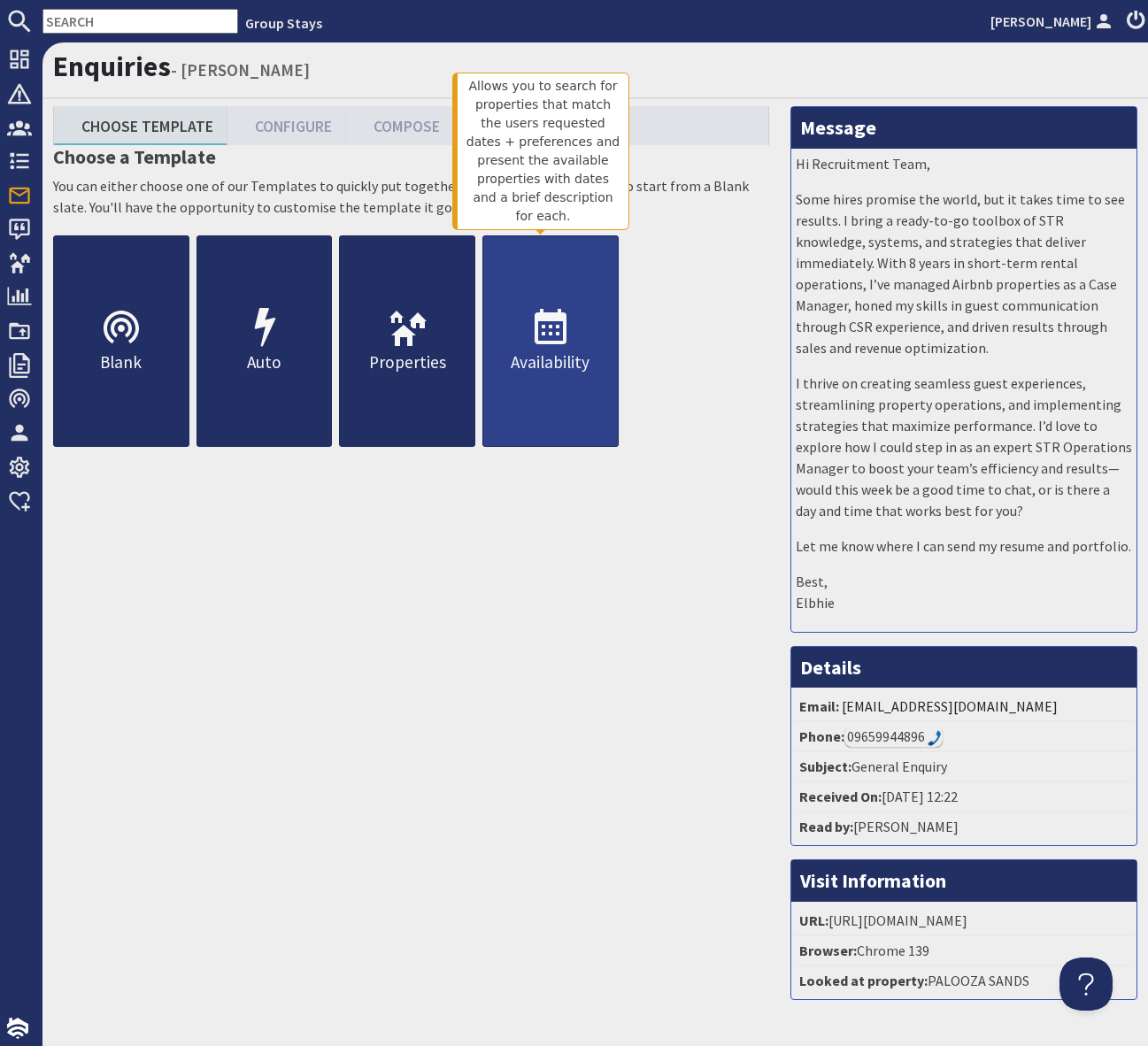
click at [536, 342] on use at bounding box center [550, 325] width 32 height 35
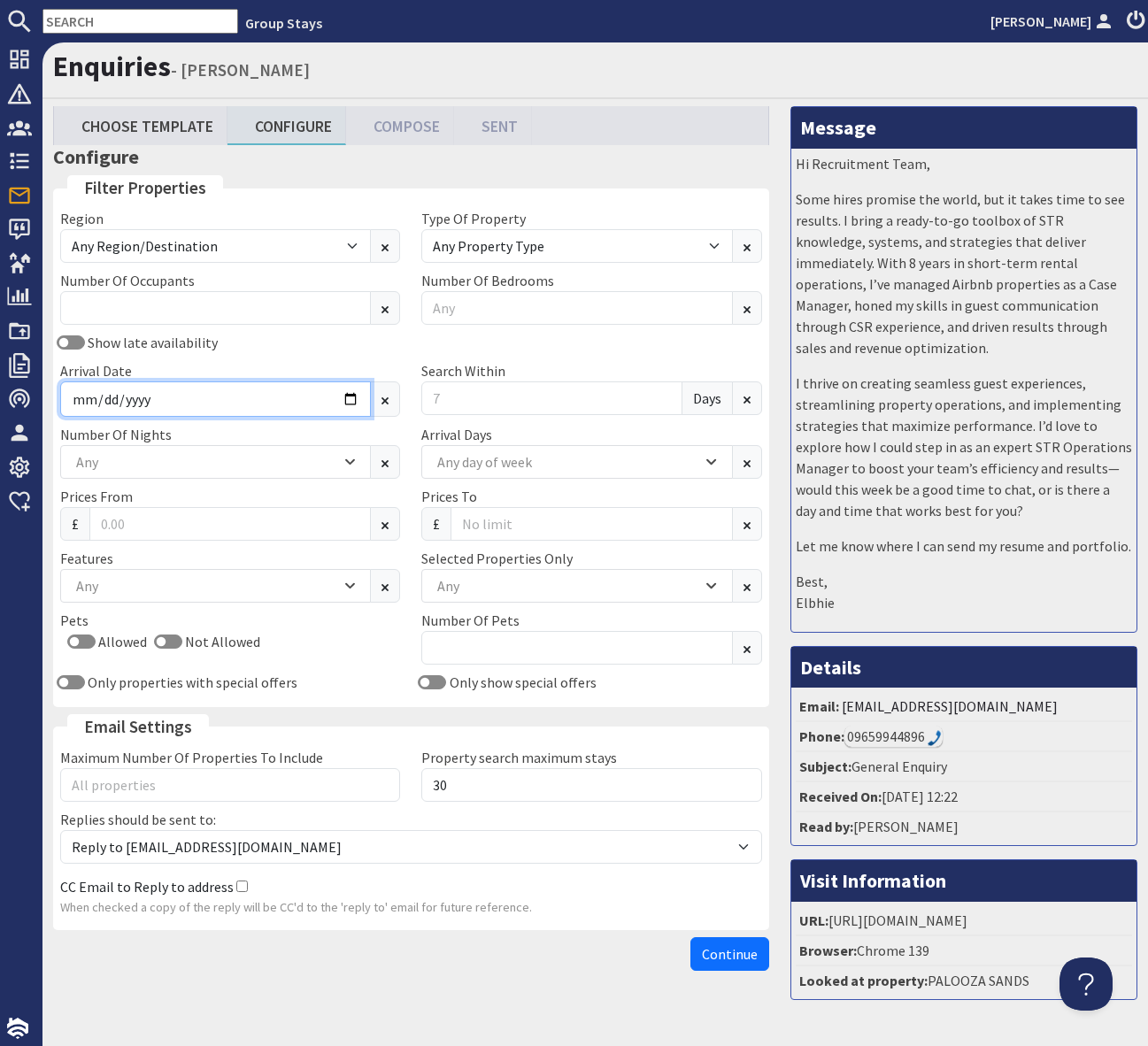
click at [351, 399] on input "Arrival Date" at bounding box center [215, 398] width 310 height 35
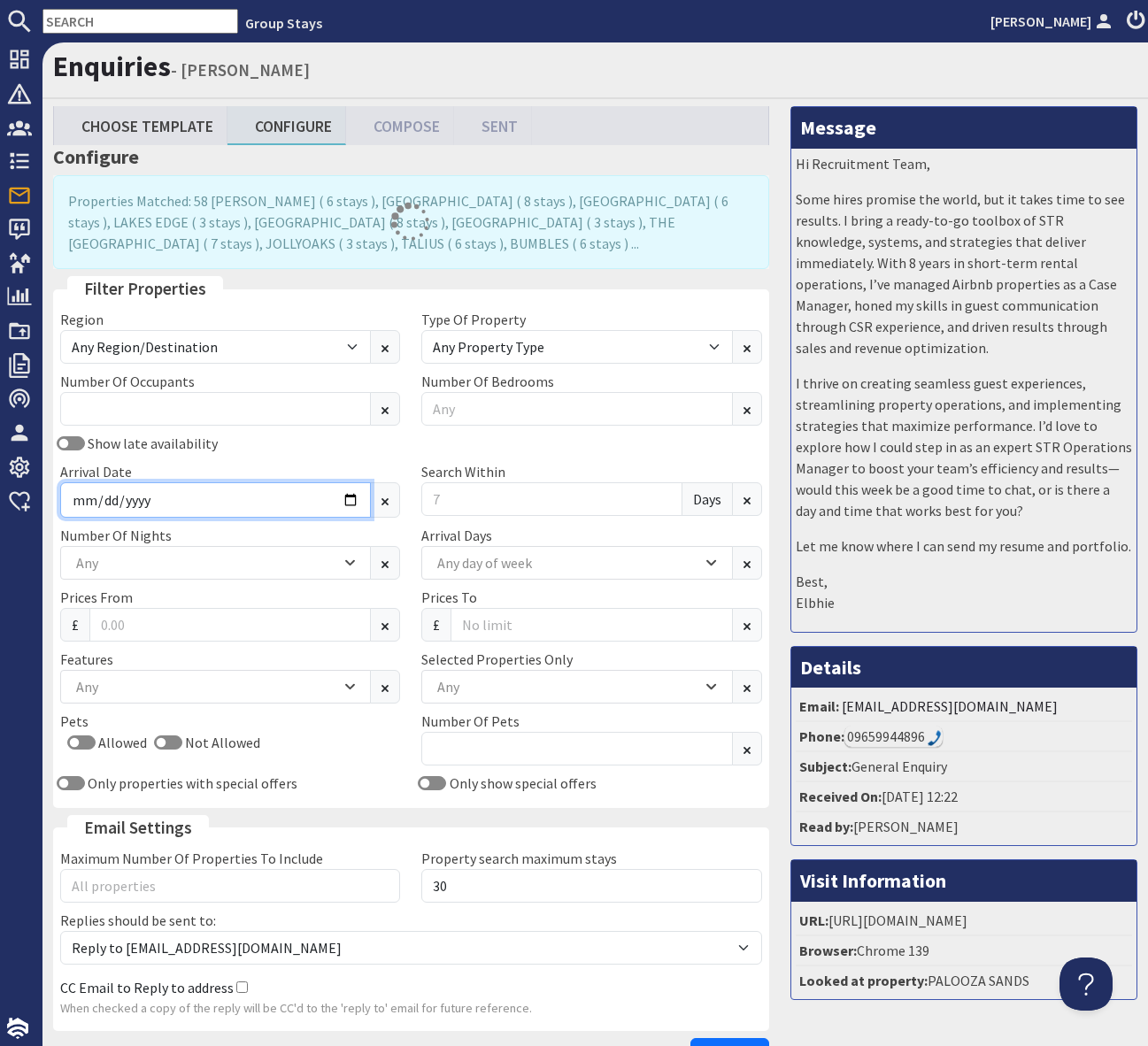
type input "2025-11-14"
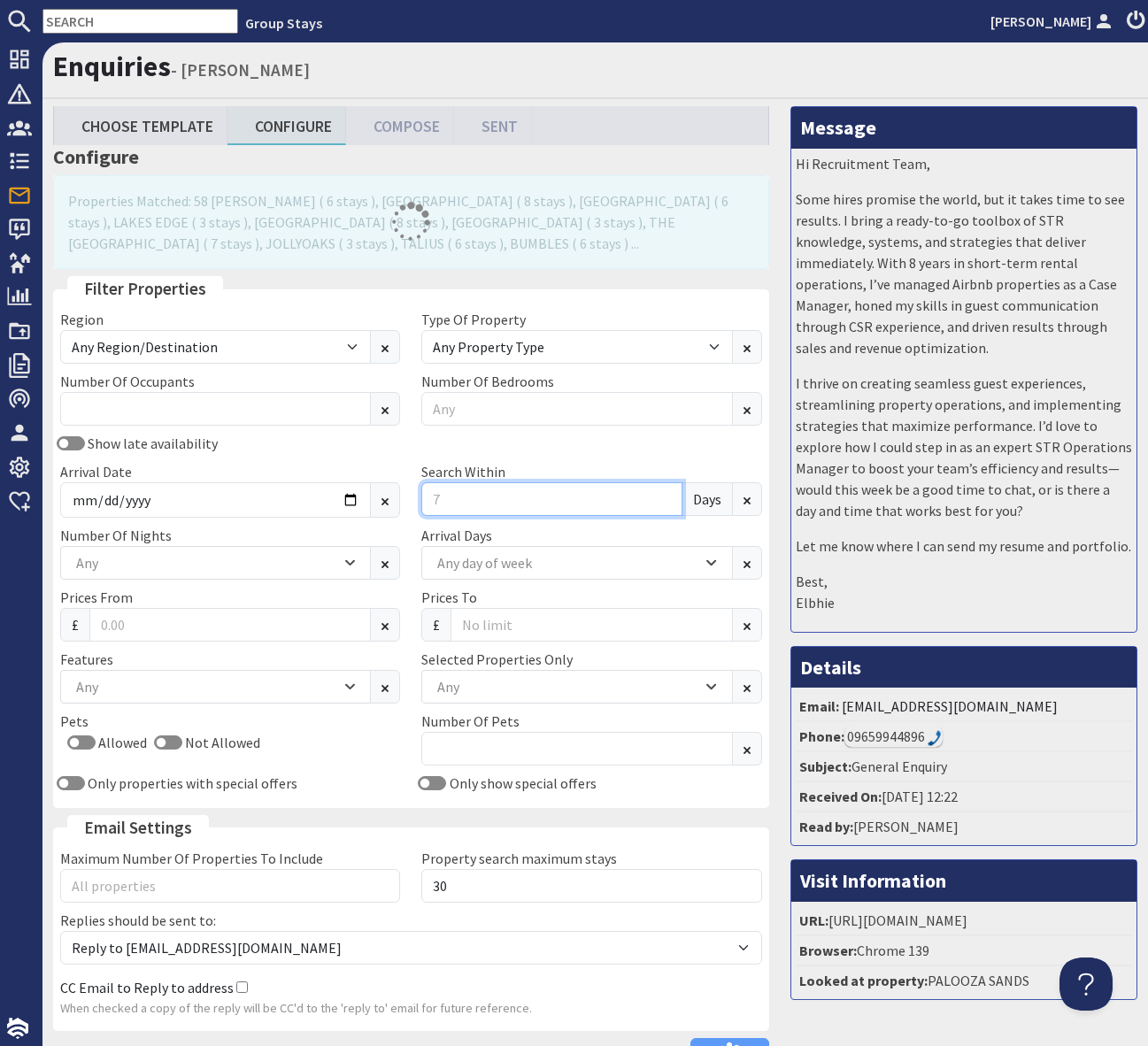
click at [464, 493] on input "Search Within" at bounding box center [551, 499] width 261 height 34
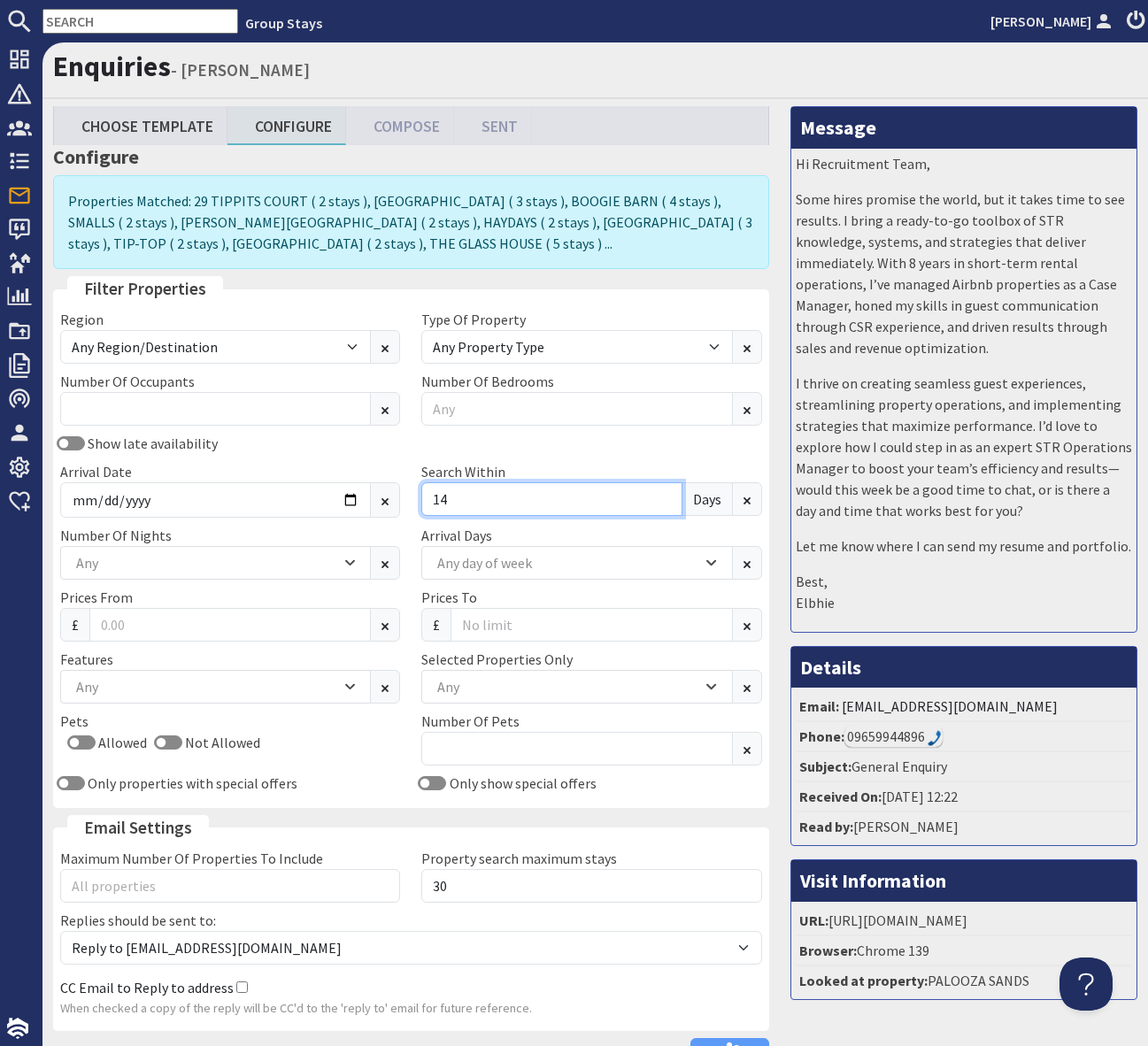
type input "14"
click at [76, 741] on input "Allowed" at bounding box center [81, 743] width 28 height 14
checkbox input "true"
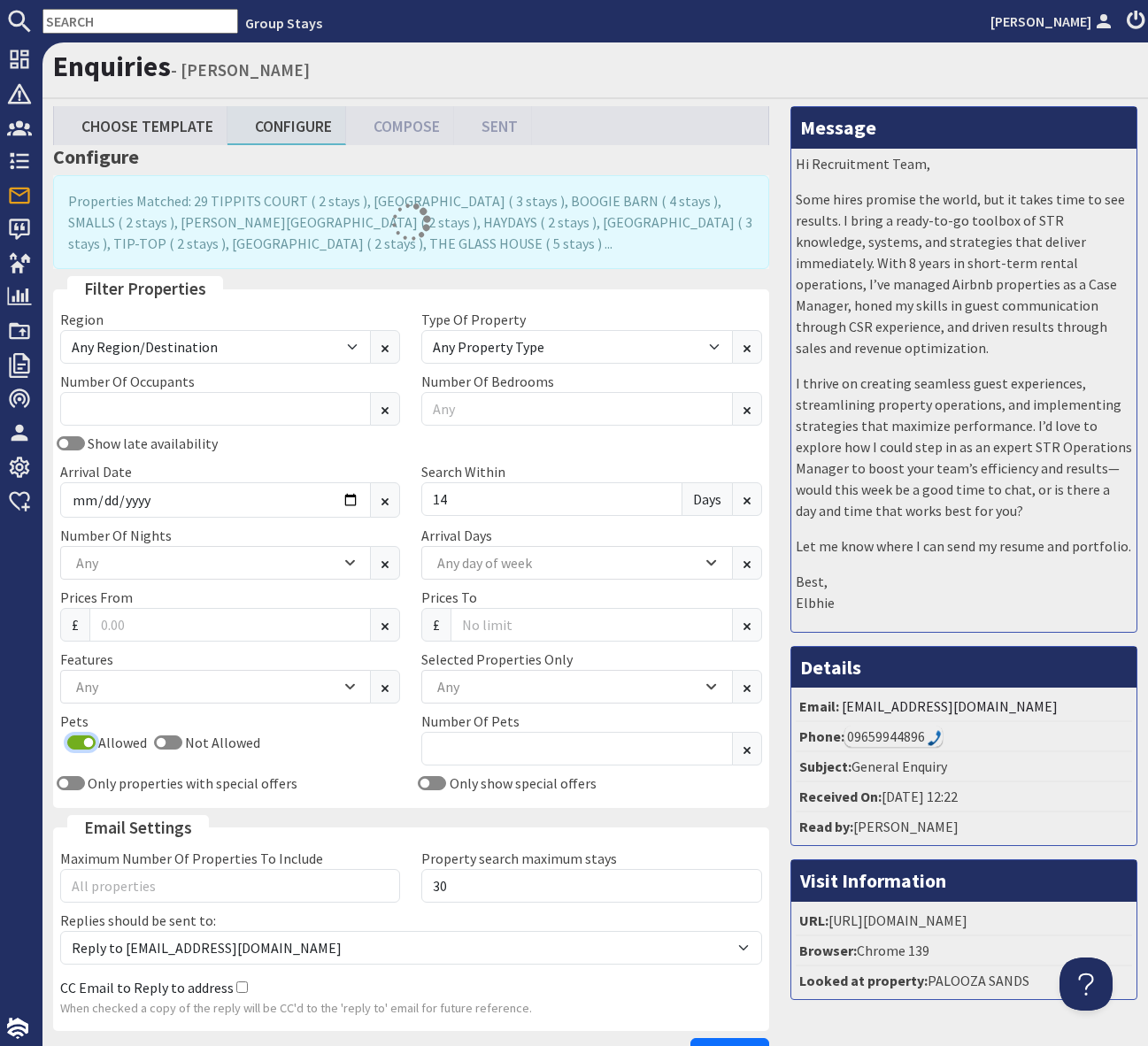
scroll to position [123, 0]
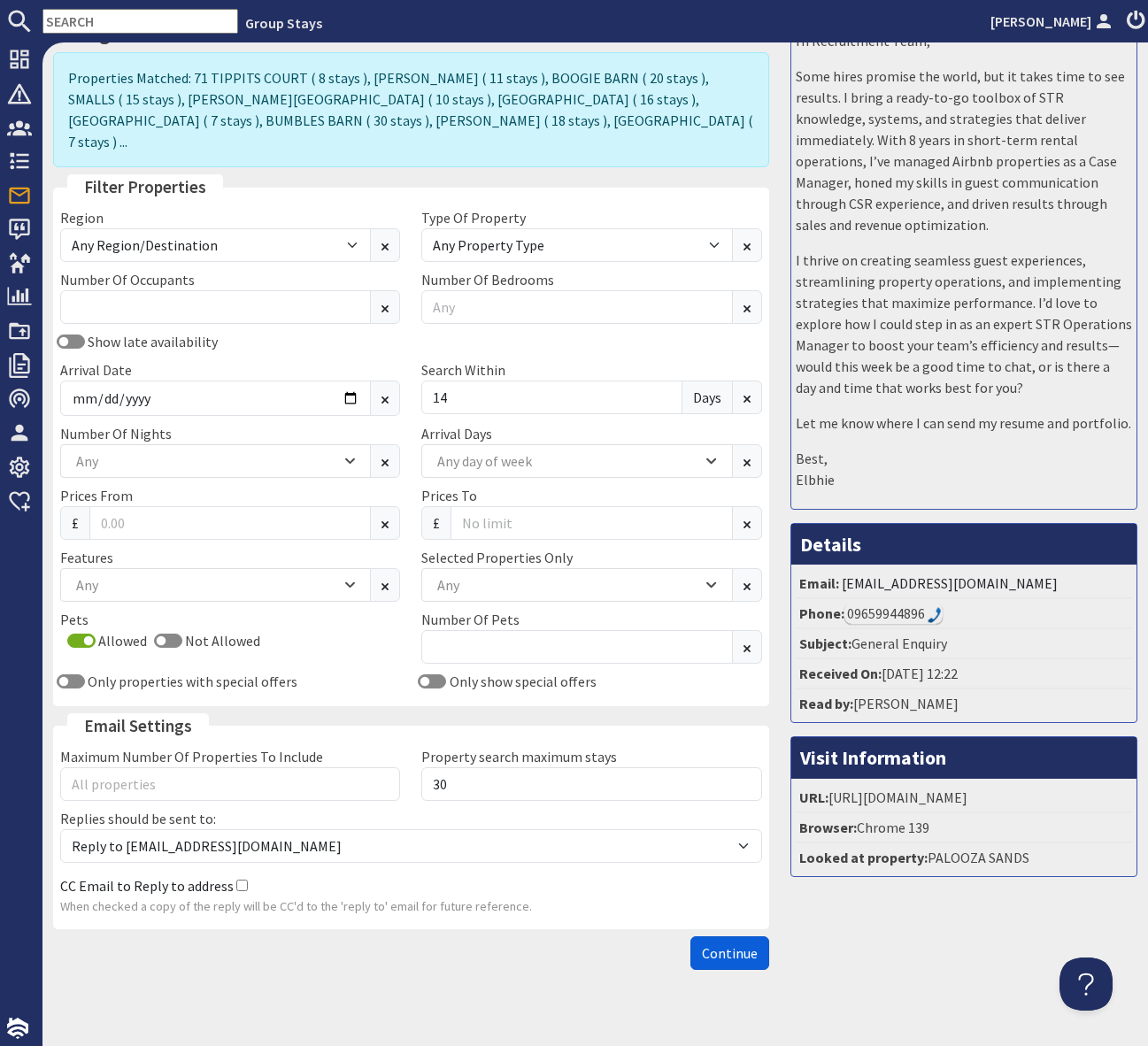
click at [734, 944] on span "Continue" at bounding box center [730, 953] width 56 height 18
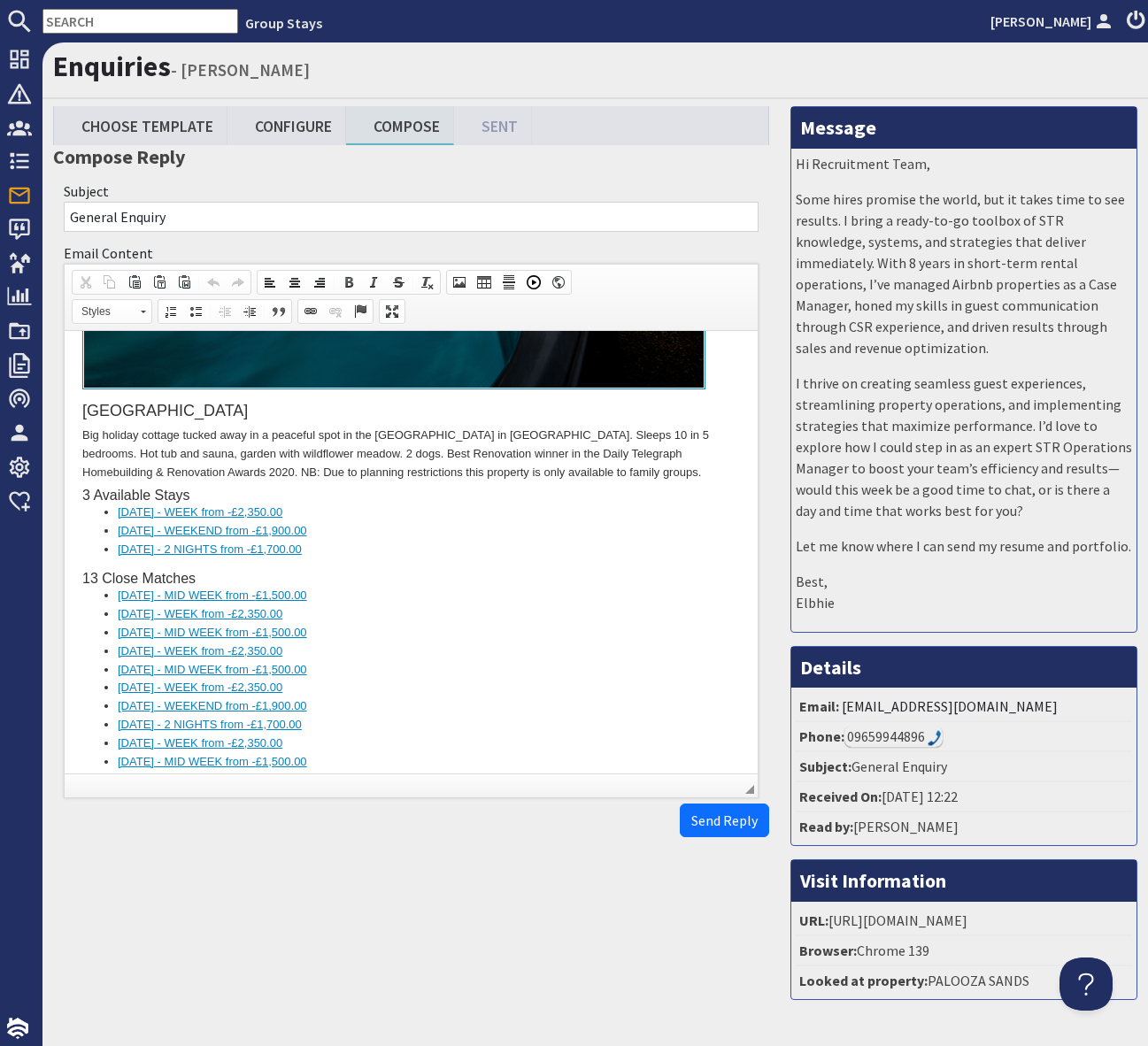
scroll to position [4781, 0]
click at [81, 26] on input "text" at bounding box center [141, 21] width 196 height 25
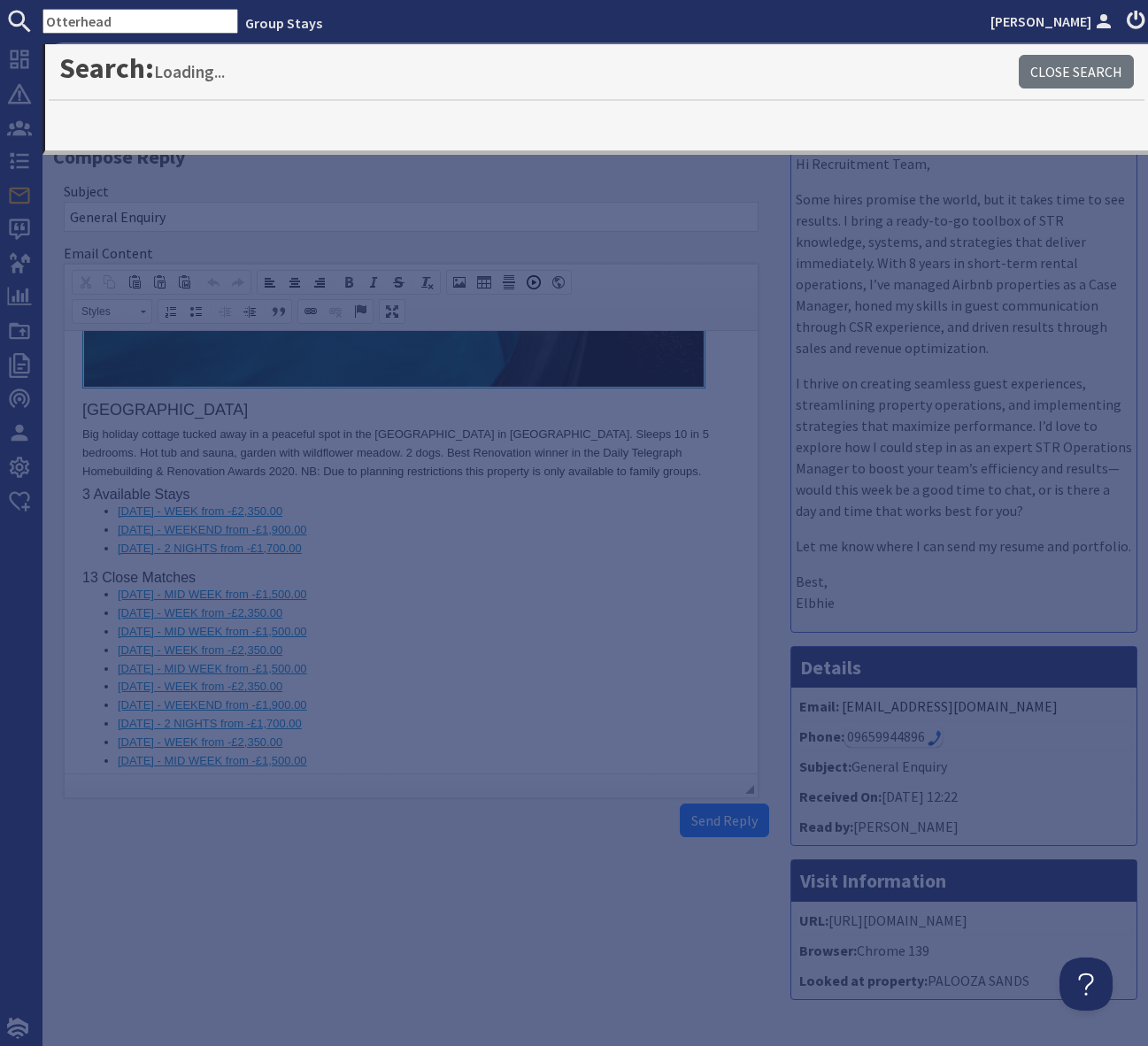
type input "Otterhead"
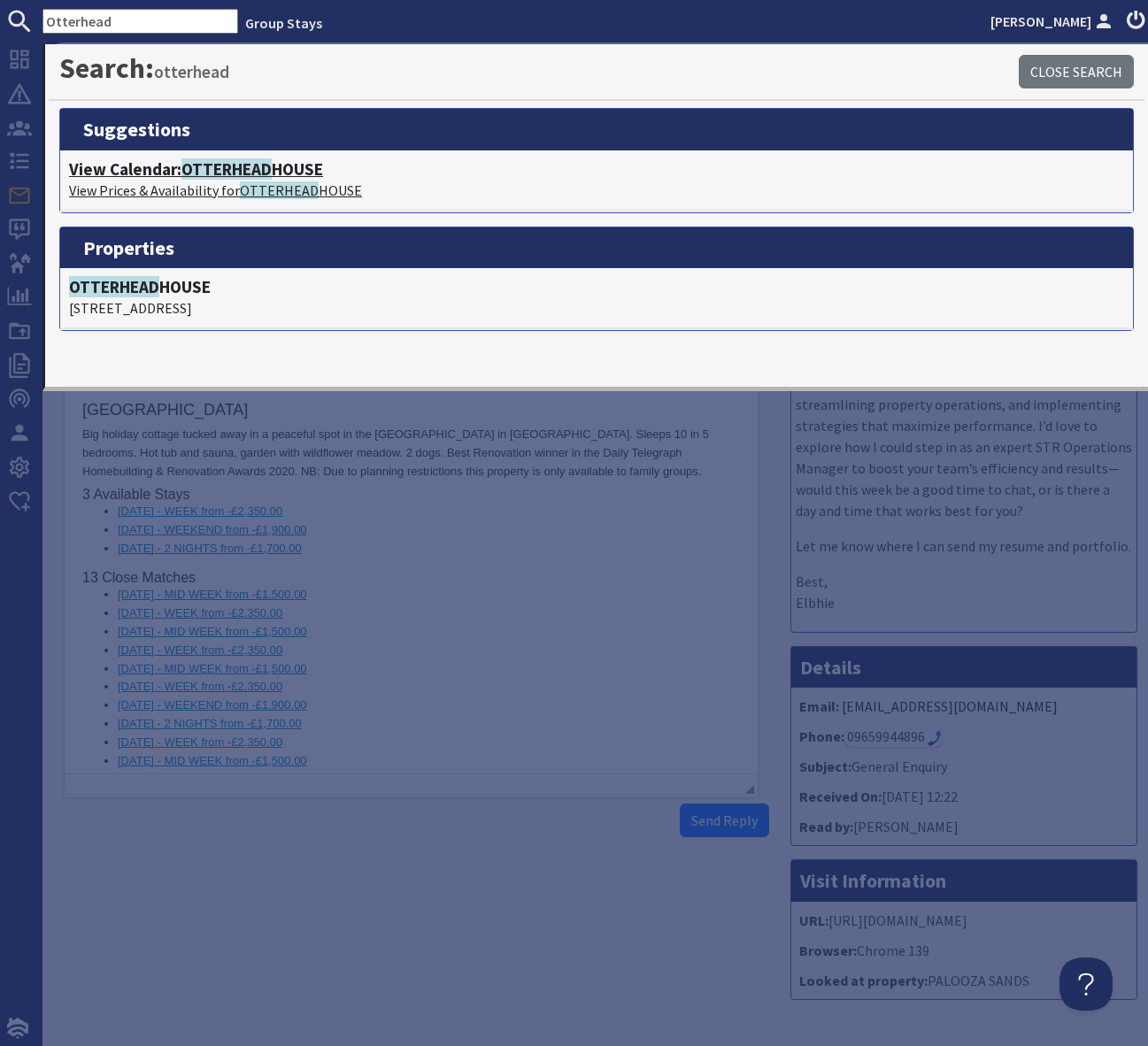
click at [238, 169] on span "OTTERHEAD" at bounding box center [227, 169] width 90 height 21
type textarea "<p>Dear Elbhie Naavrro,</p> <p>Thank you for your enquiry. I&#39;ve put togethe…"
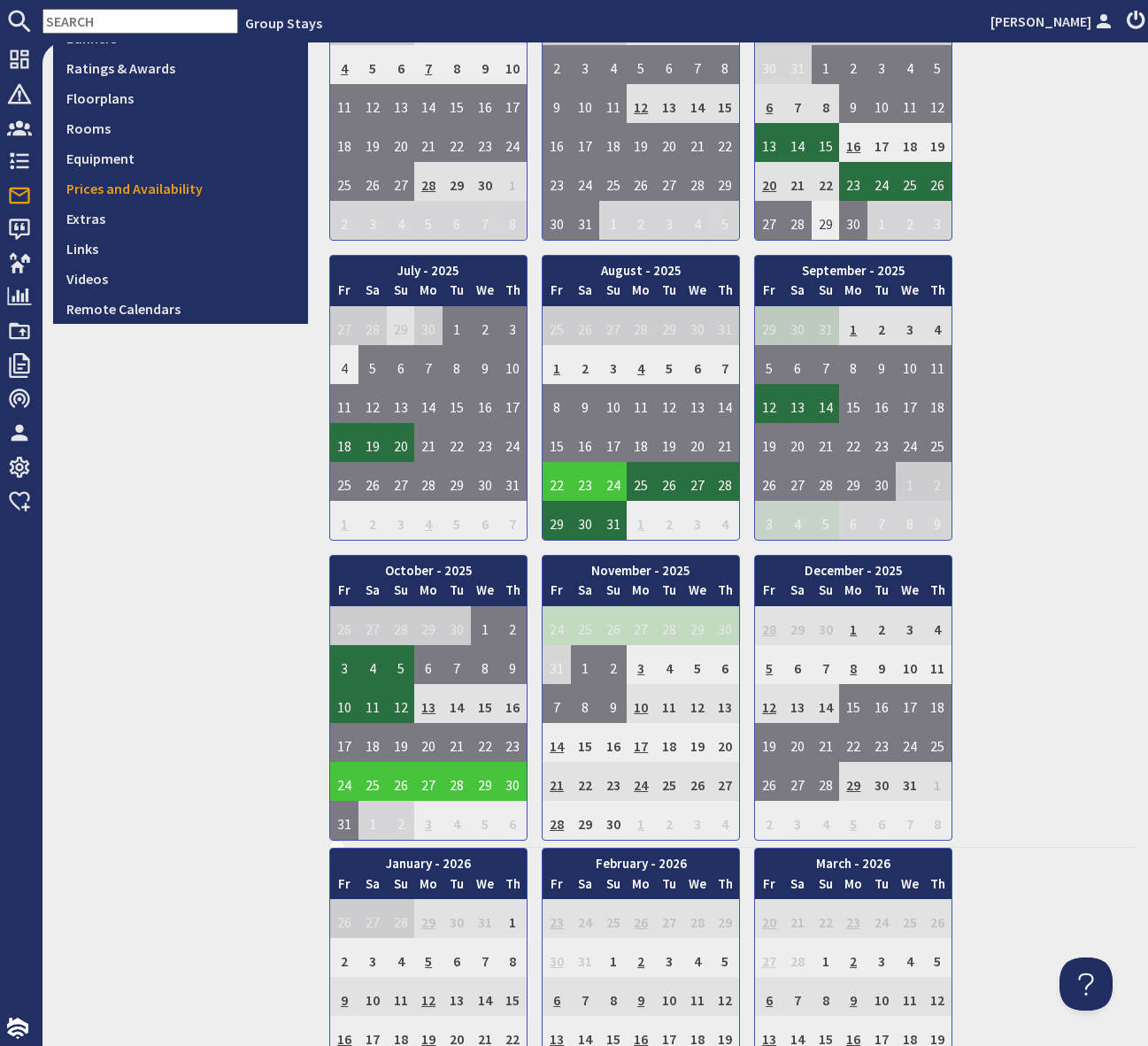
scroll to position [550, 0]
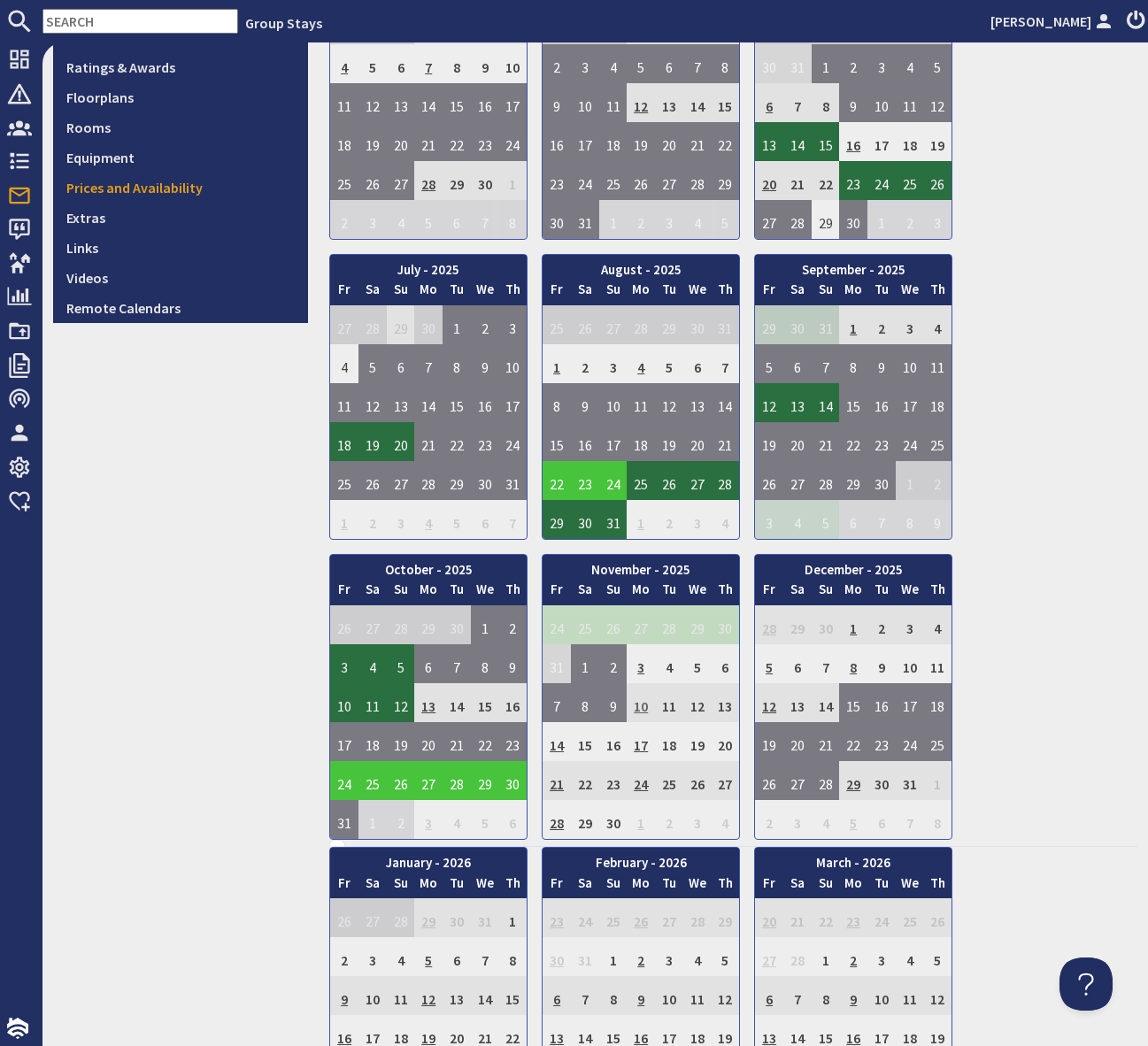
click at [643, 707] on td "10" at bounding box center [641, 702] width 28 height 39
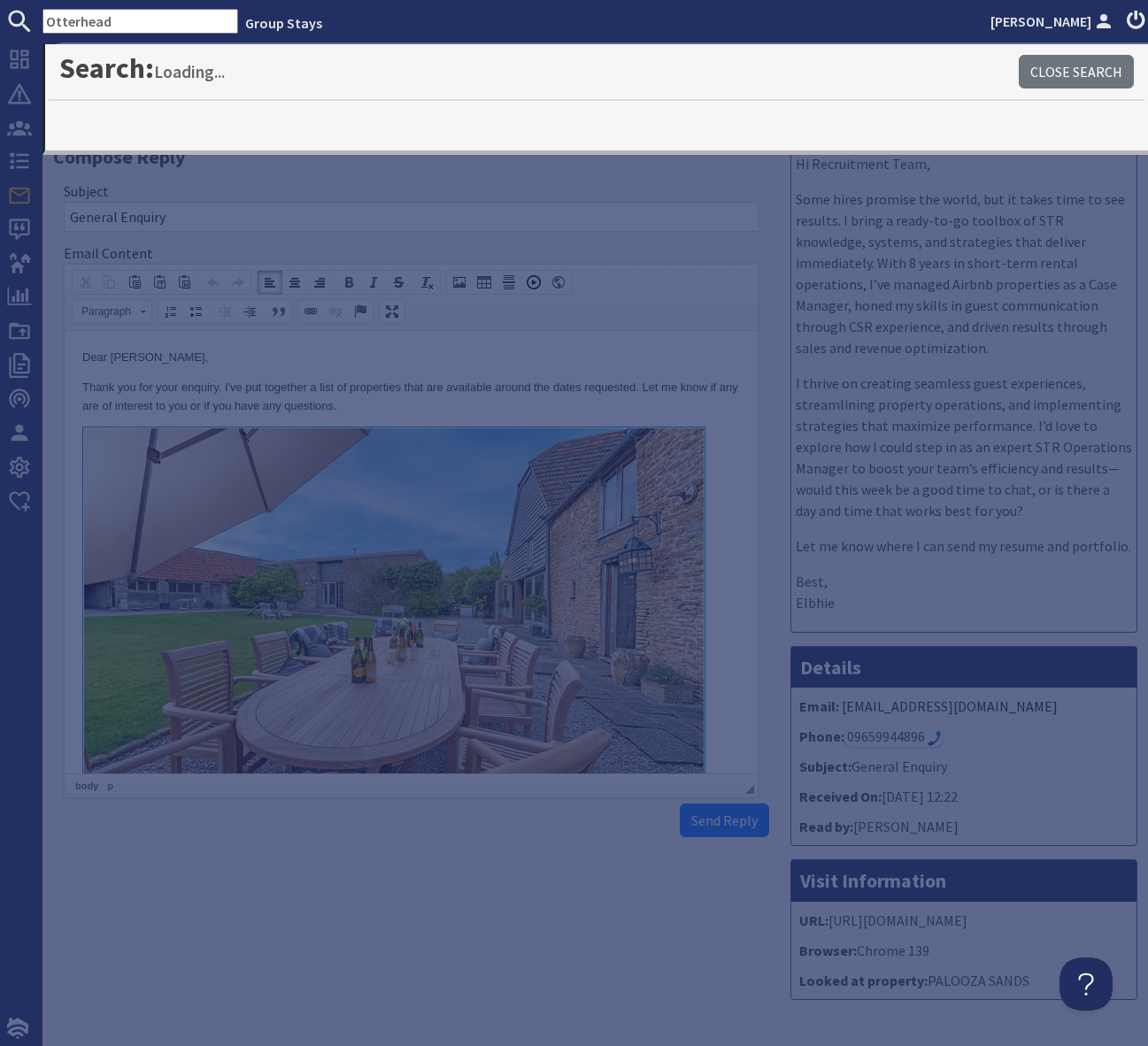
click at [684, 358] on p "Dear [PERSON_NAME]," at bounding box center [410, 357] width 658 height 19
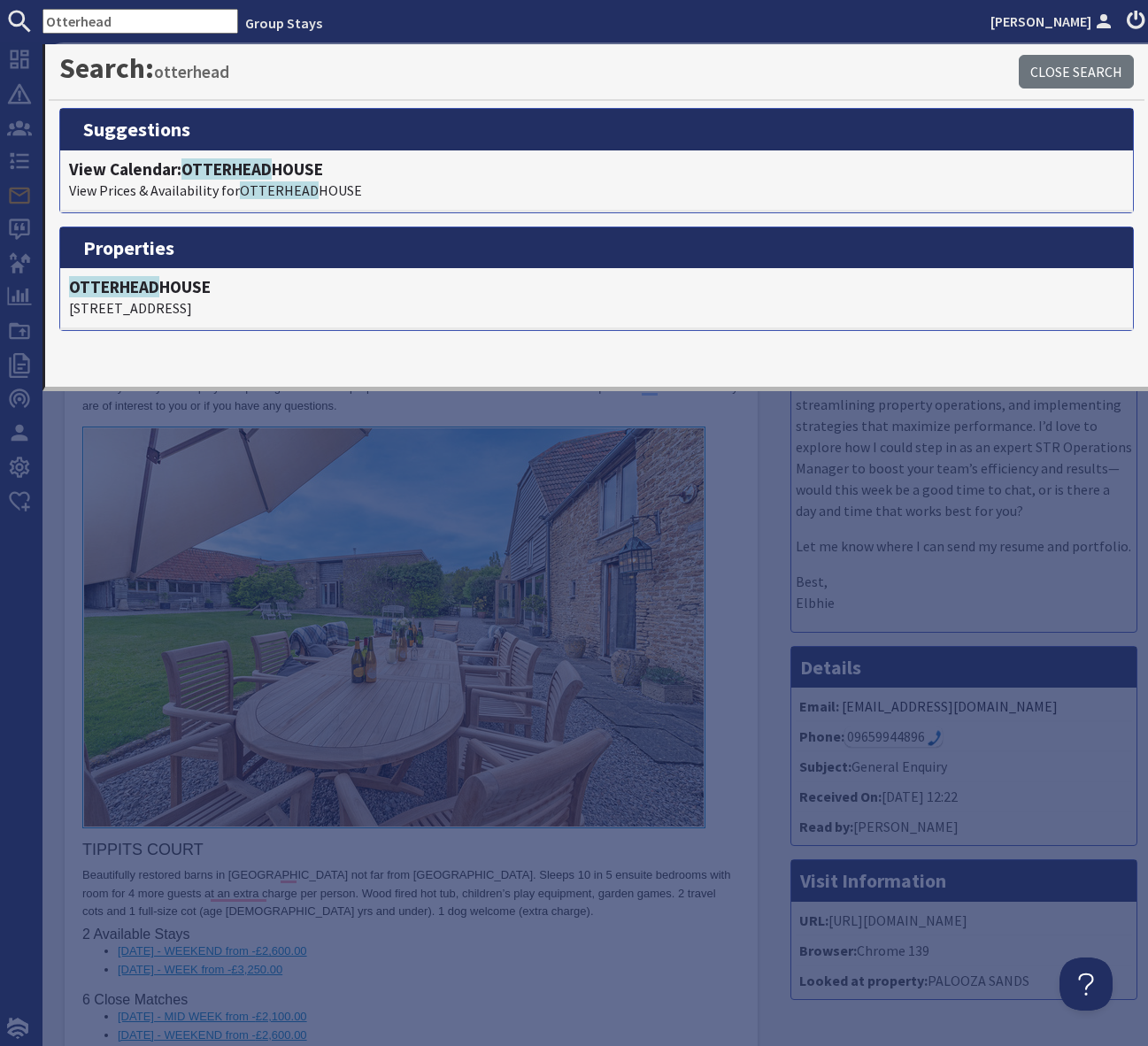
click at [656, 966] on li "14/11/2025 - WEEK from - £3,250.00" at bounding box center [411, 970] width 587 height 19
click at [526, 972] on li "14/11/2025 - WEEK from - £3,250.00" at bounding box center [411, 970] width 587 height 19
click at [729, 597] on link "To enrich screen reader interactions, please activate Accessibility in Grammarl…" at bounding box center [410, 630] width 658 height 408
click at [730, 596] on link "To enrich screen reader interactions, please activate Accessibility in Grammarl…" at bounding box center [410, 630] width 658 height 408
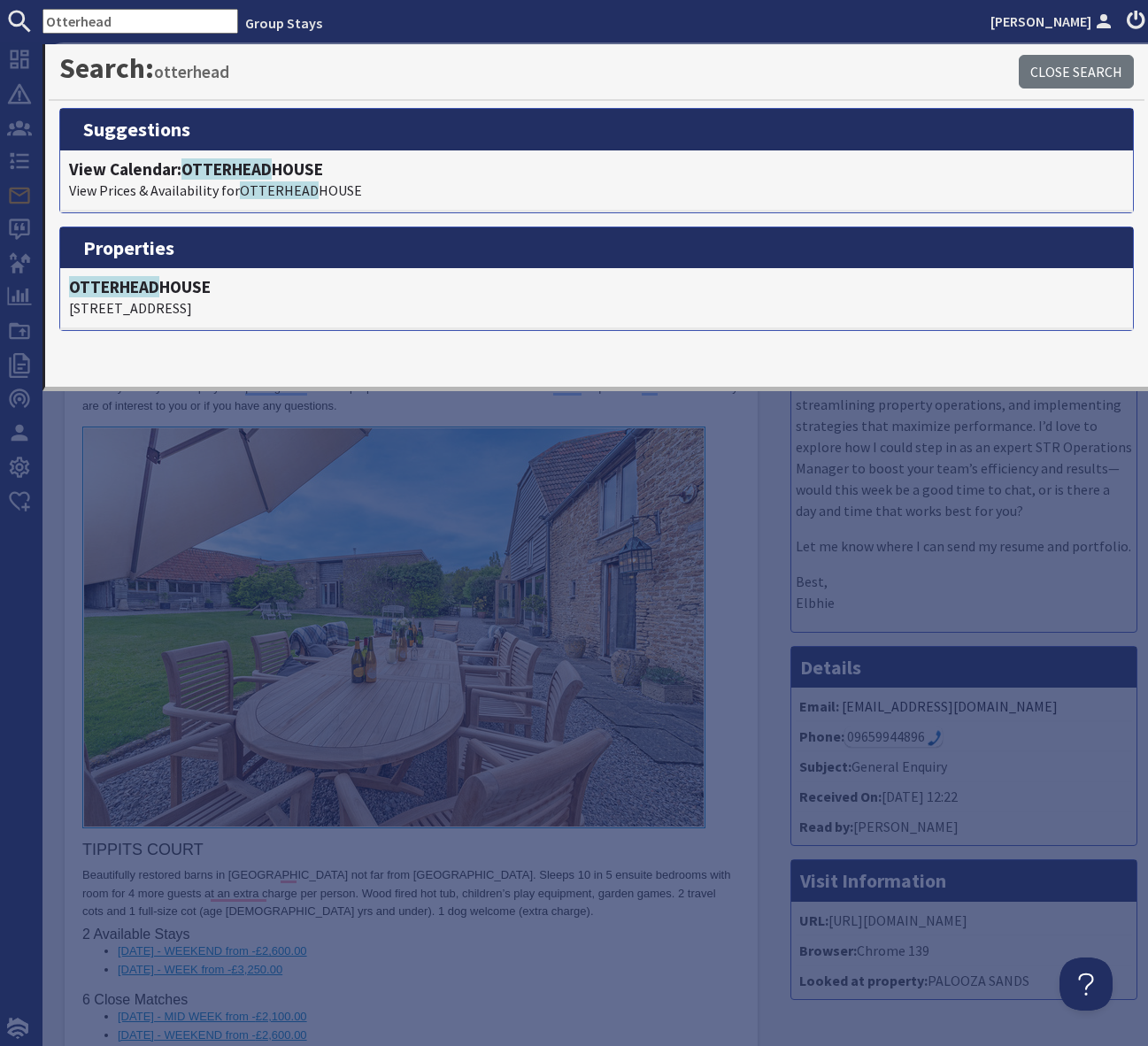
select select "url"
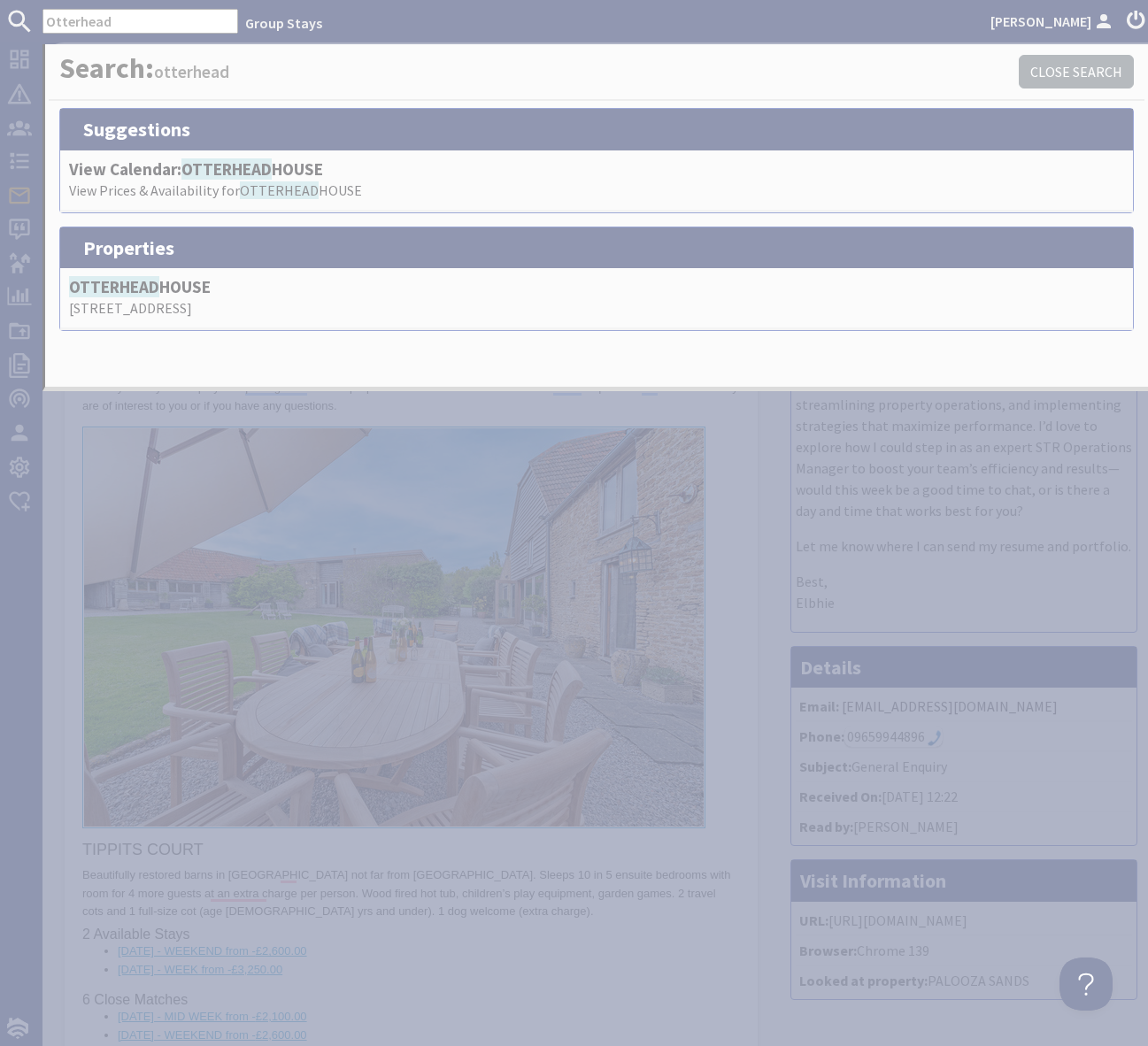
type input "www.groupstays.co.uk/properties/tippits-court"
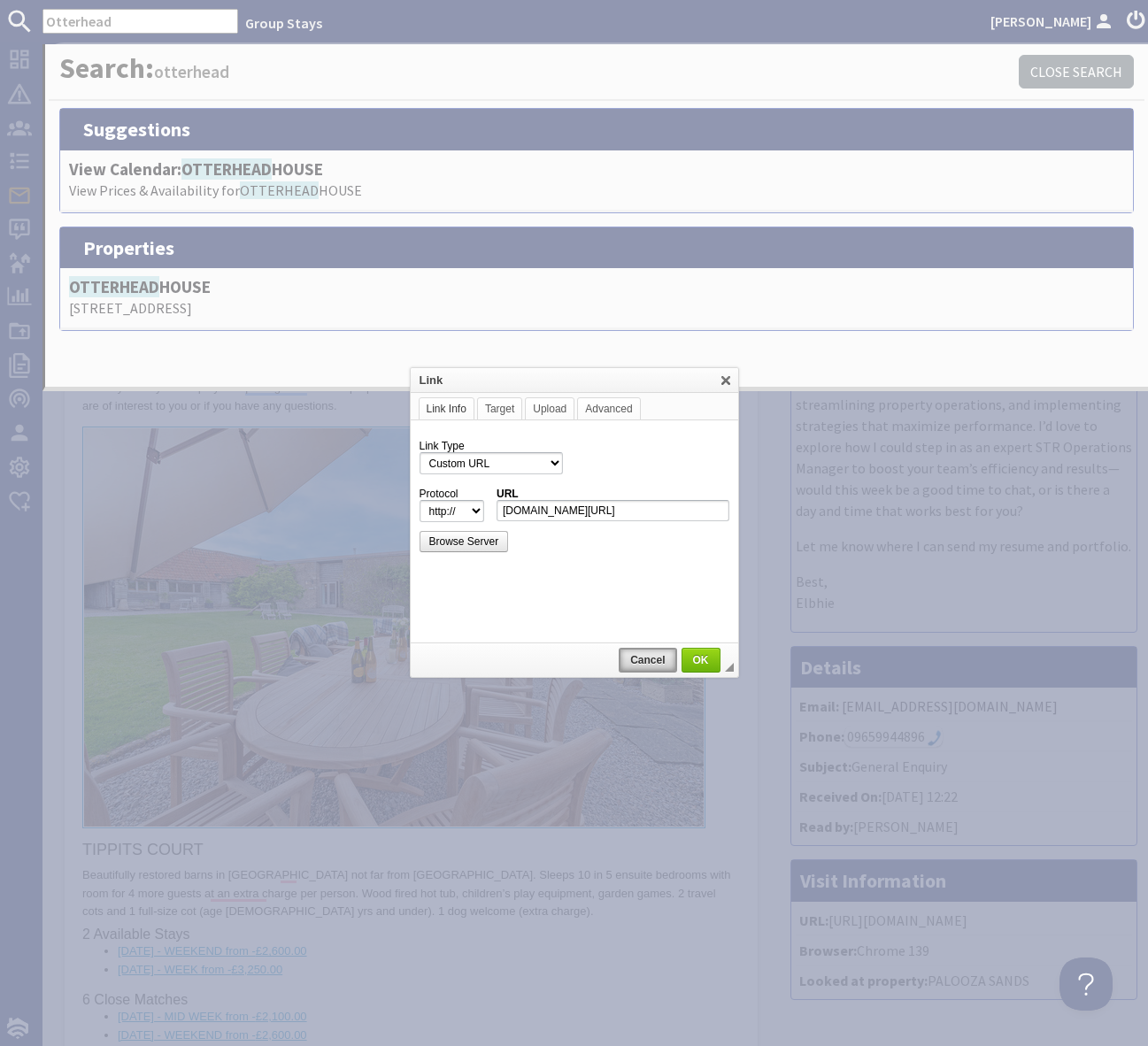
click at [654, 665] on span "Cancel" at bounding box center [647, 660] width 54 height 12
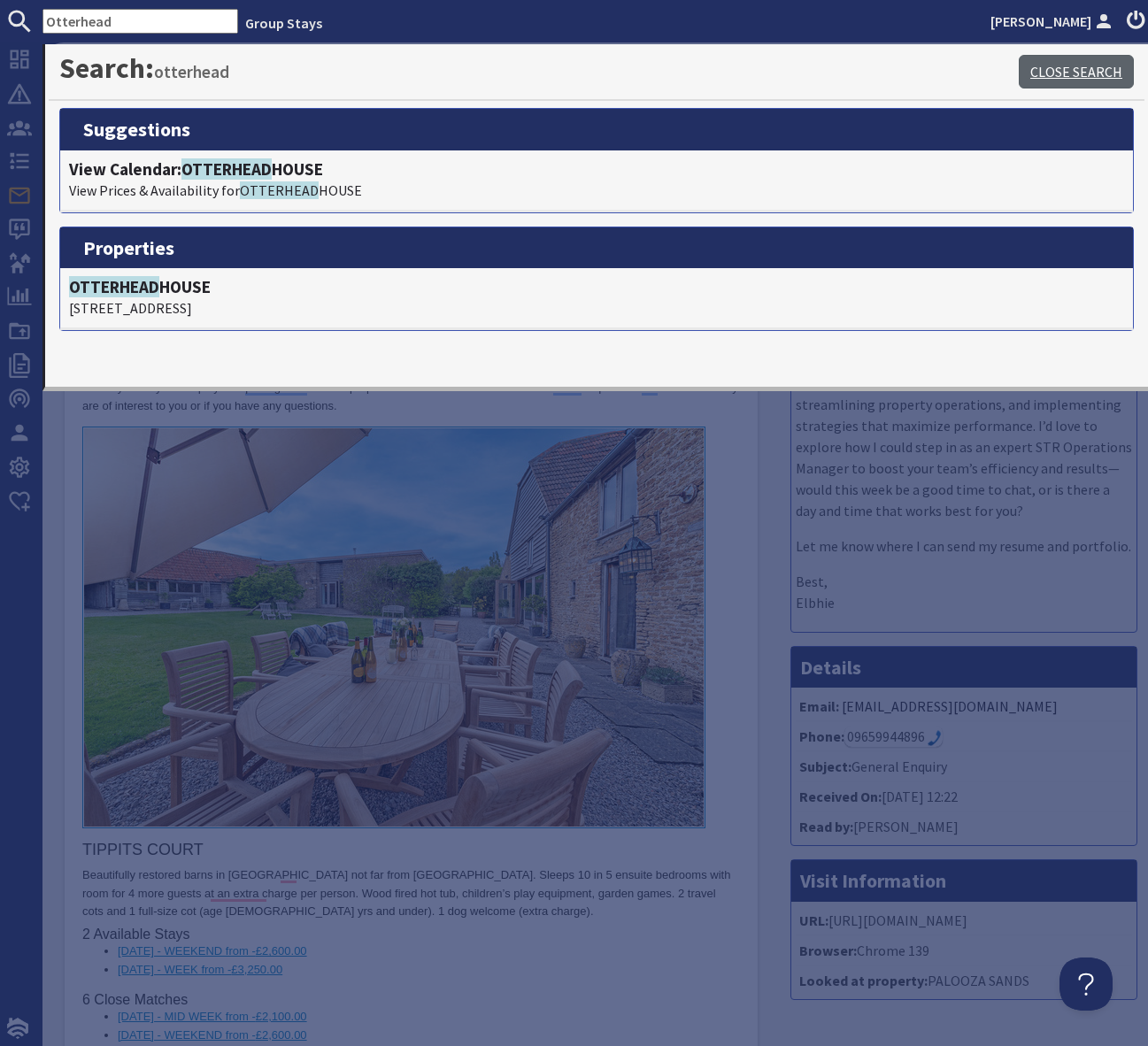
click at [1057, 80] on link "Close Search" at bounding box center [1075, 72] width 115 height 34
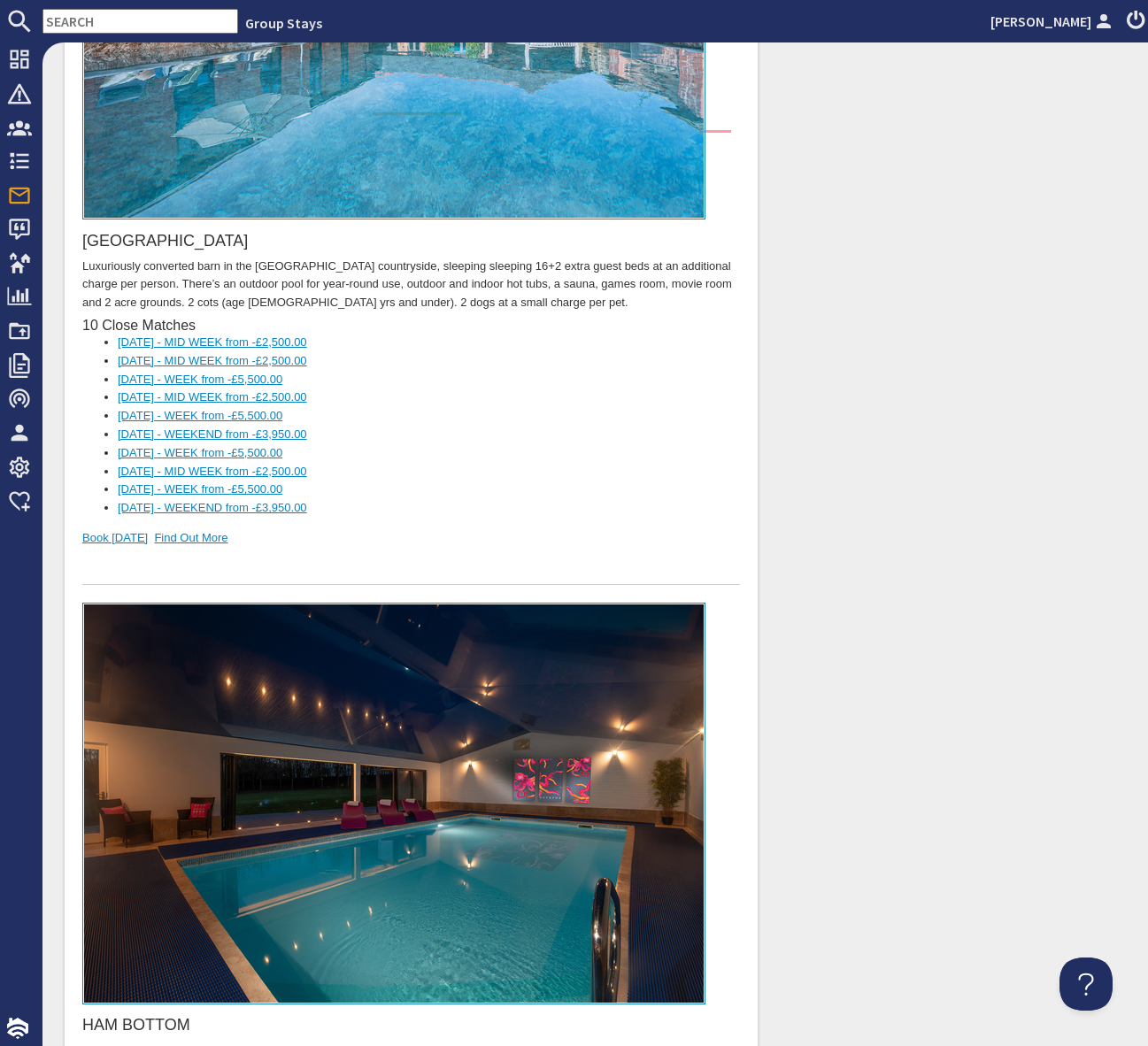
scroll to position [24152, 1]
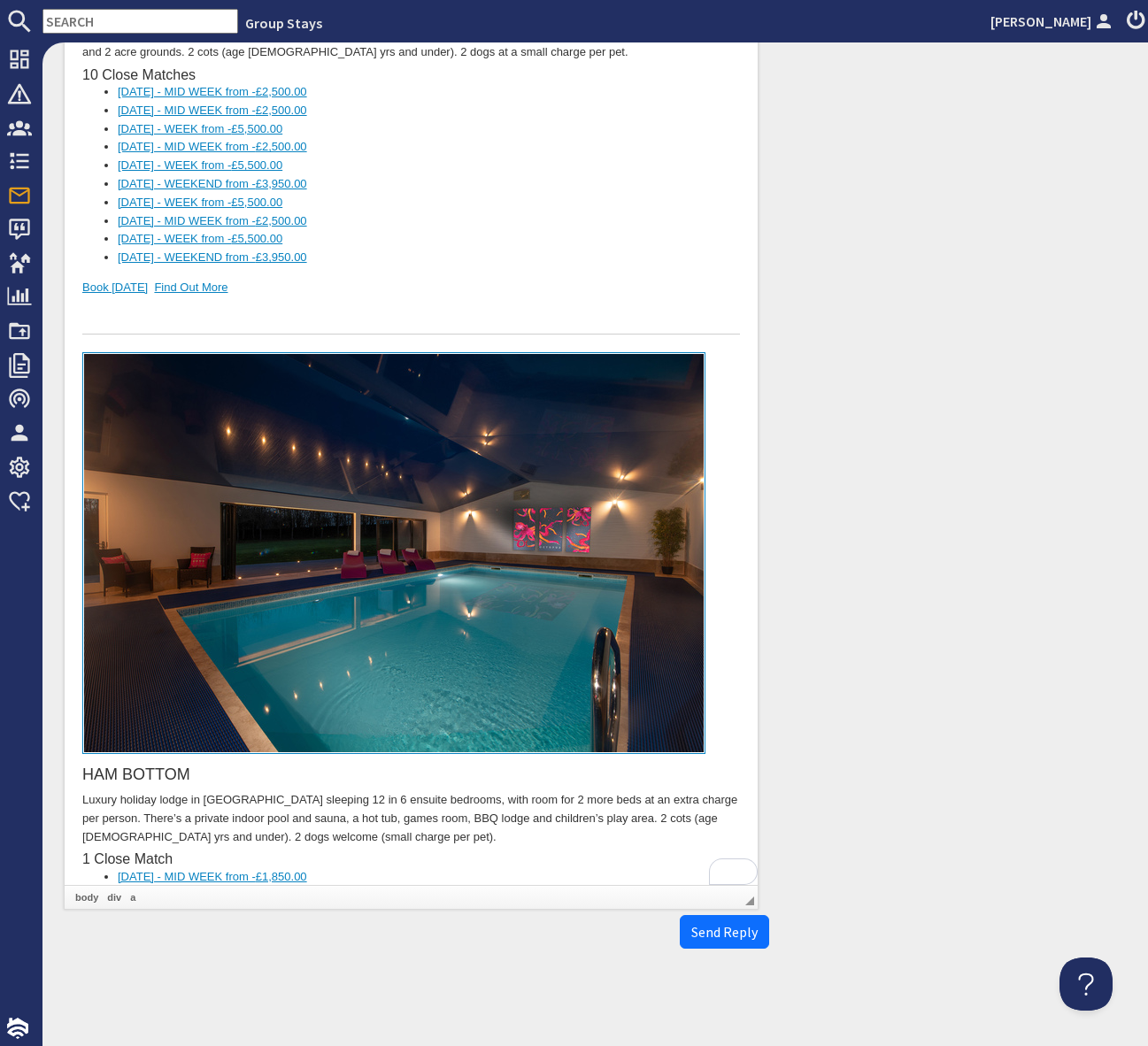
click at [141, 20] on input "text" at bounding box center [141, 21] width 196 height 25
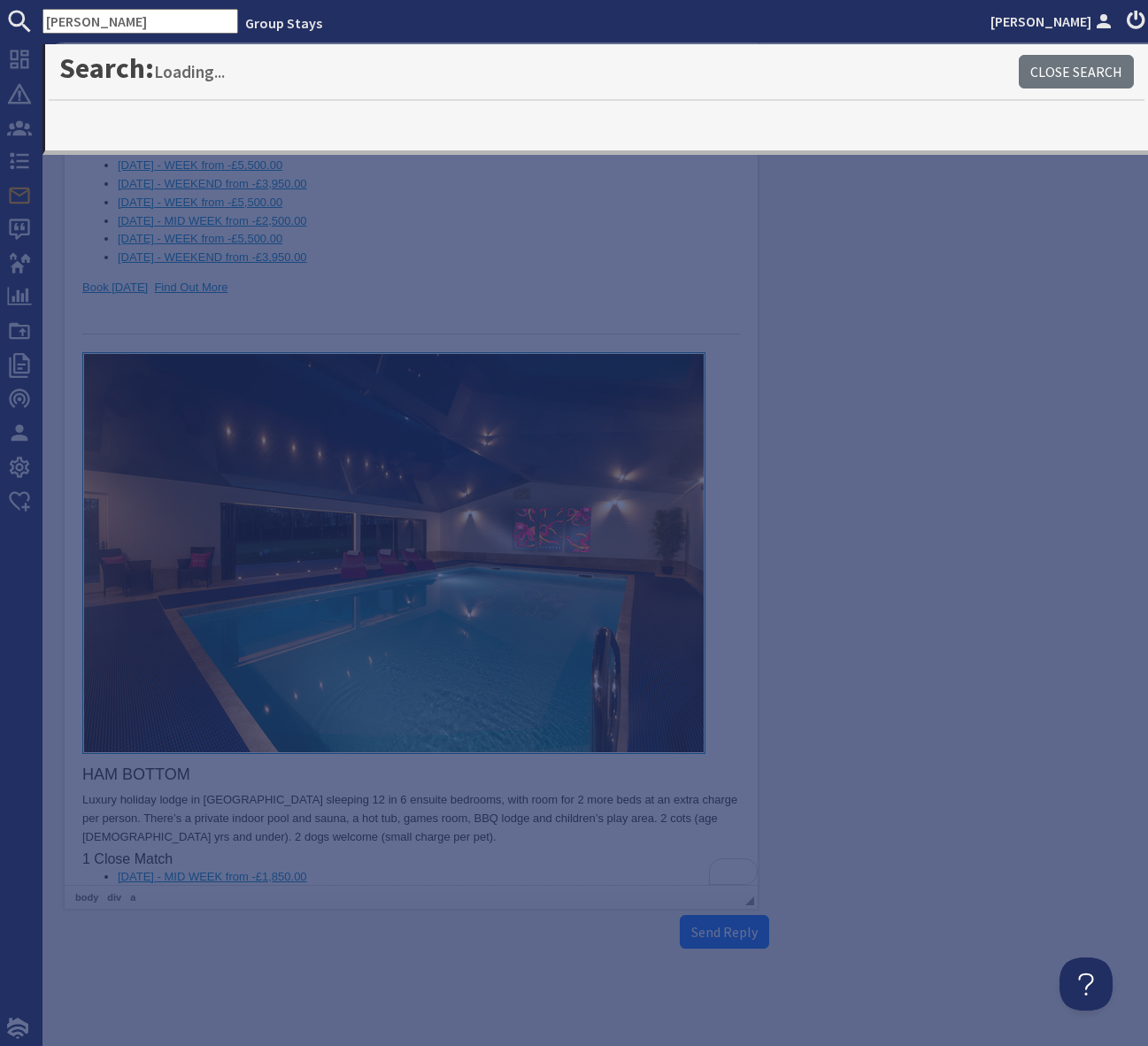
type input "Halula Gem"
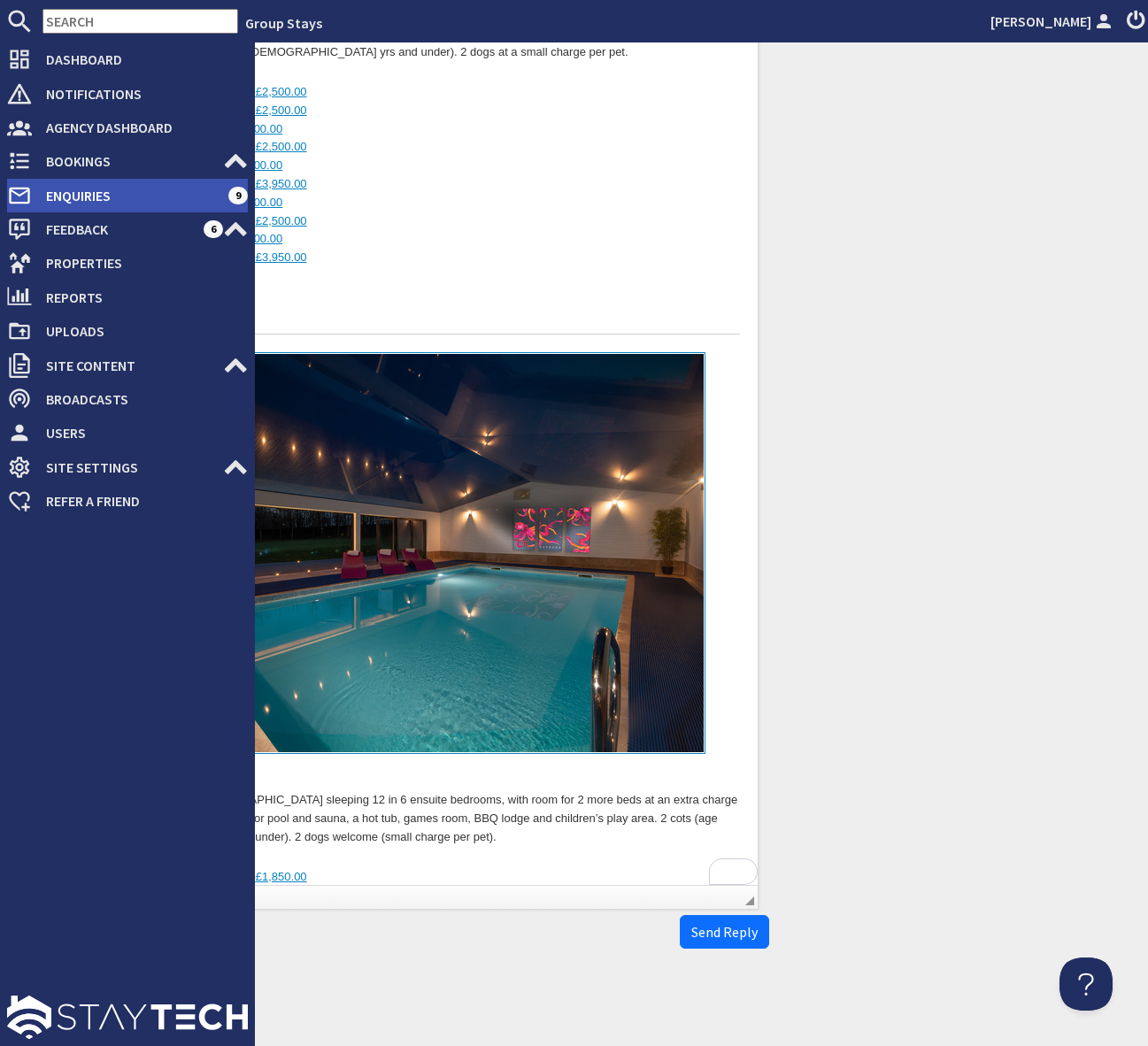
click at [131, 194] on span "Enquiries" at bounding box center [130, 196] width 197 height 28
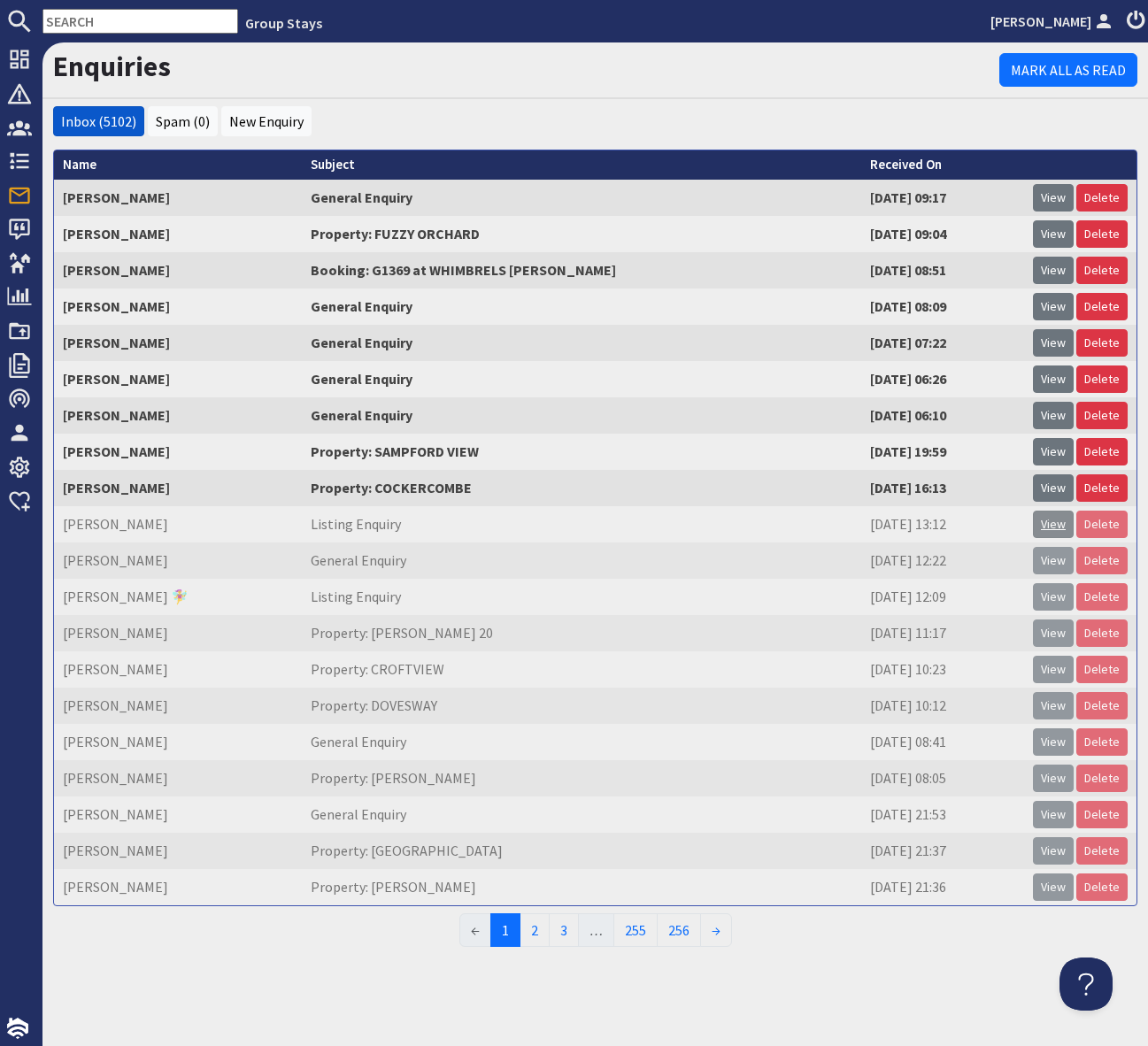
click at [1058, 523] on link "View" at bounding box center [1053, 524] width 41 height 27
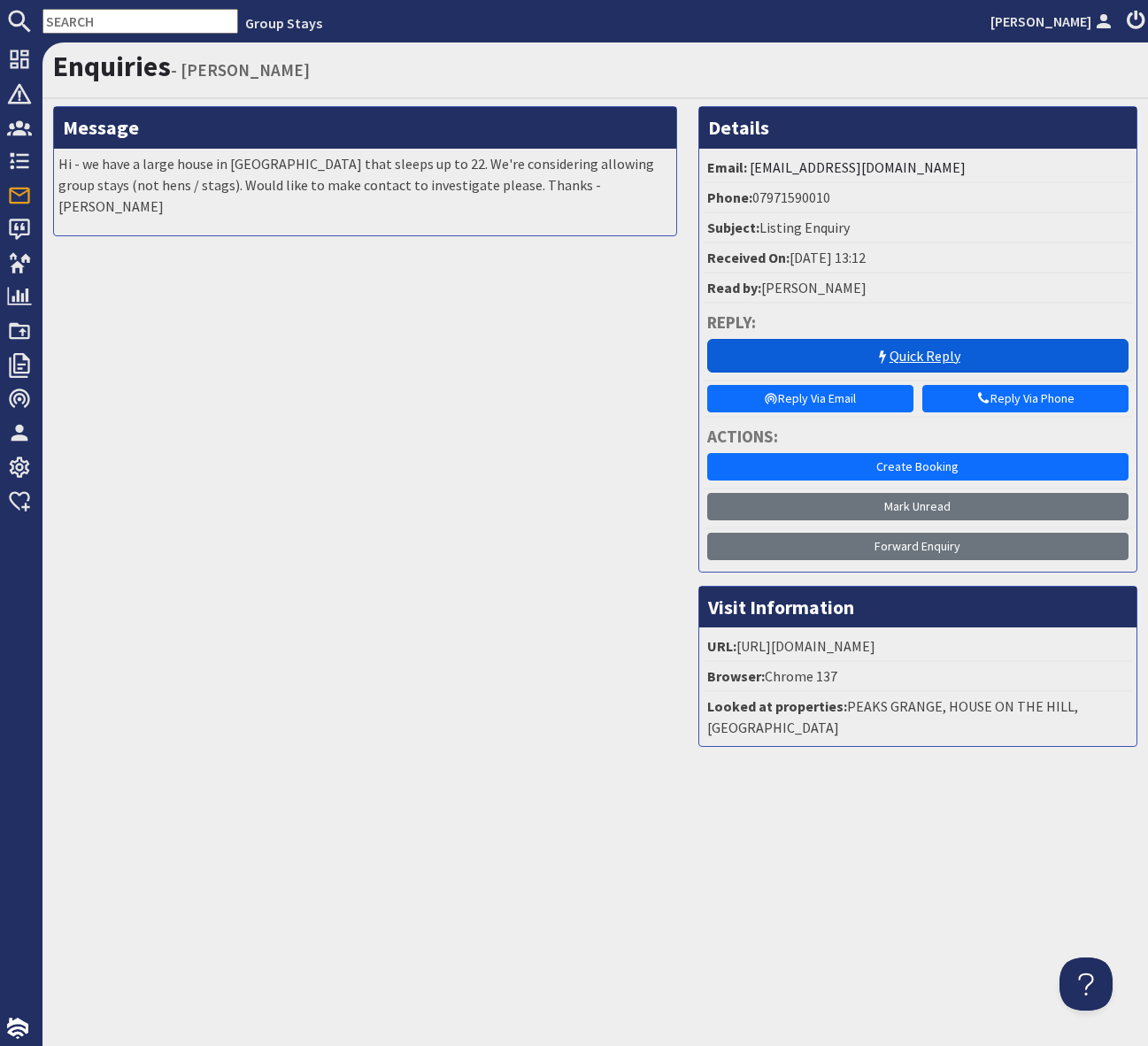
click at [869, 356] on link "Quick Reply" at bounding box center [917, 356] width 421 height 34
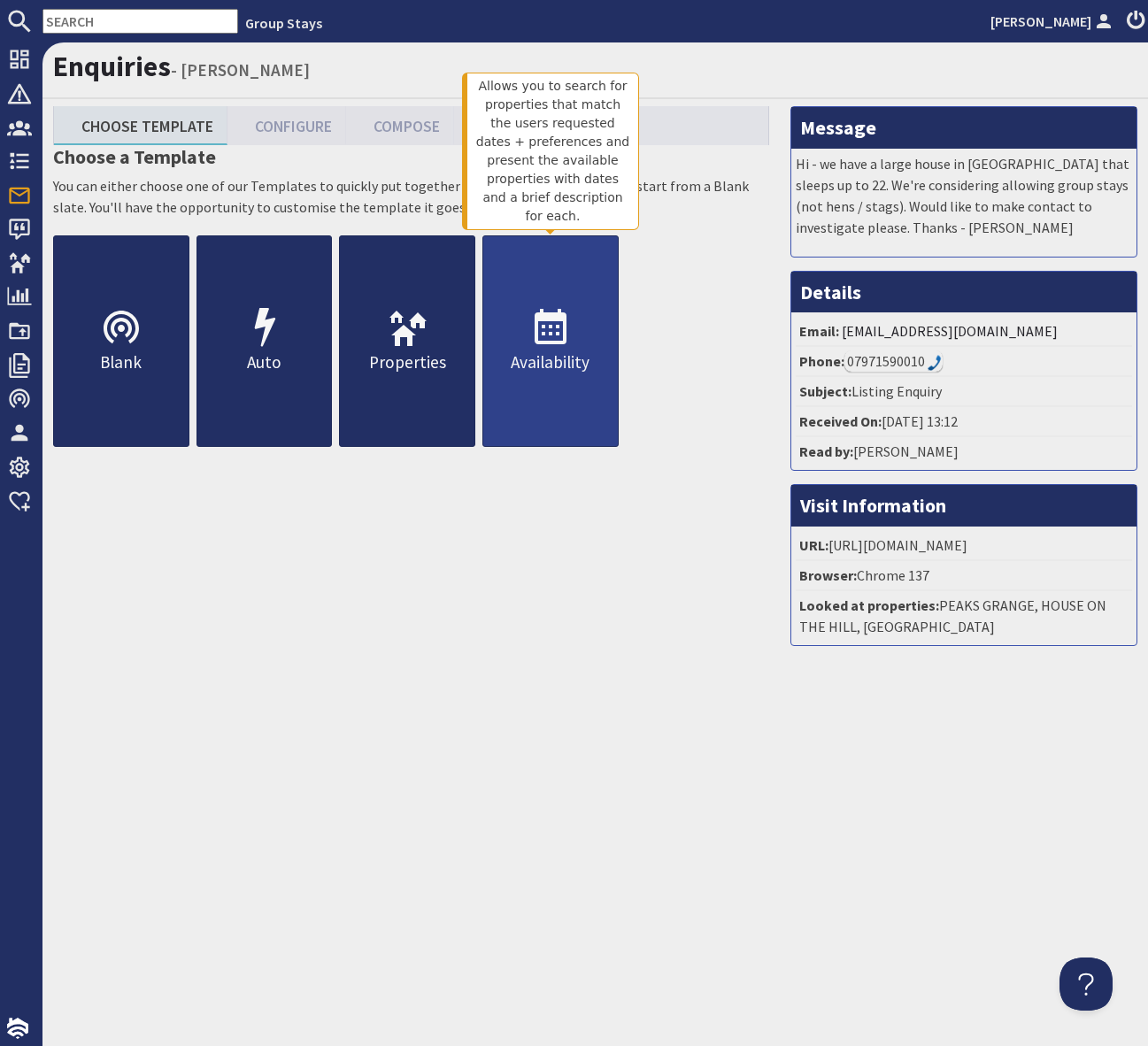
click at [555, 340] on use at bounding box center [550, 325] width 32 height 35
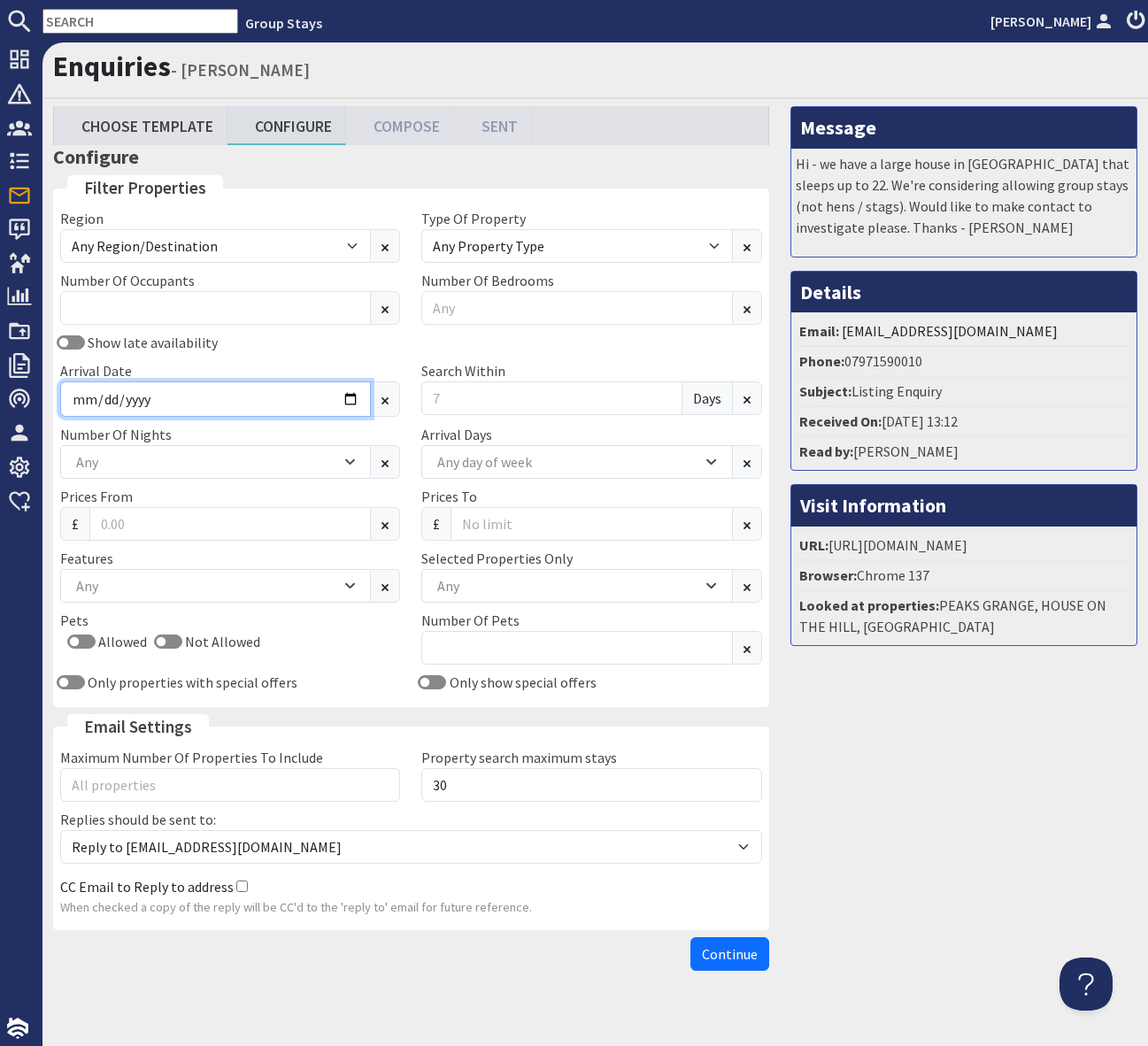
click at [348, 393] on input "Arrival Date" at bounding box center [215, 398] width 310 height 35
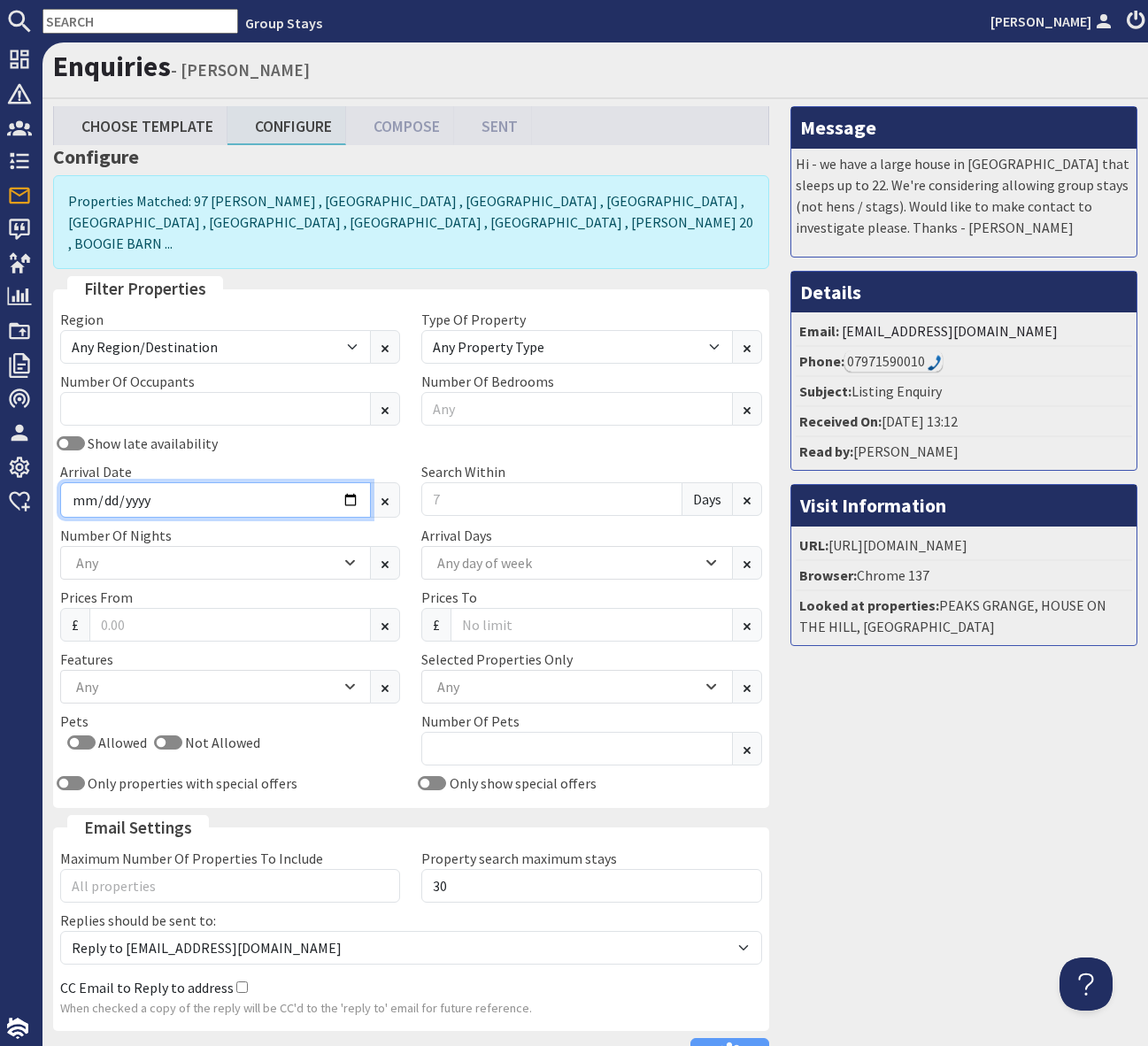
type input "2026-05-01"
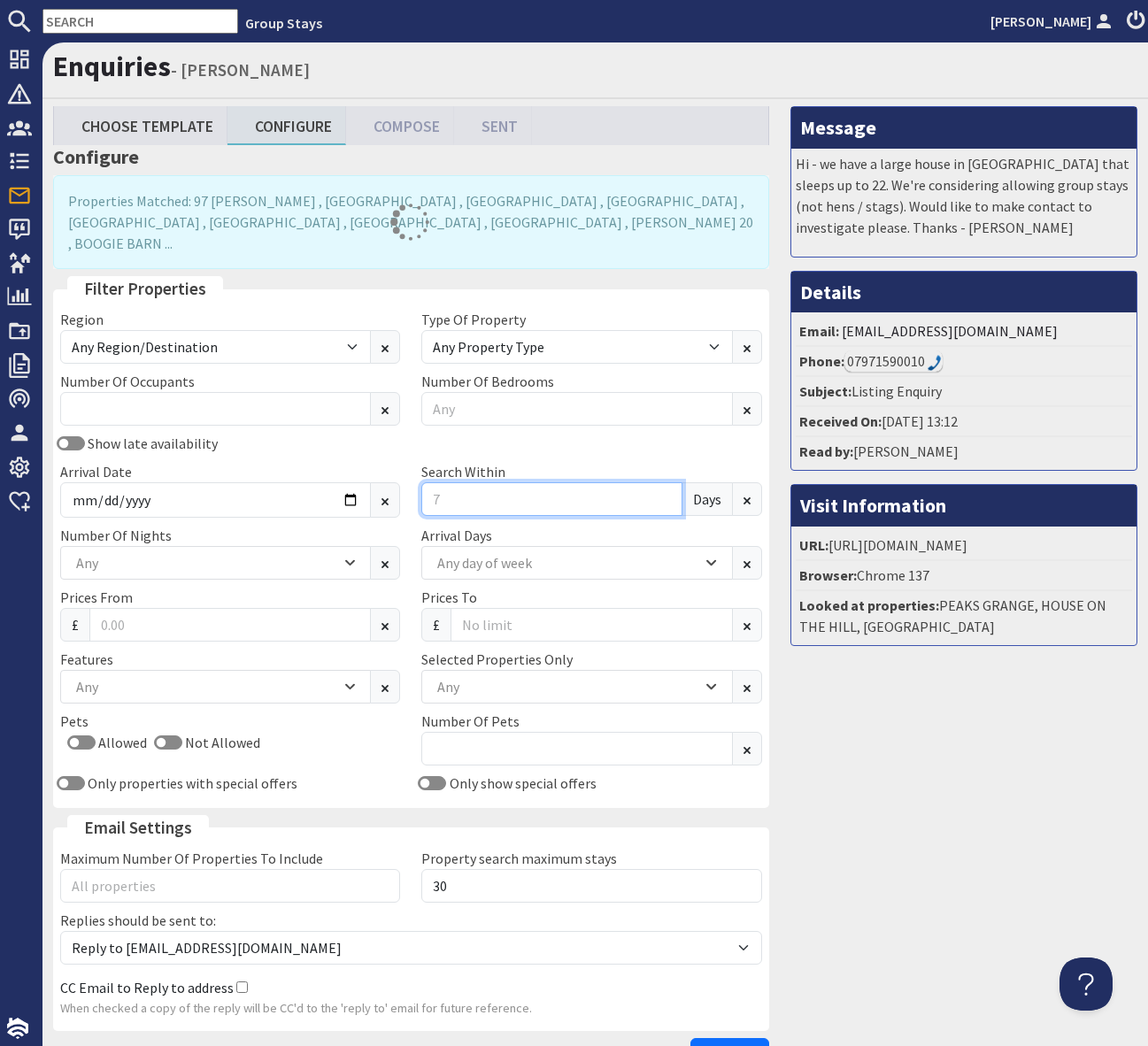
click at [465, 484] on input "Search Within" at bounding box center [551, 499] width 261 height 34
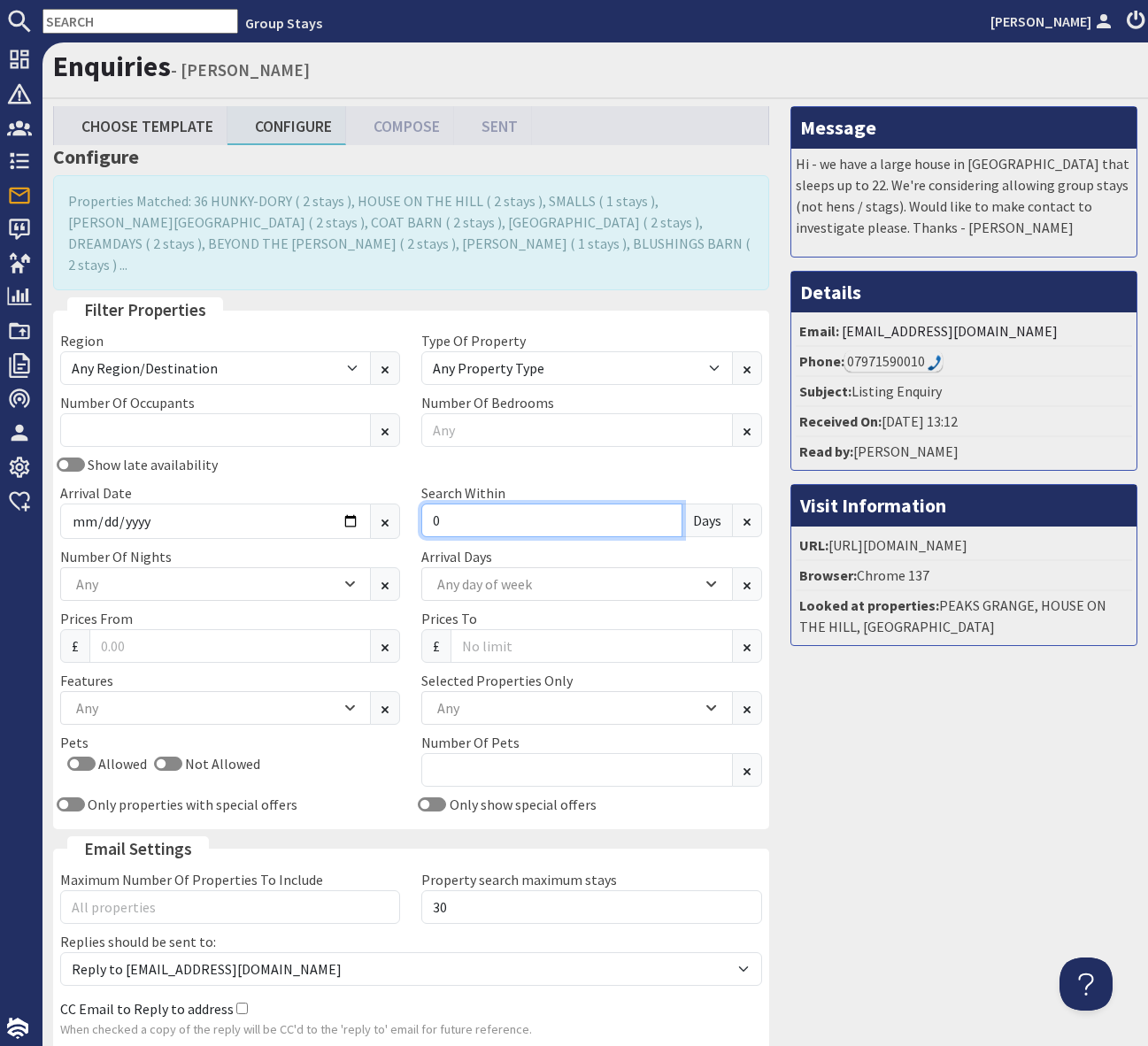
type input "0"
click at [129, 698] on div "Any" at bounding box center [207, 708] width 270 height 20
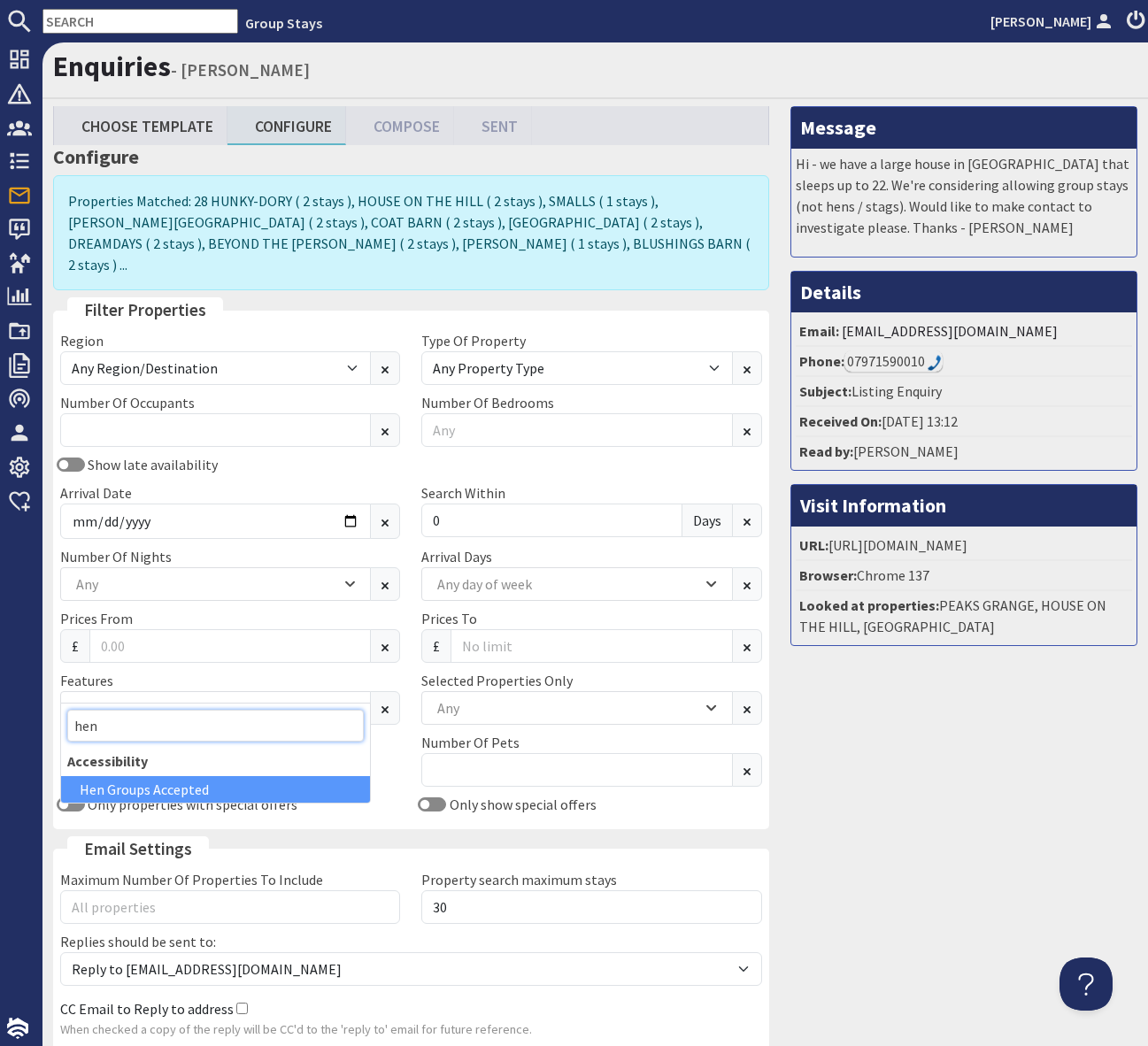
type input "hen"
click at [199, 782] on div "Hen Groups Accepted" at bounding box center [215, 788] width 308 height 27
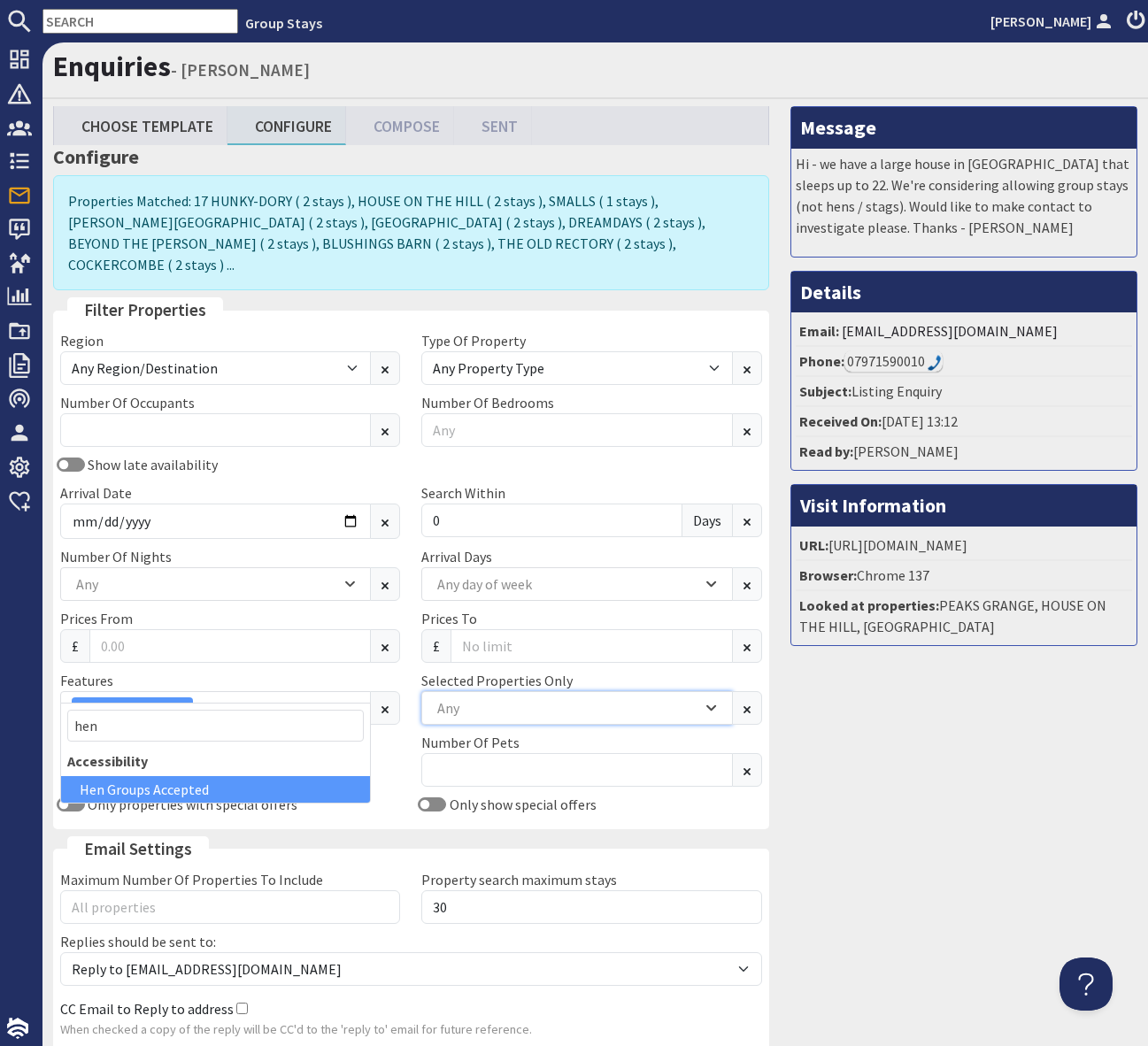
click at [479, 698] on div "Any" at bounding box center [568, 708] width 270 height 20
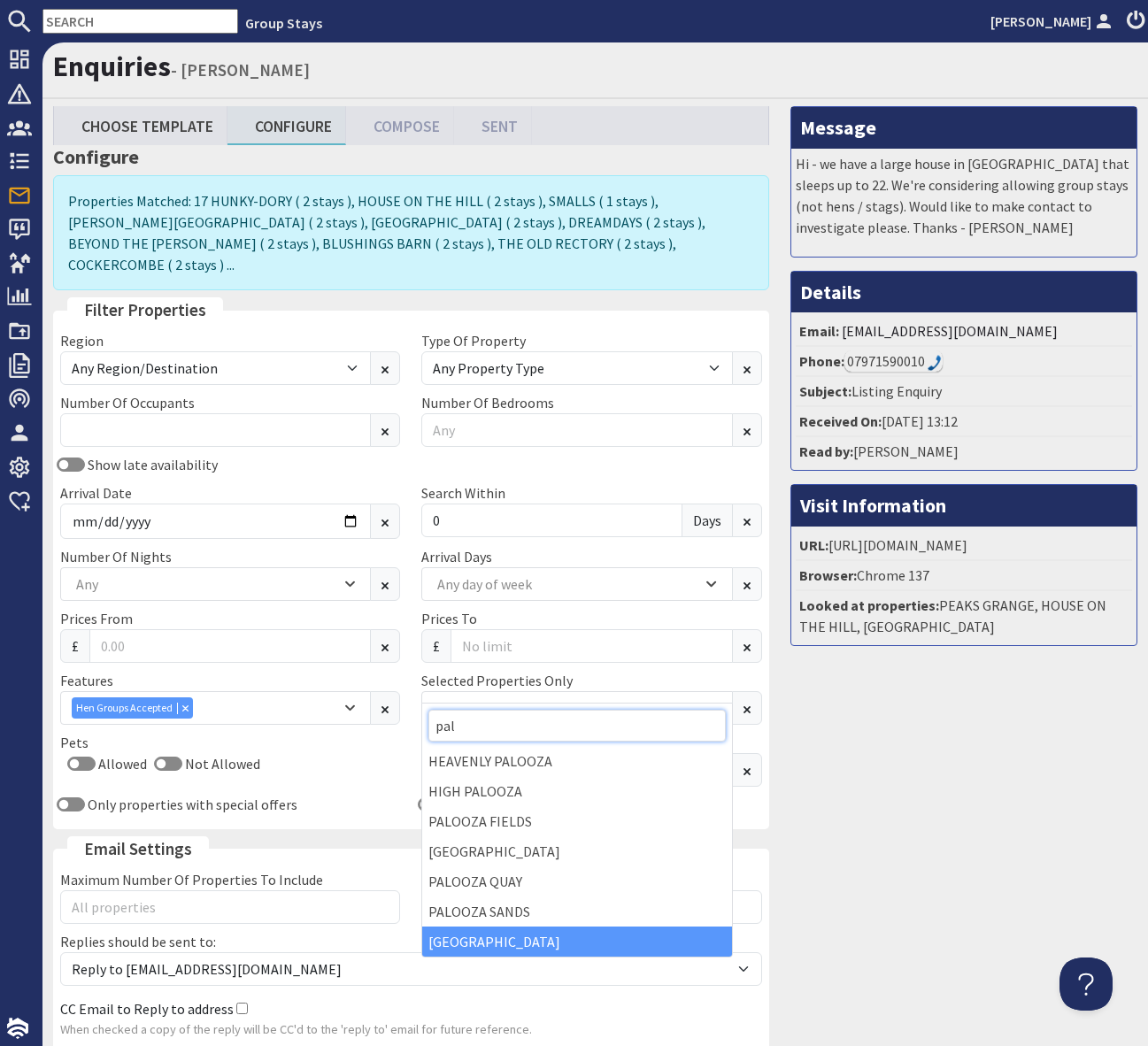
type input "pal"
click at [490, 939] on div "[GEOGRAPHIC_DATA]" at bounding box center [576, 941] width 308 height 30
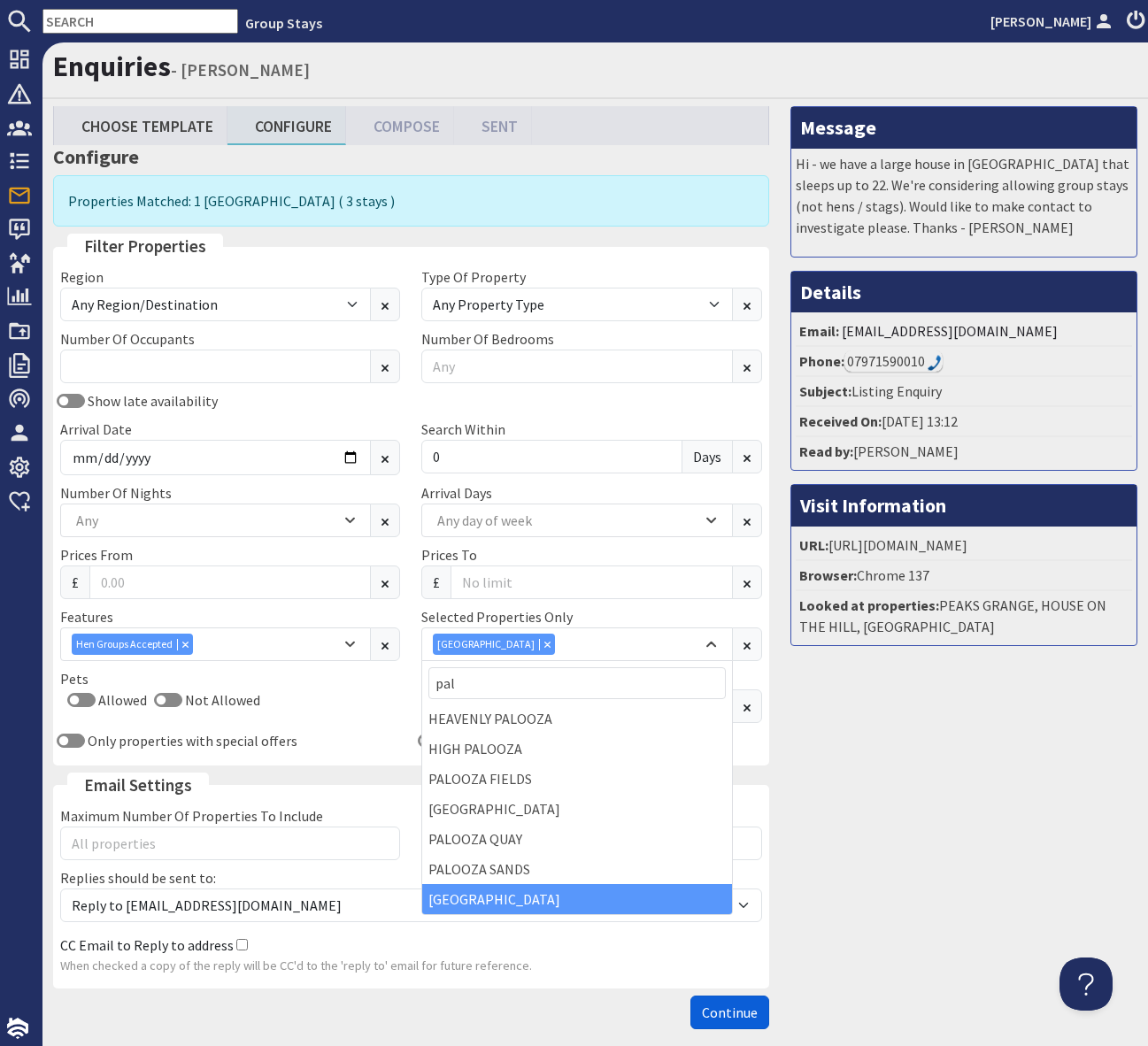
click at [733, 1000] on button "Continue" at bounding box center [729, 1012] width 79 height 34
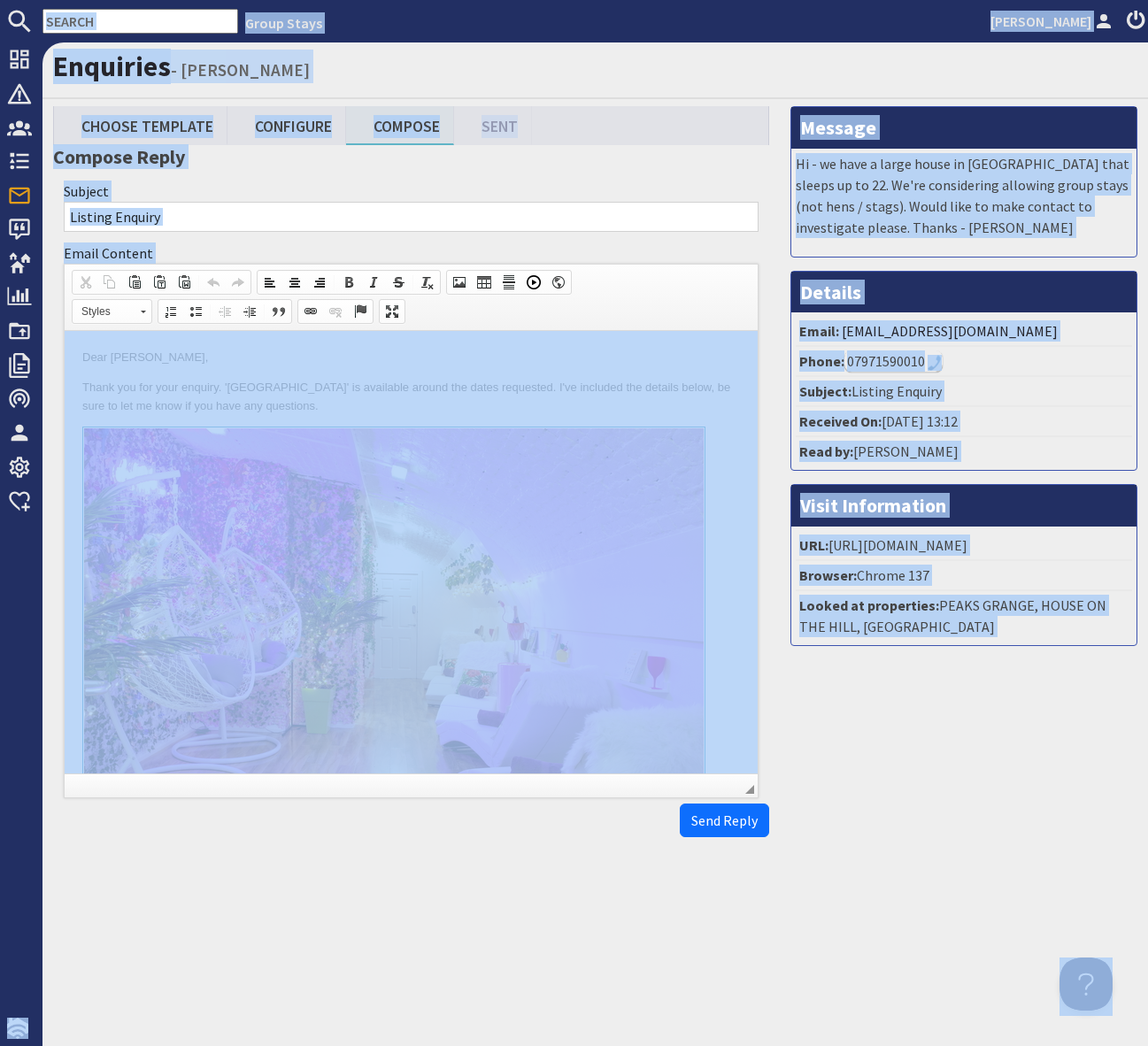
copy body "Group Stays [PERSON_NAME] Dashboard Notifications 0 Agency Dashboard Bookings 0…"
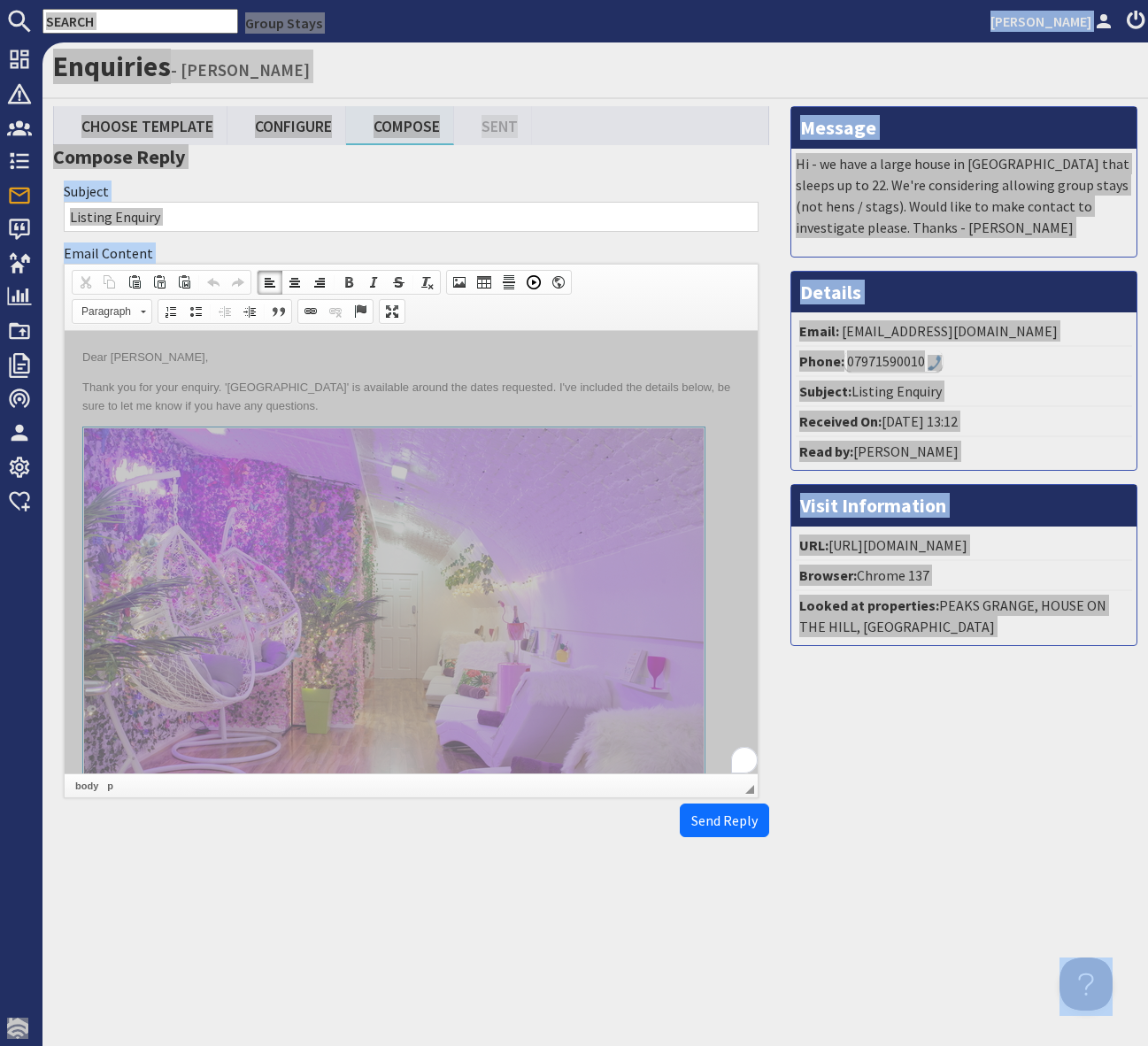
click at [584, 413] on p "Thank you for your enquiry. 'PALOOZA TOWNHOUSE' is available around the dates r…" at bounding box center [410, 396] width 658 height 37
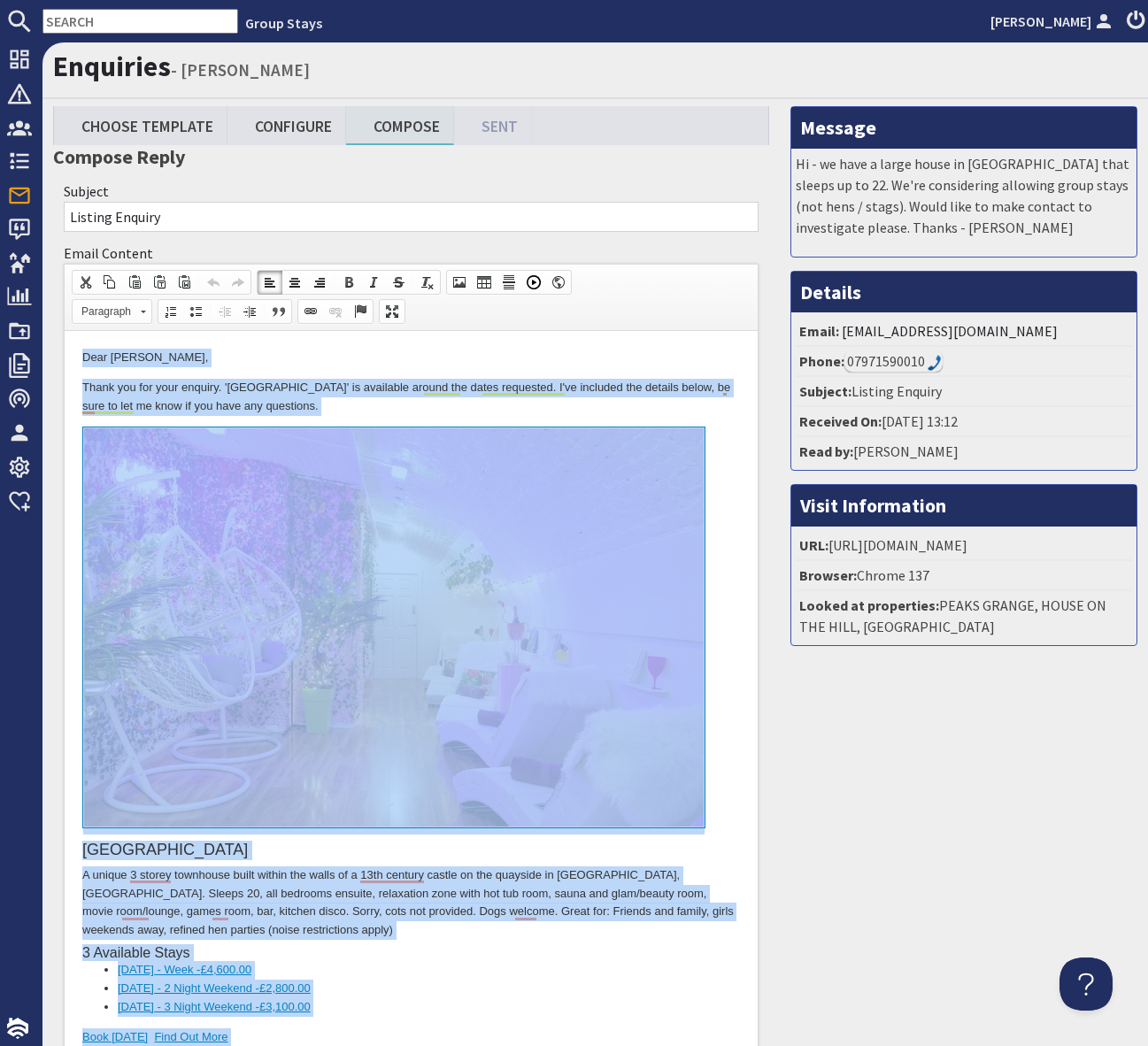
copy body "Dear David Townsend, Thank you for your enquiry. 'PALOOZA TOWNHOUSE' is availab…"
